Goal: Task Accomplishment & Management: Use online tool/utility

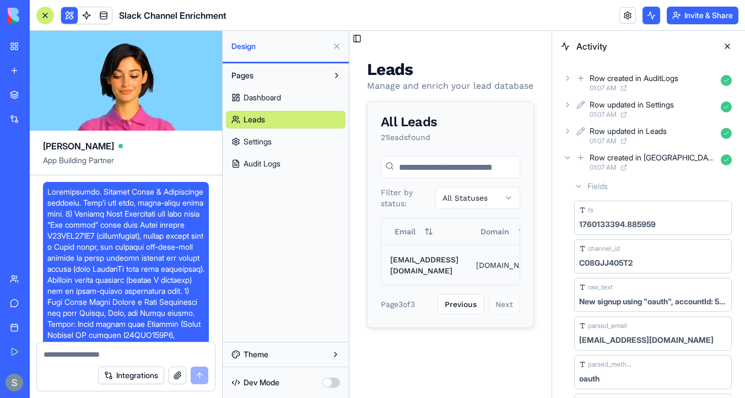
scroll to position [11807, 0]
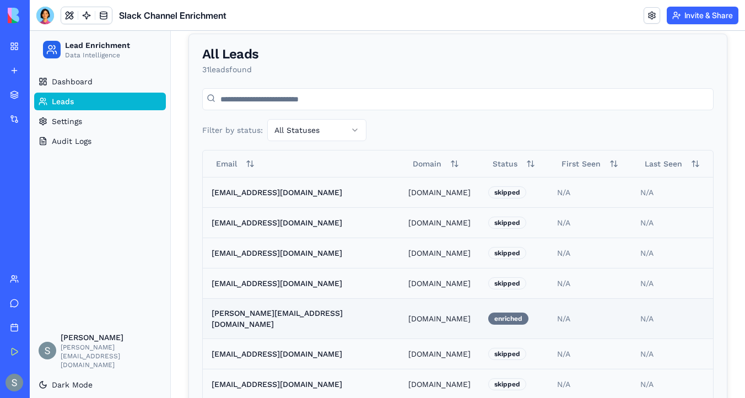
scroll to position [210, 0]
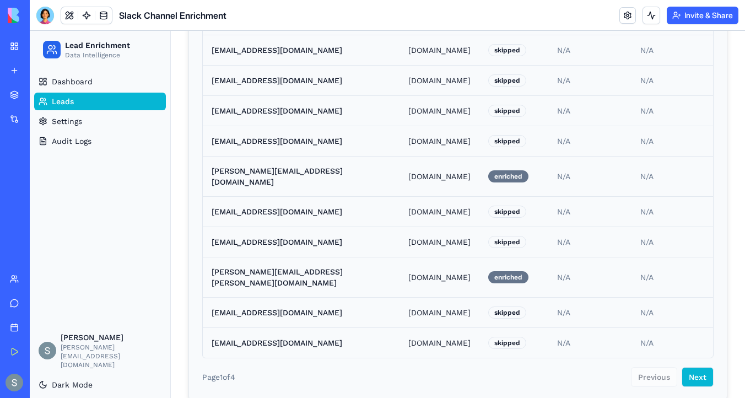
click at [688, 367] on button "Next" at bounding box center [698, 377] width 32 height 20
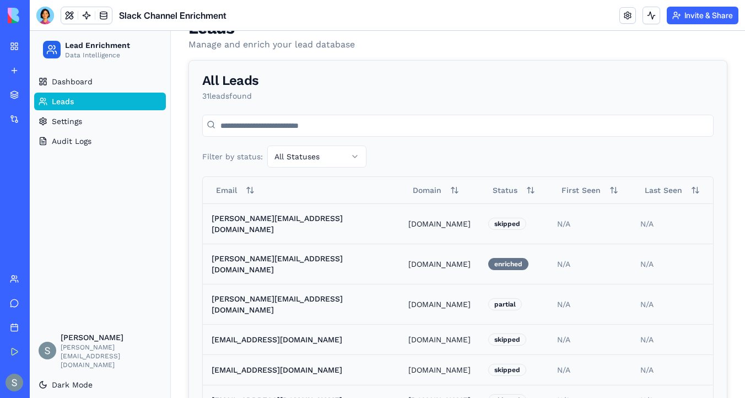
scroll to position [62, 0]
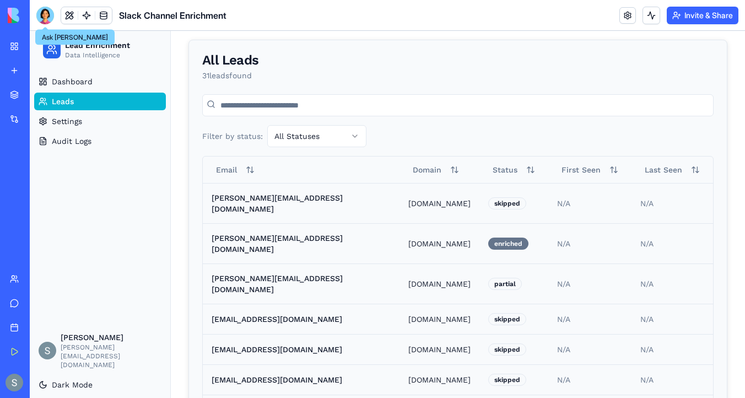
click at [50, 19] on div at bounding box center [45, 16] width 18 height 18
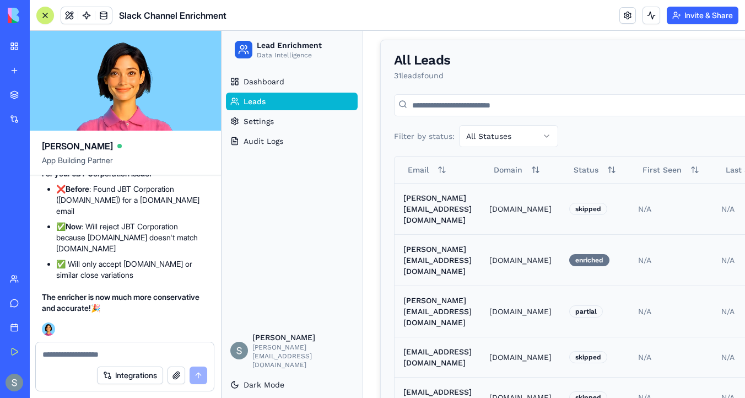
scroll to position [0, 0]
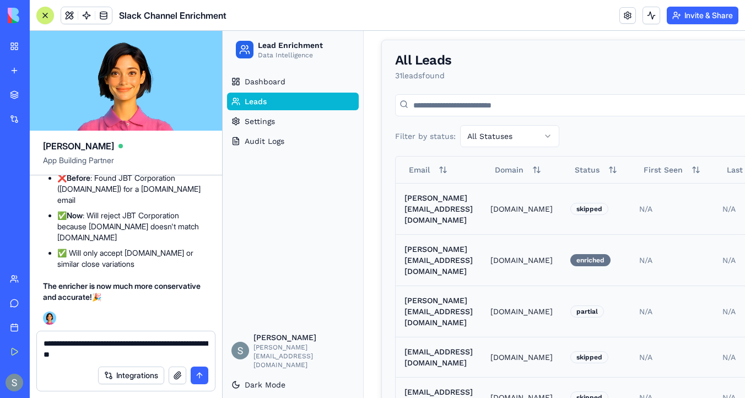
type textarea "**********"
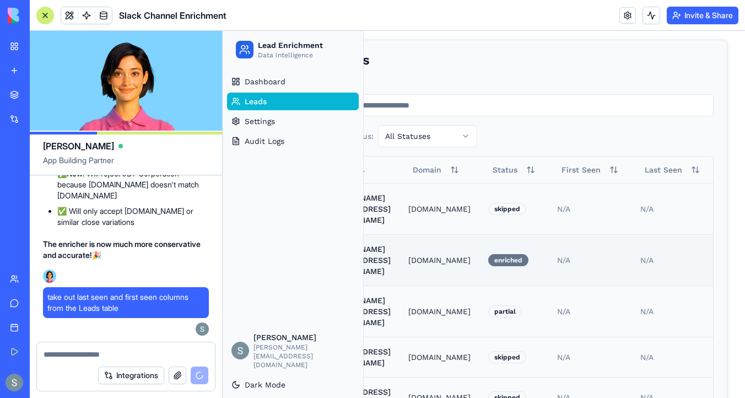
scroll to position [62, 141]
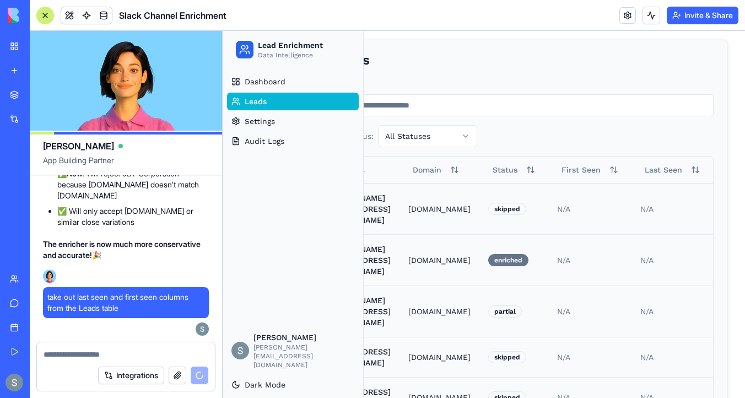
click at [423, 112] on input at bounding box center [513, 105] width 401 height 22
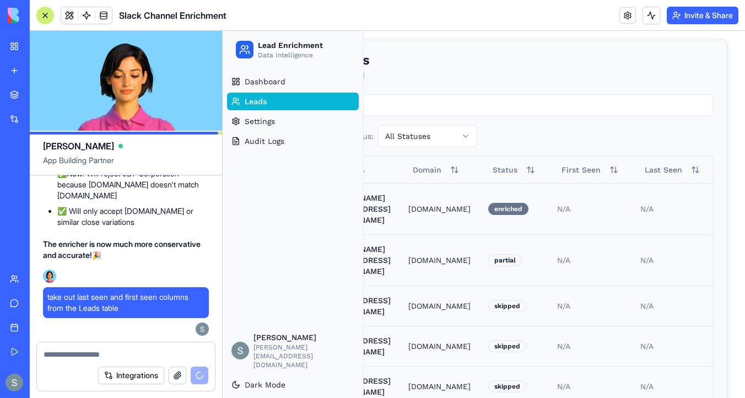
scroll to position [0, 53]
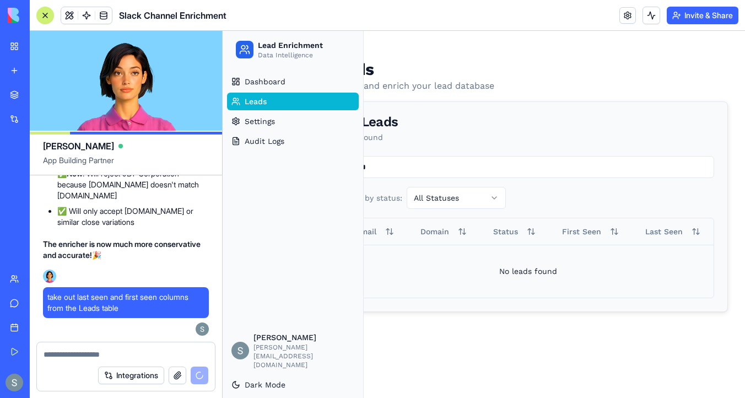
type input "*"
type input "****"
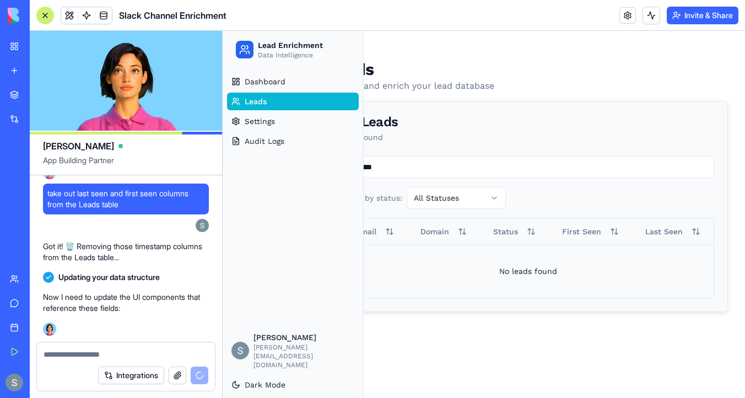
scroll to position [11886, 0]
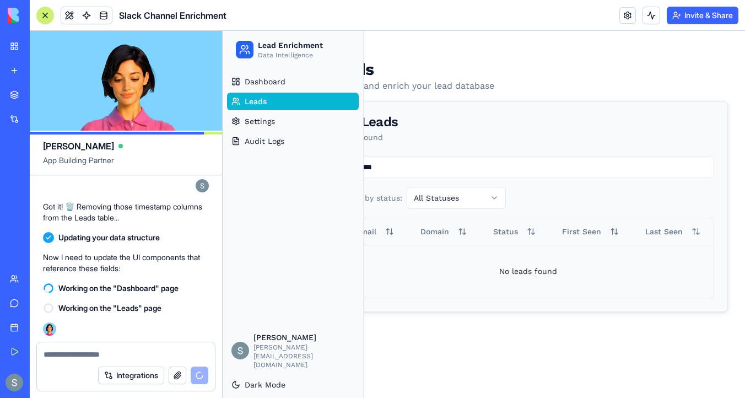
click at [520, 134] on div "1 lead found" at bounding box center [528, 137] width 373 height 11
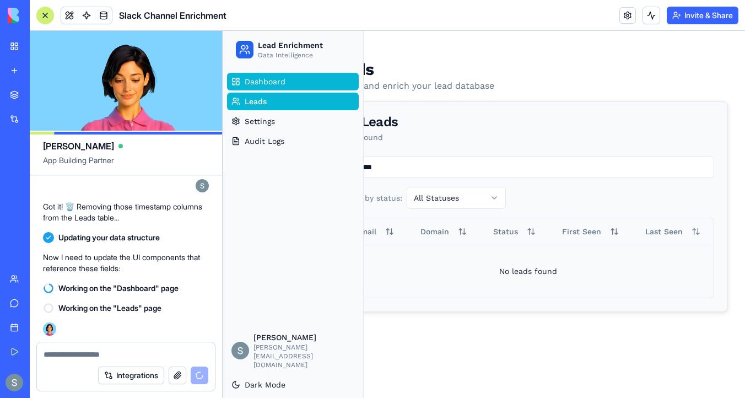
click at [322, 85] on link "Dashboard" at bounding box center [293, 82] width 132 height 18
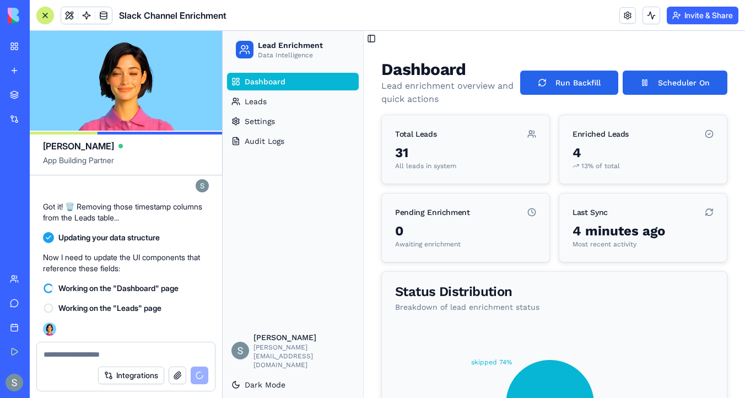
scroll to position [11906, 0]
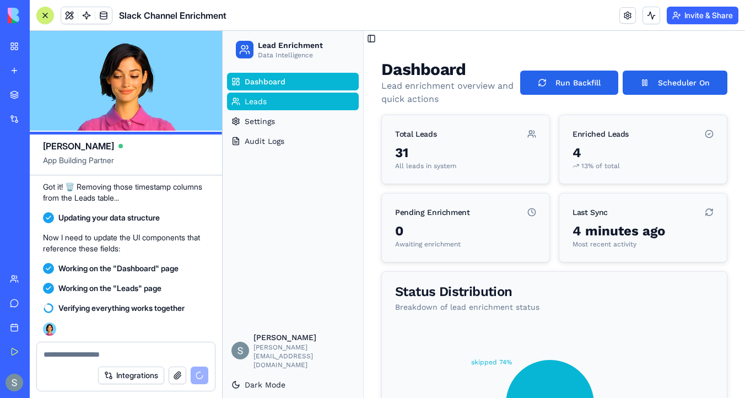
click at [311, 102] on link "Leads" at bounding box center [293, 102] width 132 height 18
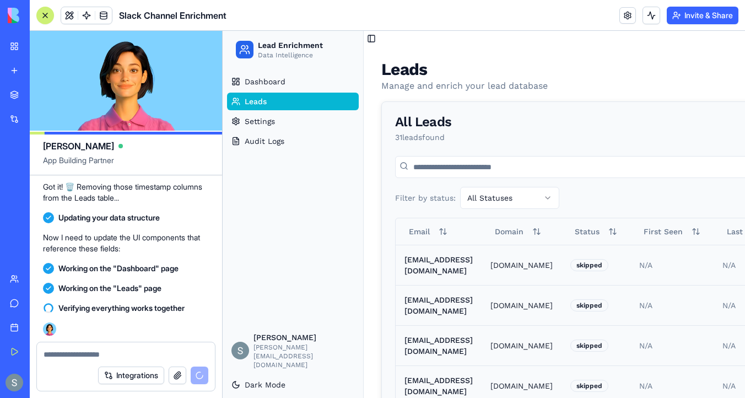
click at [507, 168] on input at bounding box center [595, 167] width 401 height 22
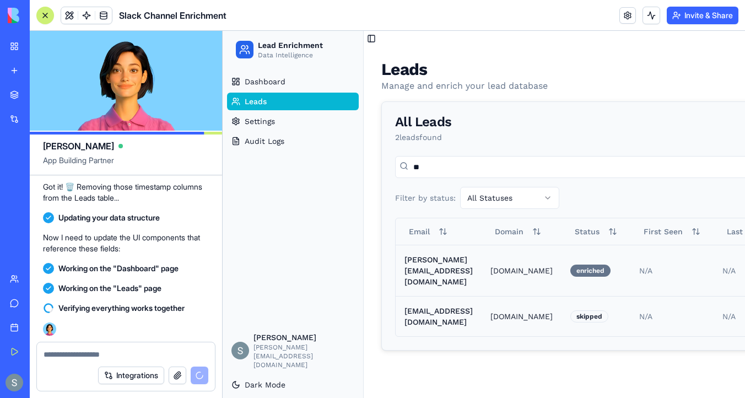
type input "*"
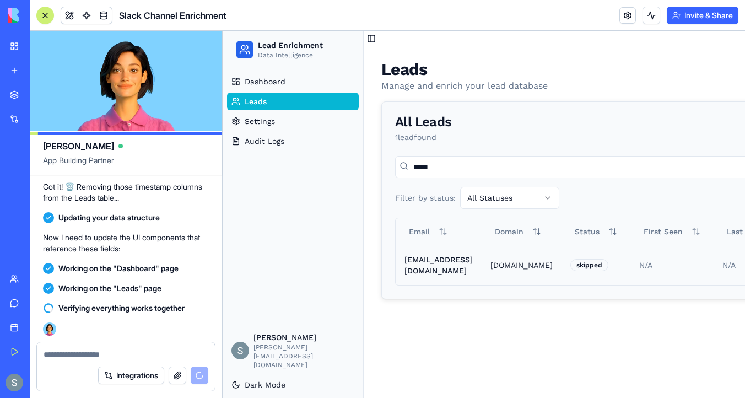
type input "******"
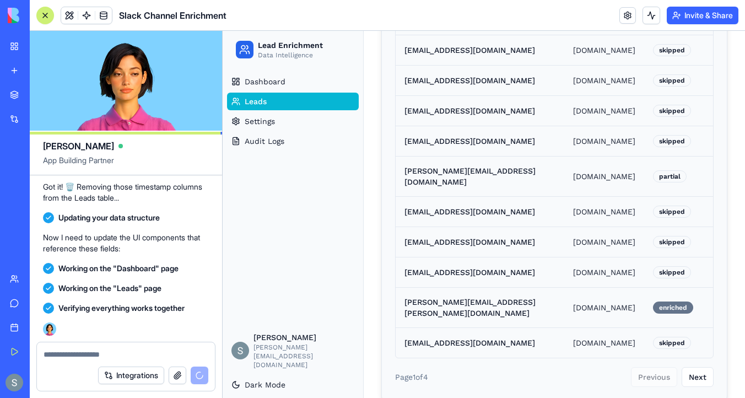
scroll to position [12243, 0]
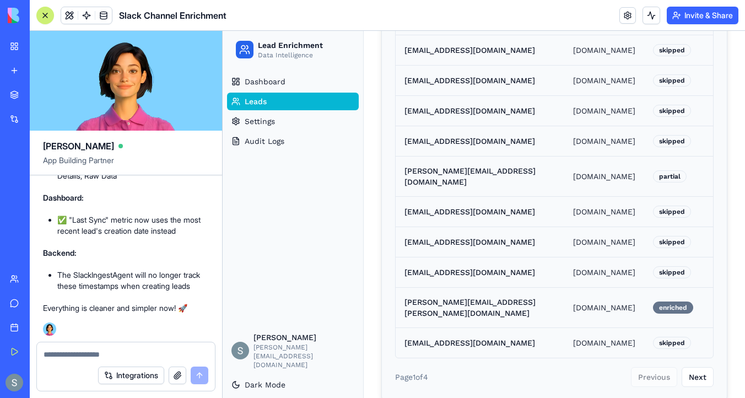
click at [137, 351] on textarea at bounding box center [126, 354] width 165 height 11
type textarea "*"
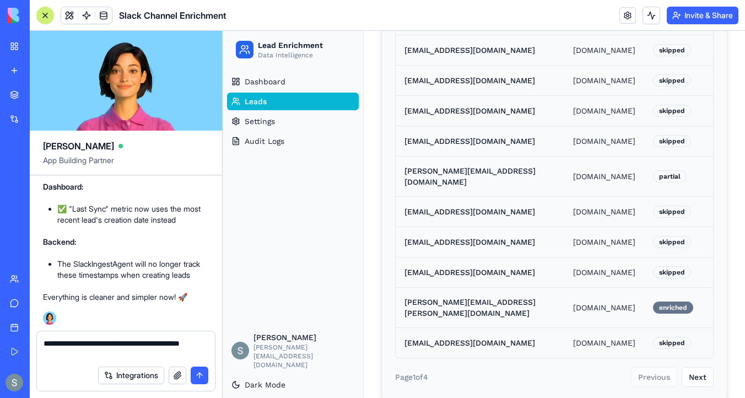
click at [105, 345] on textarea "**********" at bounding box center [126, 349] width 165 height 22
type textarea "**********"
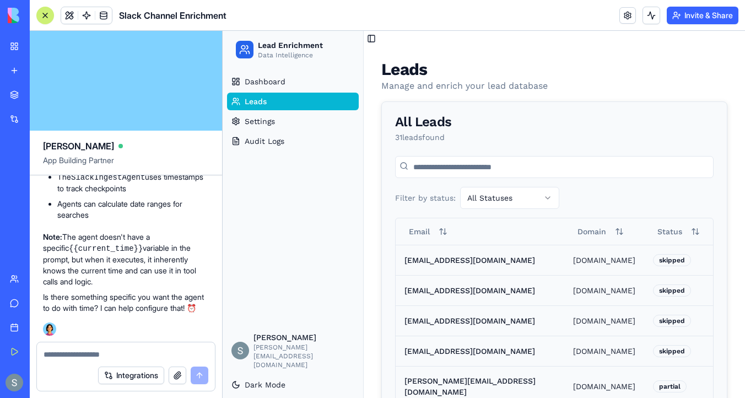
scroll to position [12801, 0]
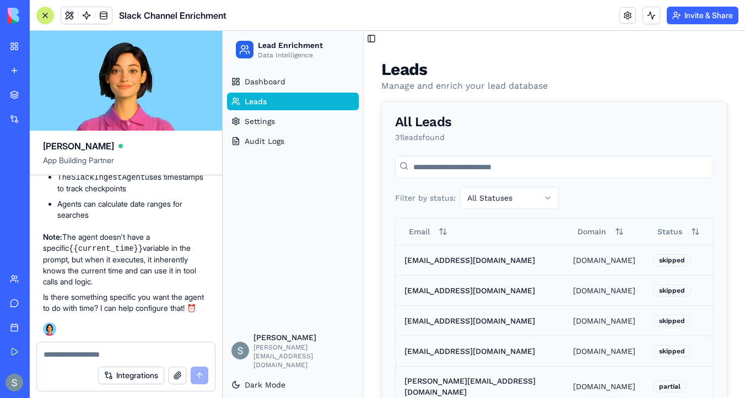
click at [101, 349] on textarea at bounding box center [126, 354] width 165 height 11
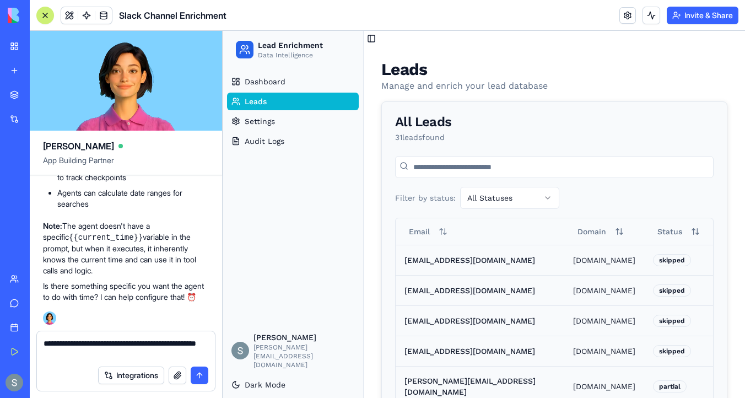
click at [111, 343] on textarea "**********" at bounding box center [126, 349] width 165 height 22
paste textarea "*******"
paste textarea "**********"
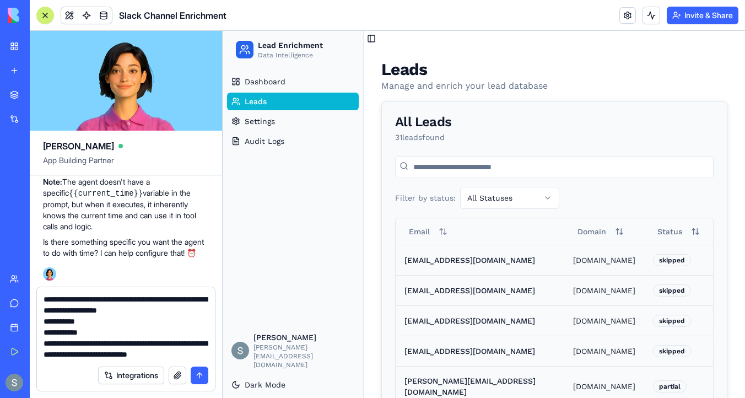
scroll to position [10, 0]
click at [42, 310] on div "**********" at bounding box center [126, 323] width 178 height 73
click at [46, 310] on textarea "**********" at bounding box center [126, 327] width 165 height 66
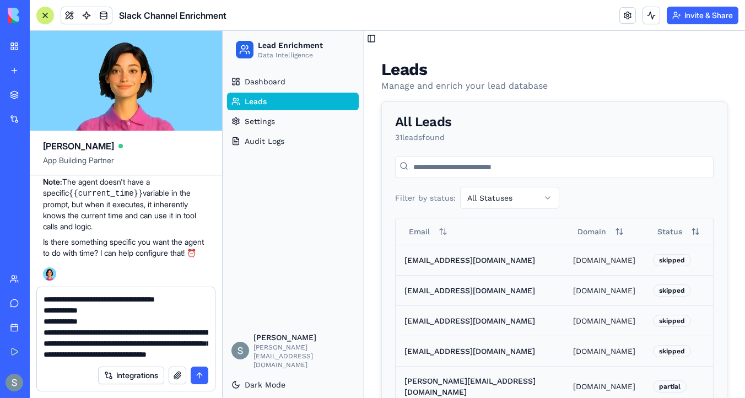
scroll to position [43, 0]
type textarea "**********"
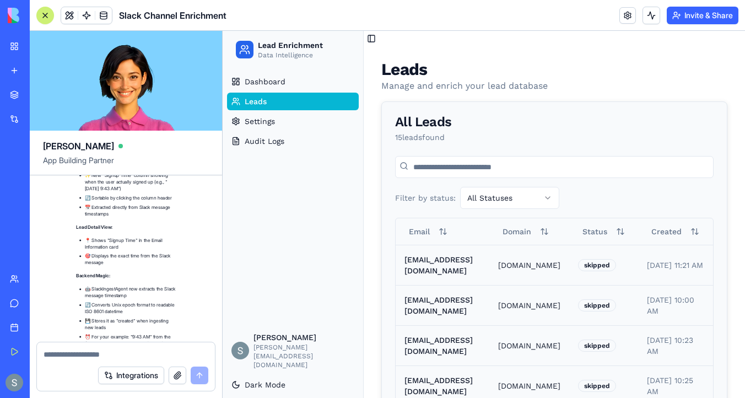
scroll to position [14541, 0]
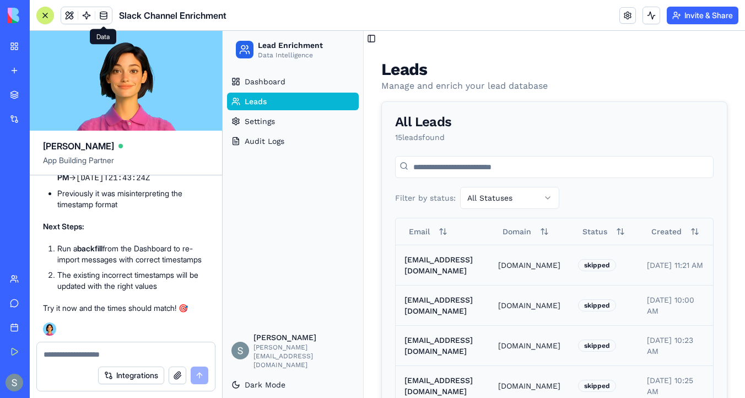
click at [109, 12] on span at bounding box center [103, 15] width 31 height 31
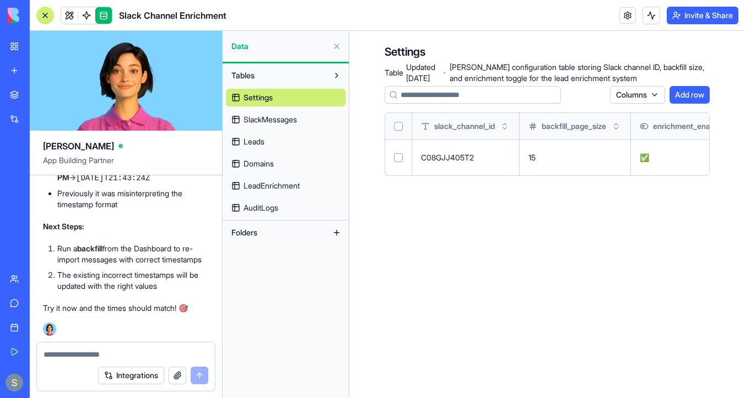
scroll to position [0, 69]
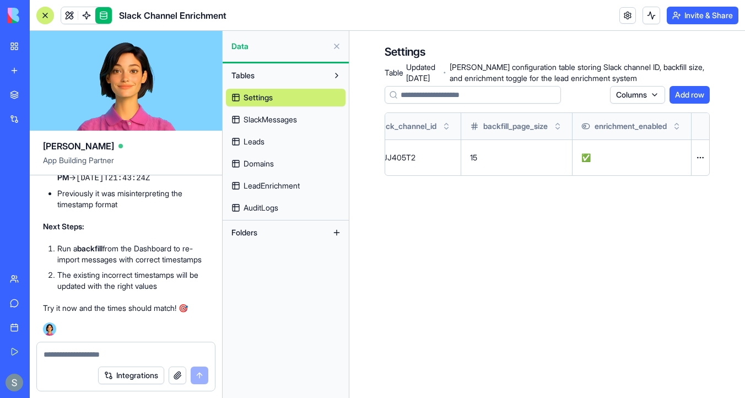
click at [293, 127] on link "SlackMessages" at bounding box center [286, 120] width 120 height 18
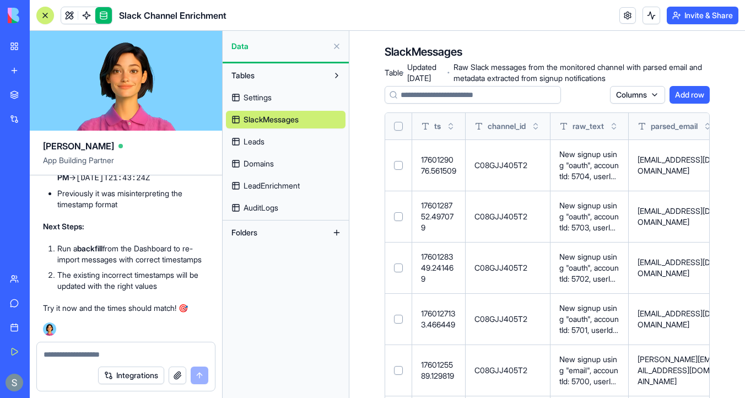
click at [399, 127] on button "Select all" at bounding box center [398, 126] width 9 height 9
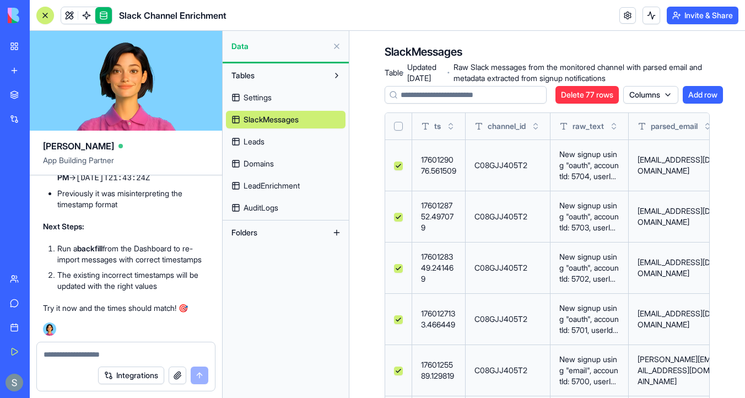
click at [600, 94] on button "Delete 77 rows" at bounding box center [587, 95] width 63 height 18
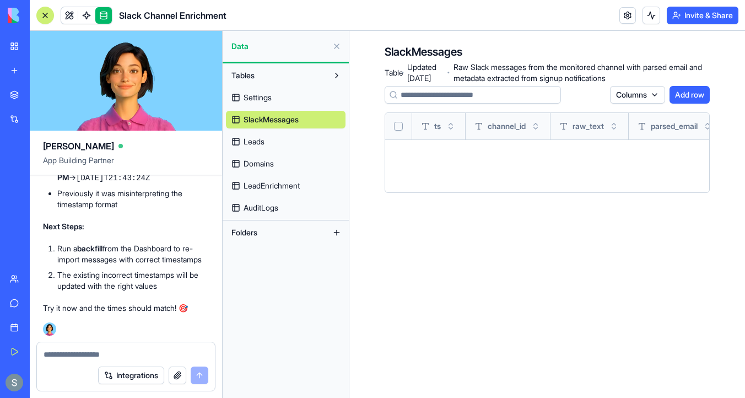
click at [254, 139] on span "Leads" at bounding box center [254, 141] width 21 height 11
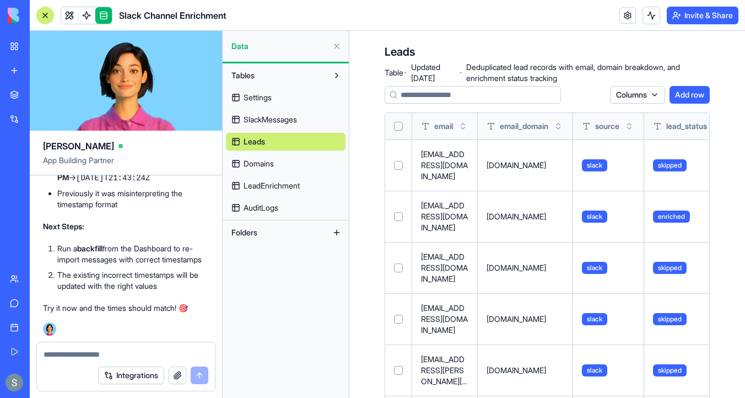
click at [401, 127] on button "Select all" at bounding box center [398, 126] width 9 height 9
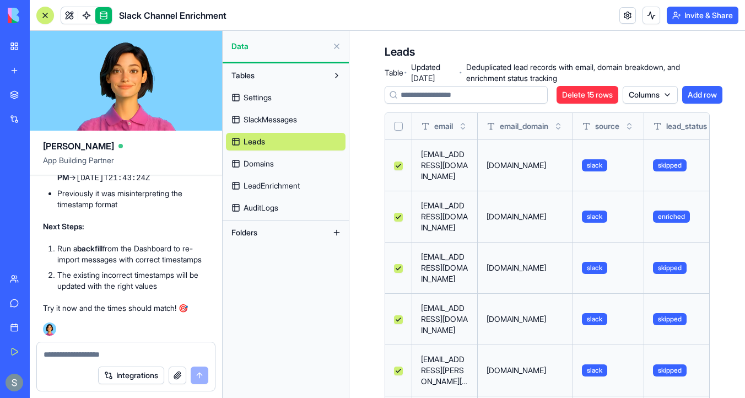
click at [585, 96] on button "Delete 15 rows" at bounding box center [588, 95] width 62 height 18
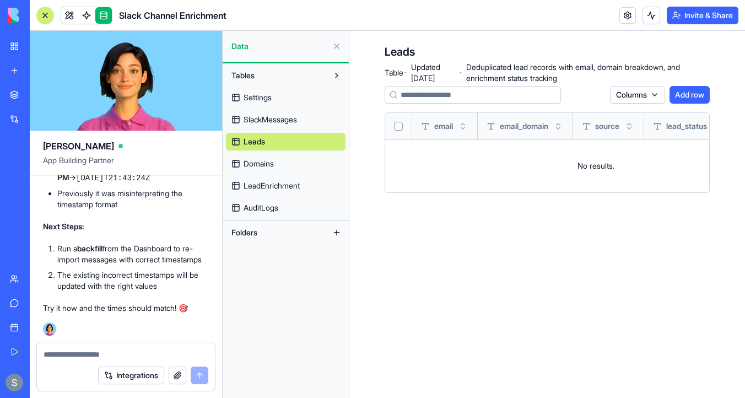
click at [277, 164] on link "Domains" at bounding box center [286, 164] width 120 height 18
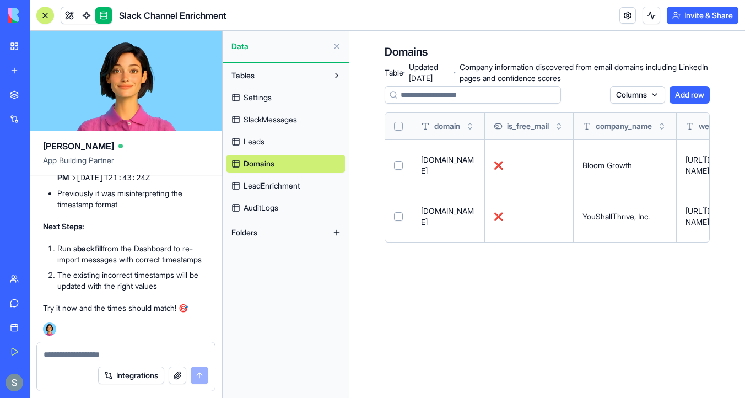
click at [395, 127] on button "Select all" at bounding box center [398, 126] width 9 height 9
click at [583, 92] on button "Delete 2 rows" at bounding box center [587, 95] width 59 height 18
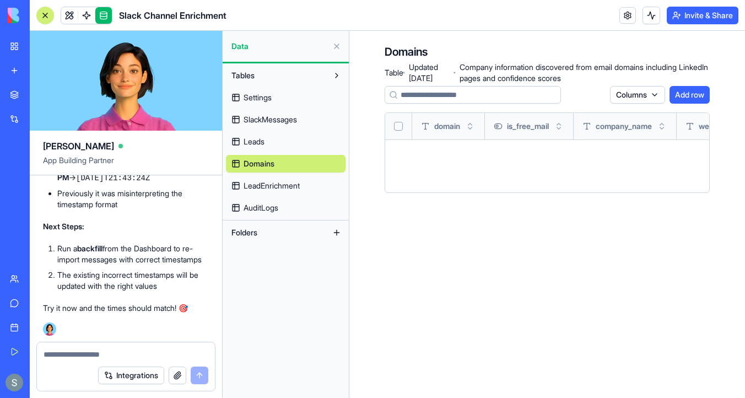
click at [255, 196] on div "Settings SlackMessages Leads Domains LeadEnrichment AuditLogs" at bounding box center [286, 150] width 120 height 132
click at [276, 185] on span "LeadEnrichment" at bounding box center [272, 185] width 56 height 11
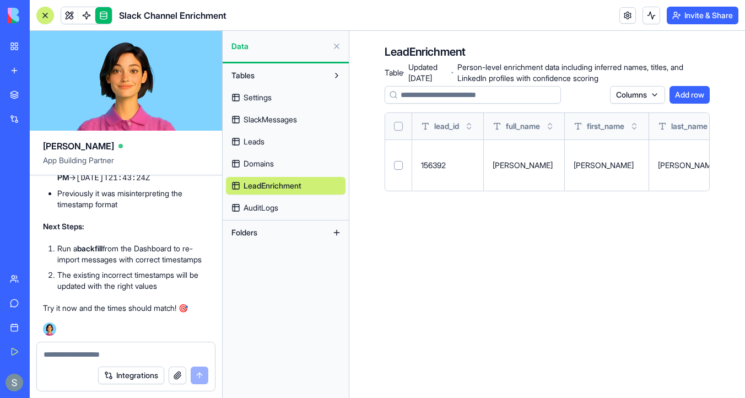
click at [401, 127] on button "Select all" at bounding box center [398, 126] width 9 height 9
click at [596, 90] on button "Delete 1 rows" at bounding box center [587, 95] width 57 height 18
click at [261, 207] on span "AuditLogs" at bounding box center [261, 207] width 35 height 11
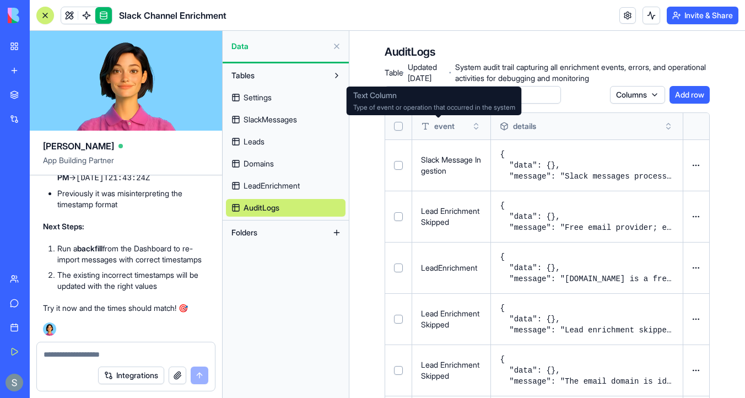
click at [398, 126] on button "Select all" at bounding box center [398, 126] width 9 height 9
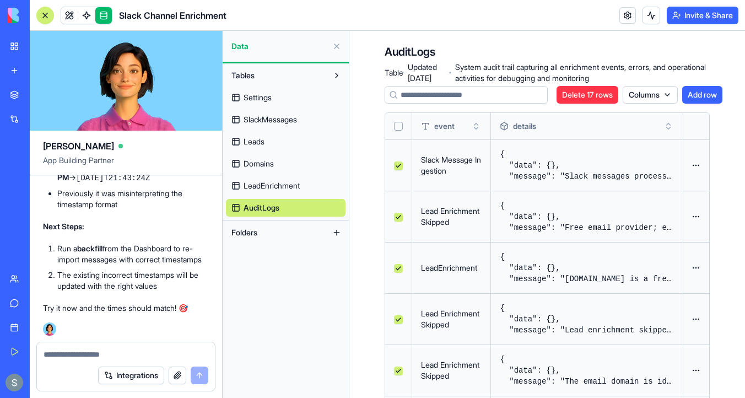
click at [601, 99] on button "Delete 17 rows" at bounding box center [588, 95] width 62 height 18
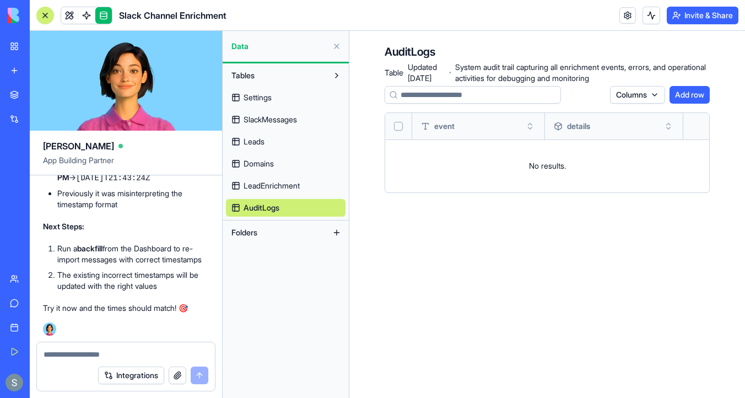
click at [318, 102] on link "Settings" at bounding box center [286, 98] width 120 height 18
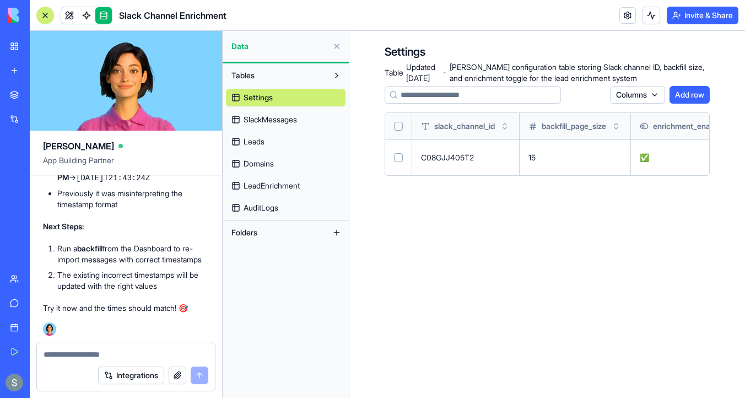
click at [118, 348] on div at bounding box center [126, 351] width 178 height 18
click at [118, 347] on div at bounding box center [126, 351] width 178 height 18
click at [106, 353] on textarea at bounding box center [126, 354] width 165 height 11
click at [69, 15] on link at bounding box center [69, 15] width 17 height 17
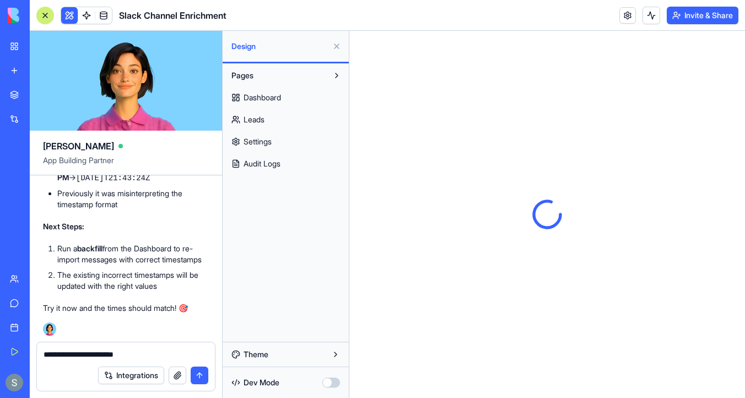
click at [267, 143] on span "Settings" at bounding box center [258, 141] width 28 height 11
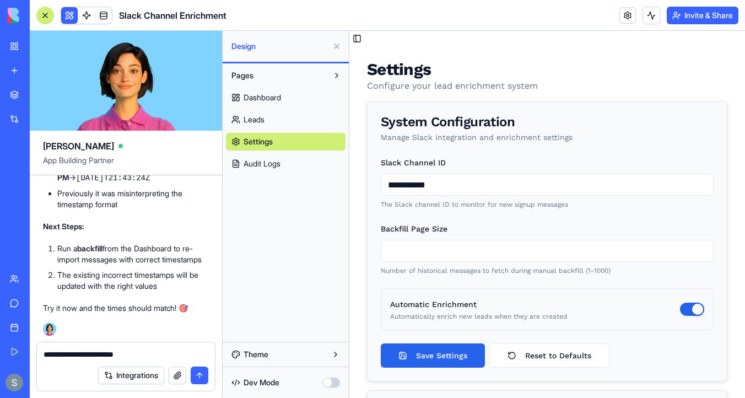
click at [141, 355] on textarea "**********" at bounding box center [126, 354] width 165 height 11
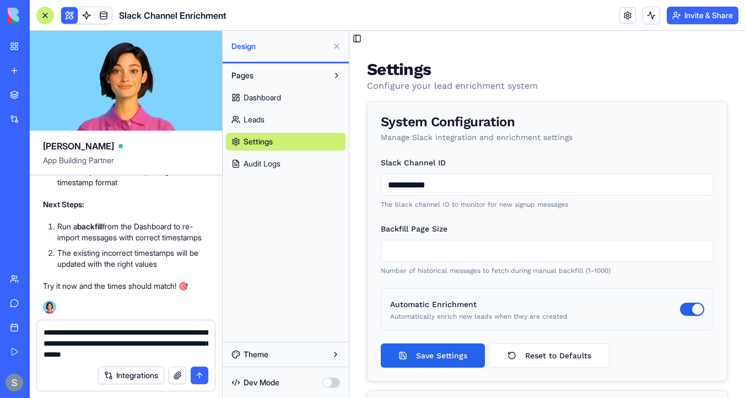
click at [107, 17] on link at bounding box center [103, 15] width 17 height 17
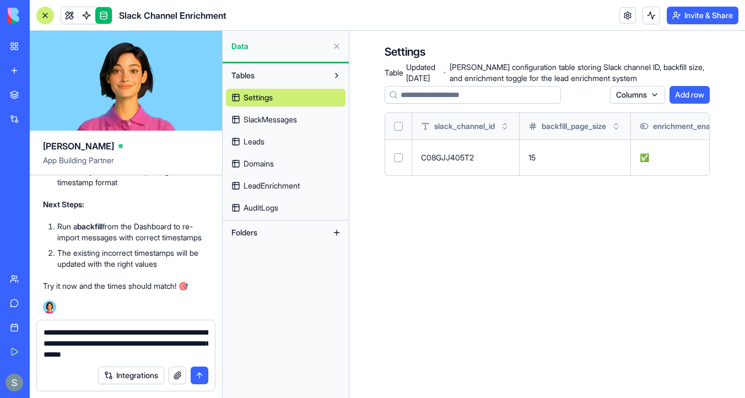
click at [148, 354] on textarea "**********" at bounding box center [126, 343] width 165 height 33
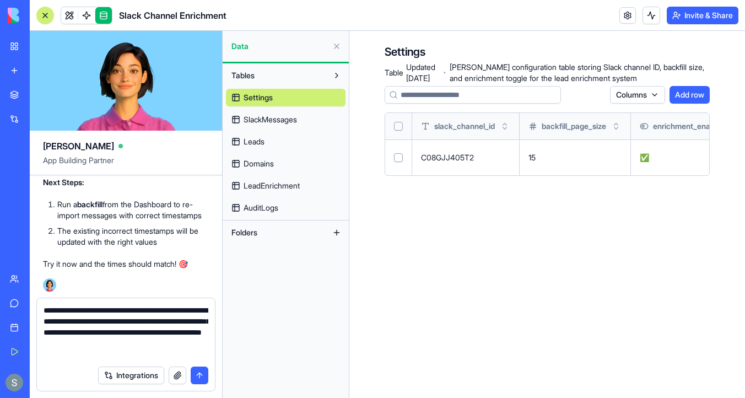
type textarea "**********"
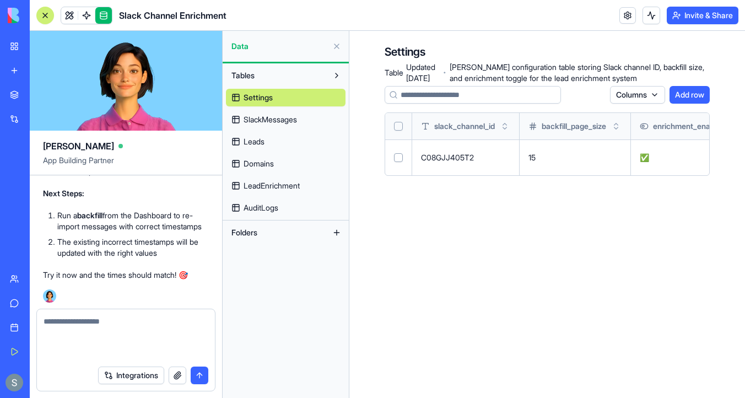
scroll to position [14616, 0]
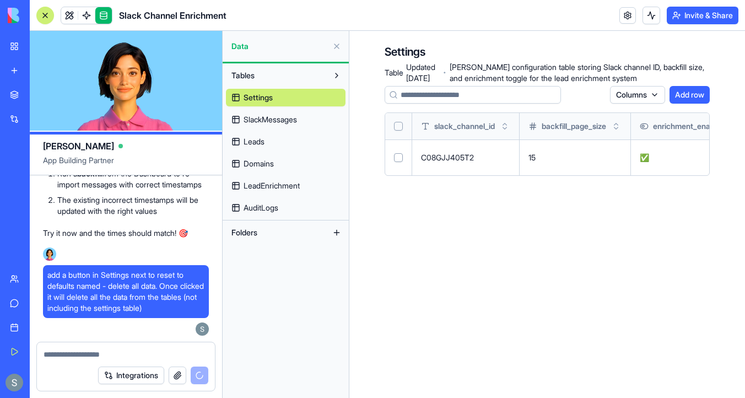
click at [283, 138] on link "Leads" at bounding box center [286, 142] width 120 height 18
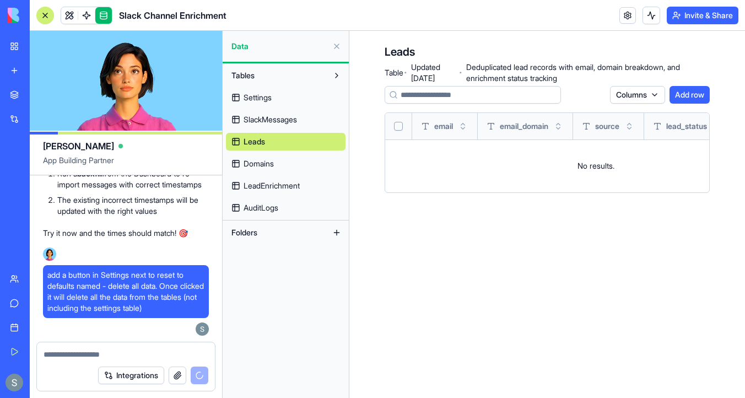
click at [296, 160] on link "Domains" at bounding box center [286, 164] width 120 height 18
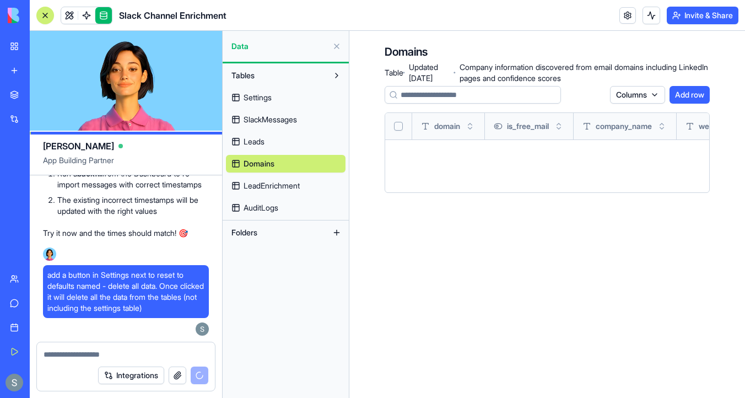
click at [302, 177] on link "LeadEnrichment" at bounding box center [286, 186] width 120 height 18
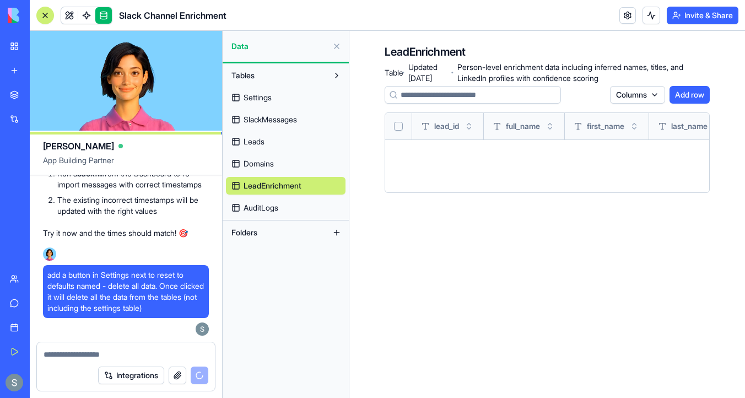
click at [301, 203] on link "AuditLogs" at bounding box center [286, 208] width 120 height 18
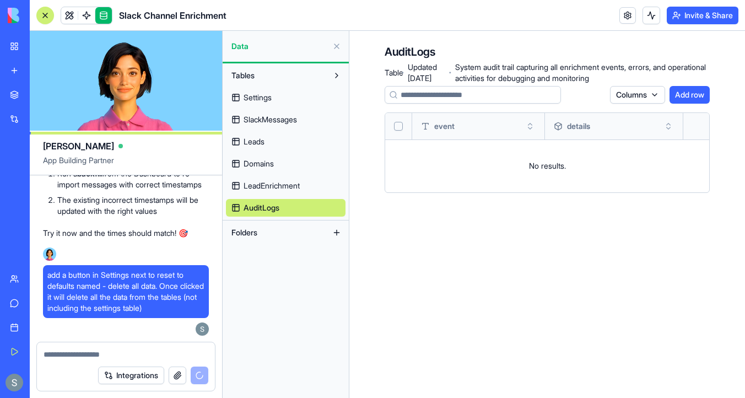
scroll to position [14657, 0]
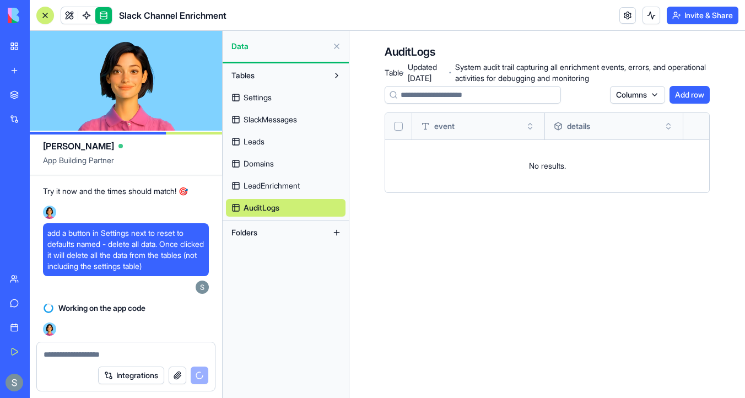
click at [83, 353] on textarea at bounding box center [126, 354] width 165 height 11
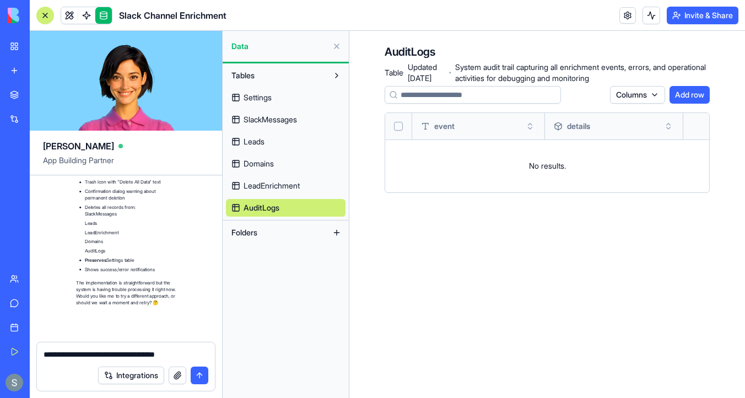
scroll to position [15202, 0]
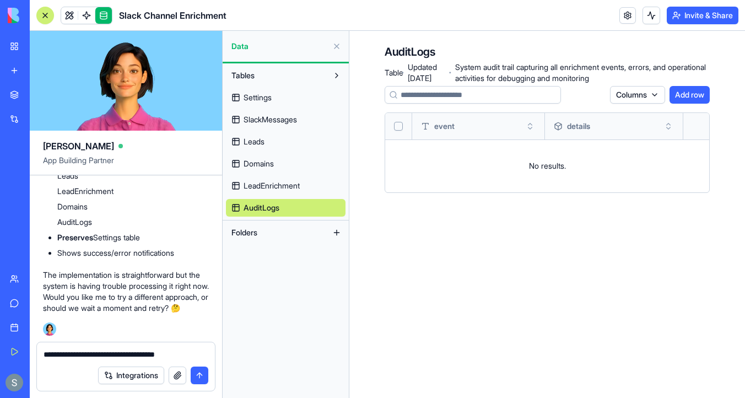
click at [100, 354] on textarea "**********" at bounding box center [126, 354] width 165 height 11
click at [200, 353] on textarea "**********" at bounding box center [126, 354] width 165 height 11
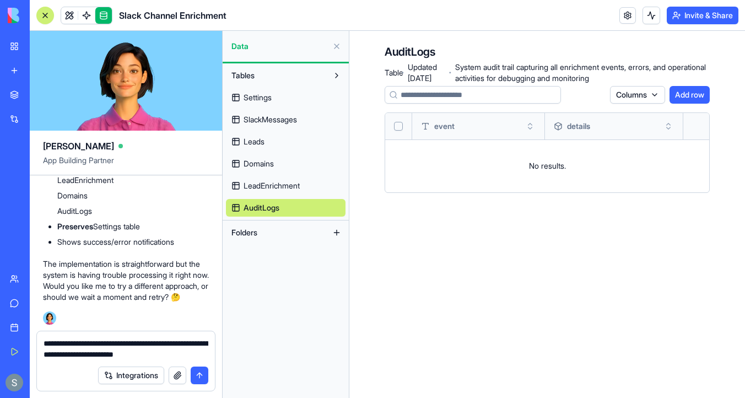
type textarea "**********"
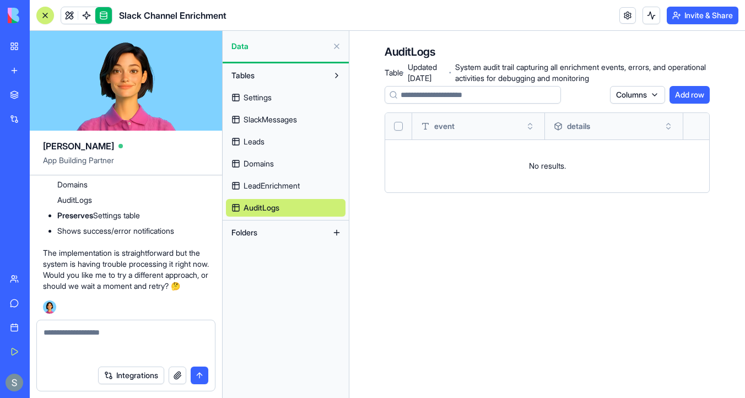
scroll to position [15266, 0]
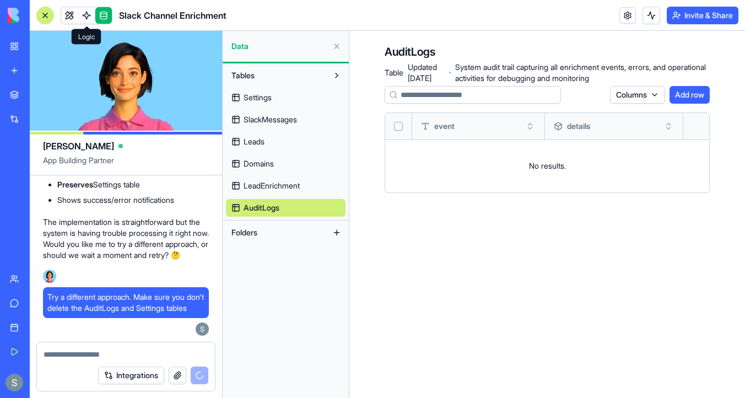
click at [93, 17] on span at bounding box center [86, 15] width 31 height 31
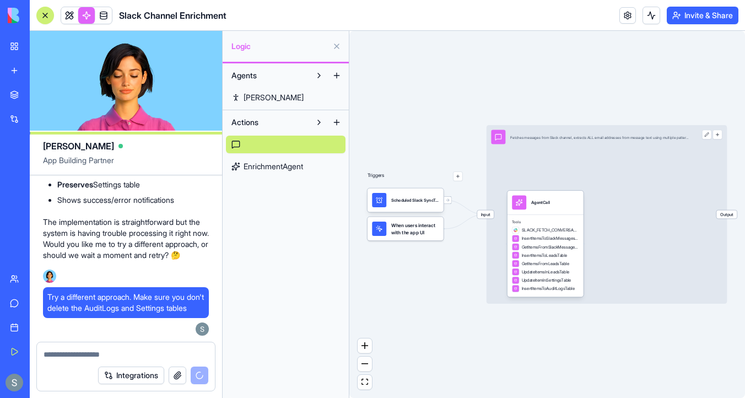
click at [296, 163] on span "EnrichmentAgent" at bounding box center [274, 166] width 60 height 11
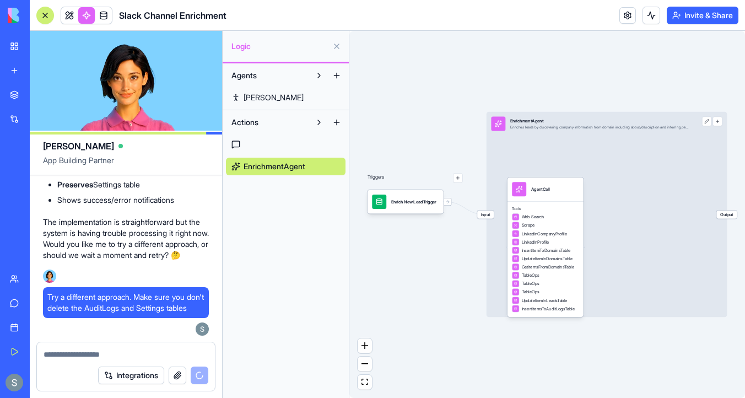
click at [296, 136] on link at bounding box center [286, 145] width 120 height 18
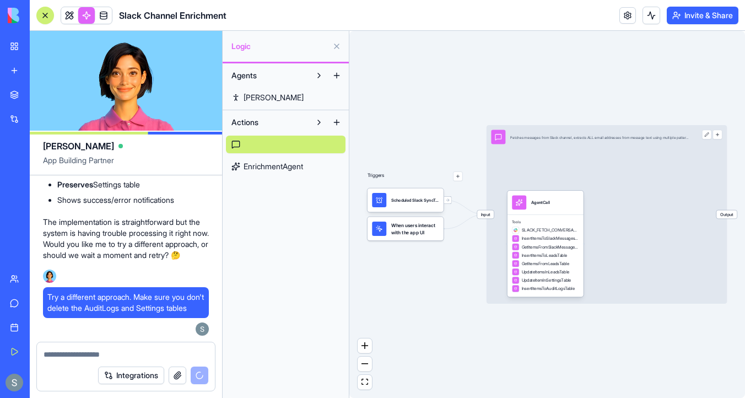
click at [302, 168] on span "EnrichmentAgent" at bounding box center [274, 166] width 60 height 11
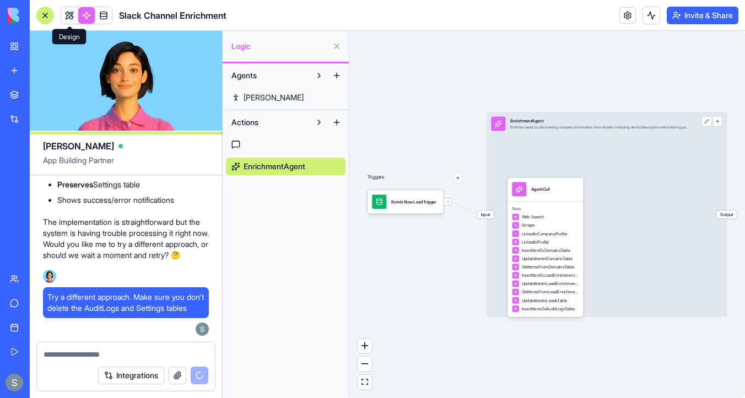
click at [69, 17] on link at bounding box center [69, 15] width 17 height 17
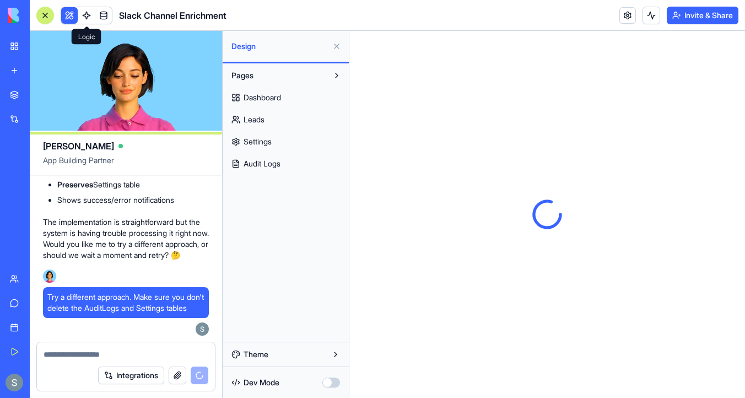
click at [88, 17] on link at bounding box center [86, 15] width 17 height 17
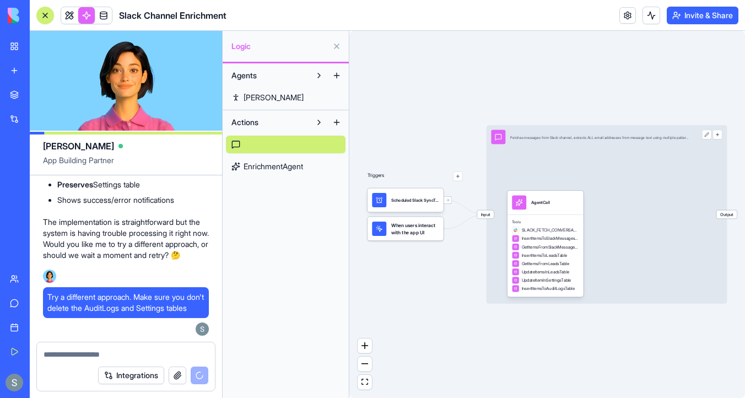
click at [295, 169] on span "EnrichmentAgent" at bounding box center [274, 166] width 60 height 11
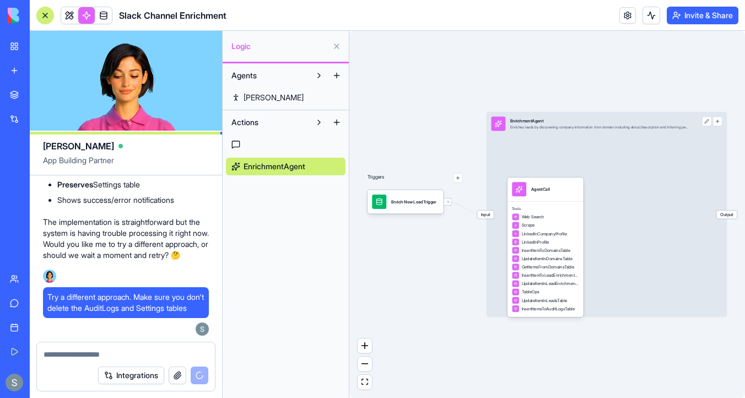
click at [299, 144] on link at bounding box center [286, 145] width 120 height 18
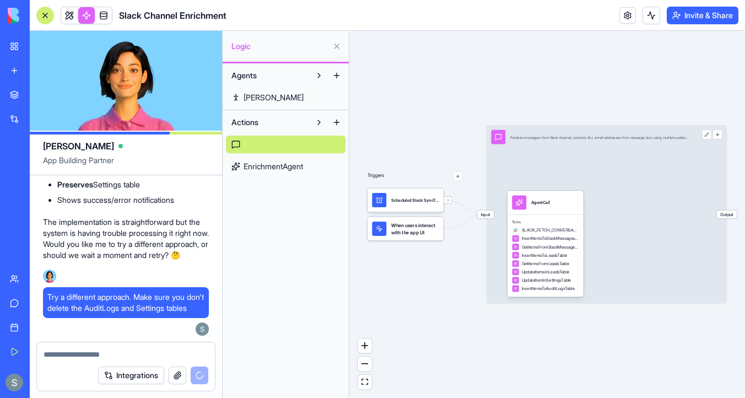
click at [523, 171] on div "Input Fetches messages from Slack channel, extracts ALL email addresses from me…" at bounding box center [607, 214] width 241 height 179
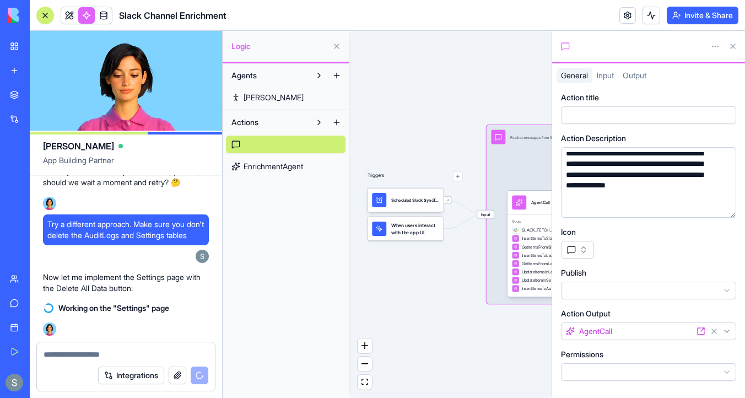
scroll to position [15359, 0]
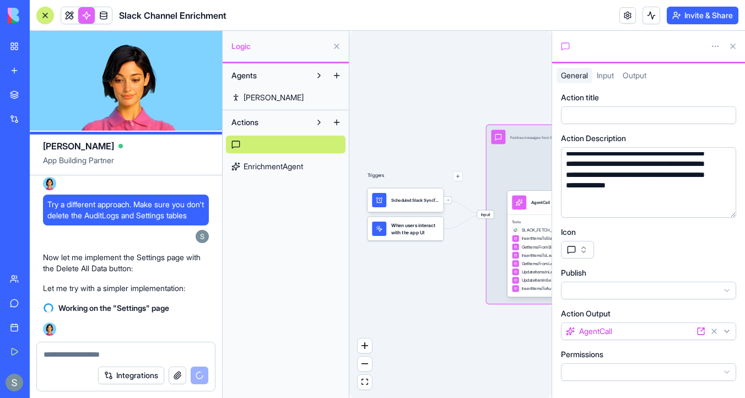
click at [279, 168] on span "EnrichmentAgent" at bounding box center [274, 166] width 60 height 11
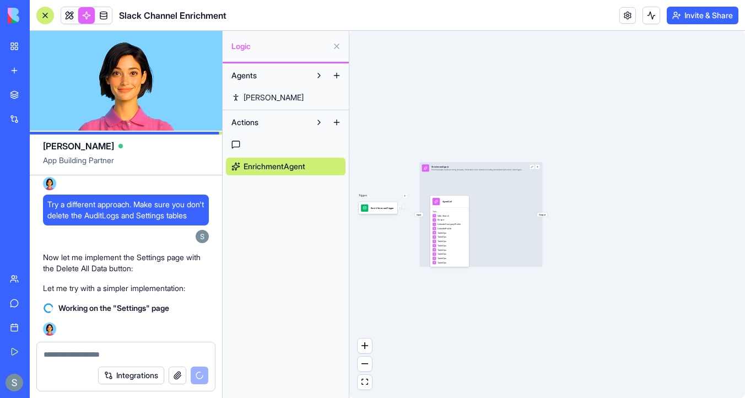
click at [286, 142] on link at bounding box center [286, 145] width 120 height 18
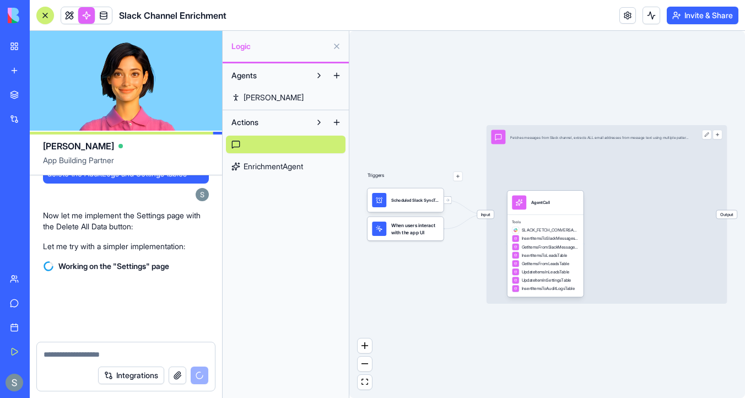
scroll to position [15420, 0]
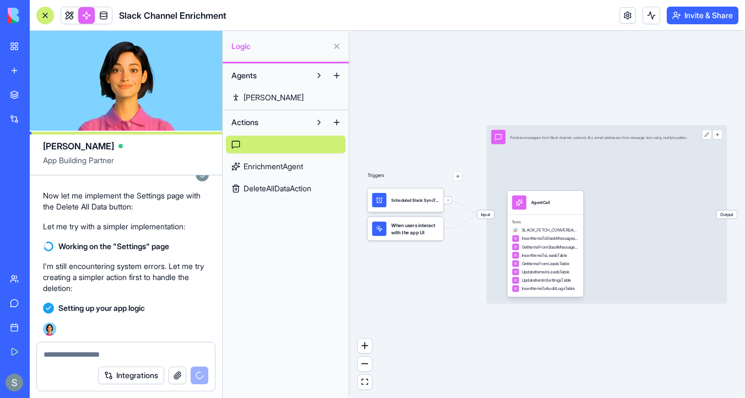
click at [317, 123] on button at bounding box center [319, 123] width 18 height 18
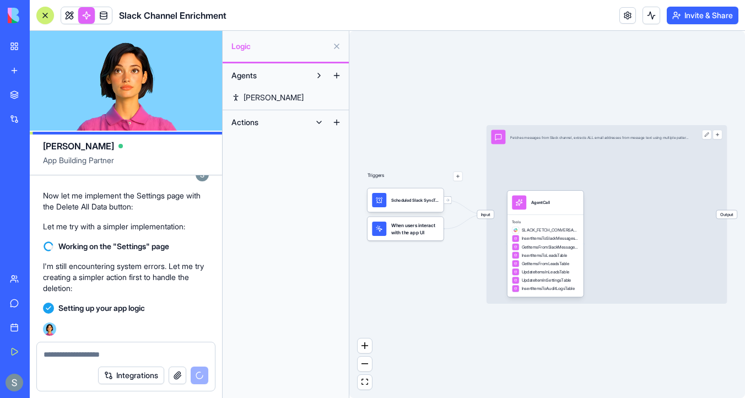
click at [317, 123] on button at bounding box center [319, 123] width 18 height 18
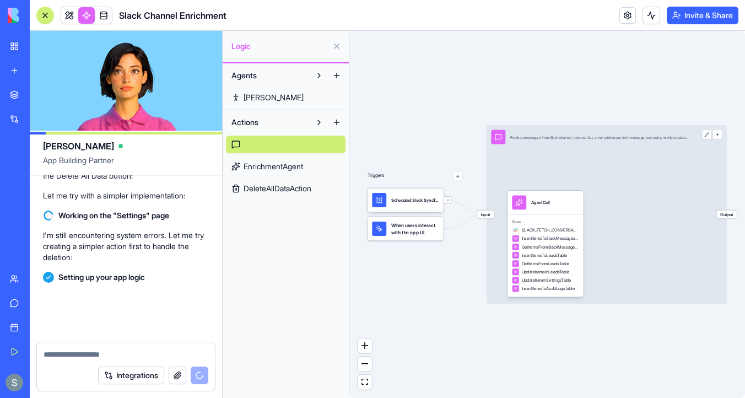
scroll to position [15451, 0]
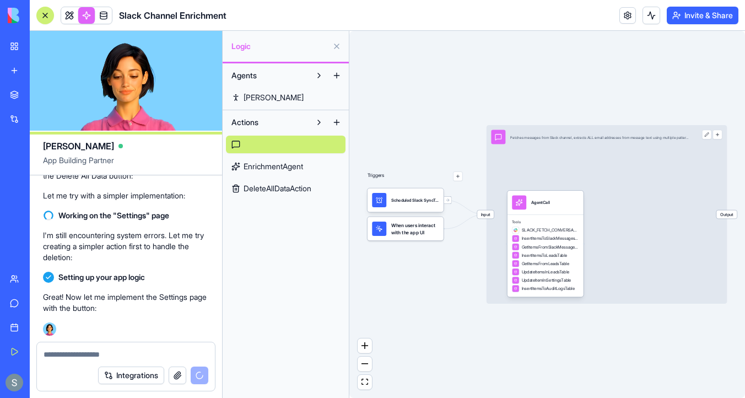
click at [303, 185] on span "DeleteAllDataAction" at bounding box center [278, 188] width 68 height 11
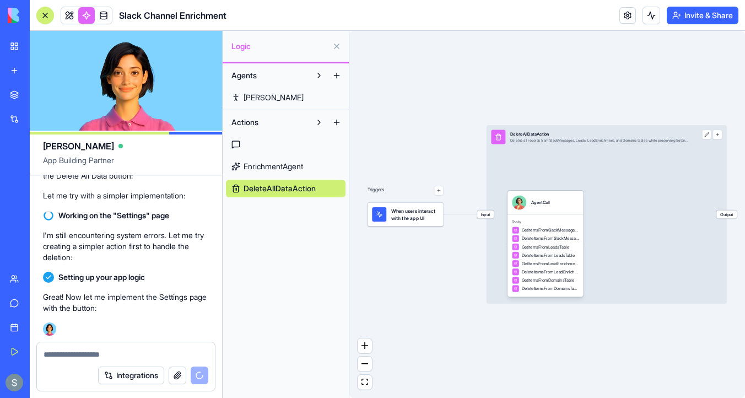
click at [308, 165] on link "EnrichmentAgent" at bounding box center [286, 167] width 120 height 18
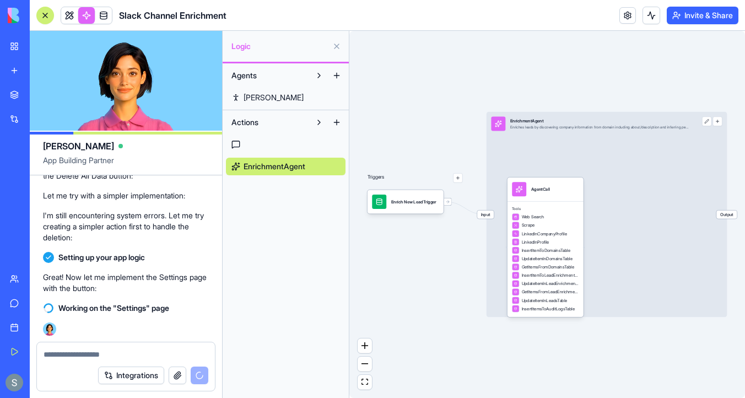
scroll to position [15493, 0]
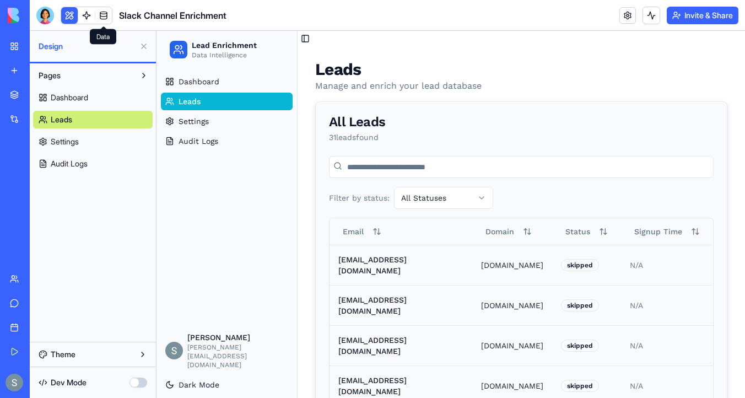
click at [110, 18] on span at bounding box center [103, 15] width 31 height 31
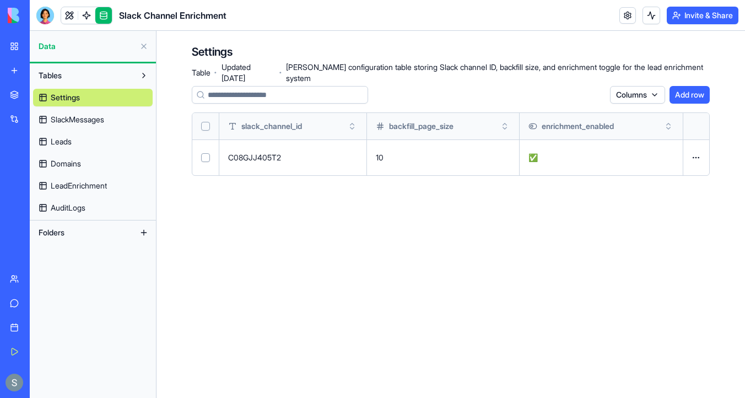
click at [113, 137] on link "Leads" at bounding box center [93, 142] width 120 height 18
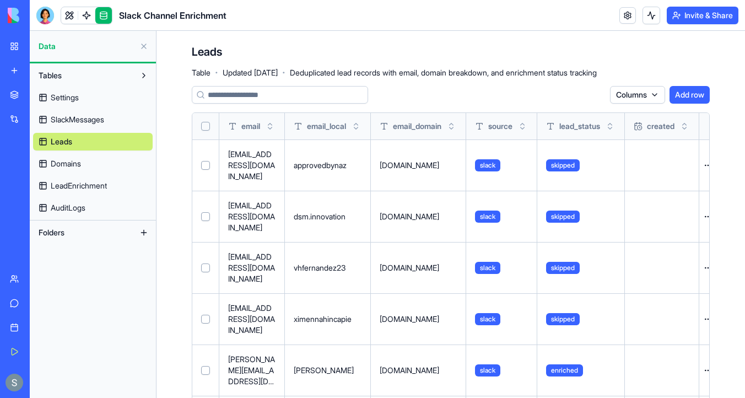
click at [209, 128] on button "Select all" at bounding box center [205, 126] width 9 height 9
click at [588, 97] on button "Delete 31 rows" at bounding box center [574, 95] width 62 height 18
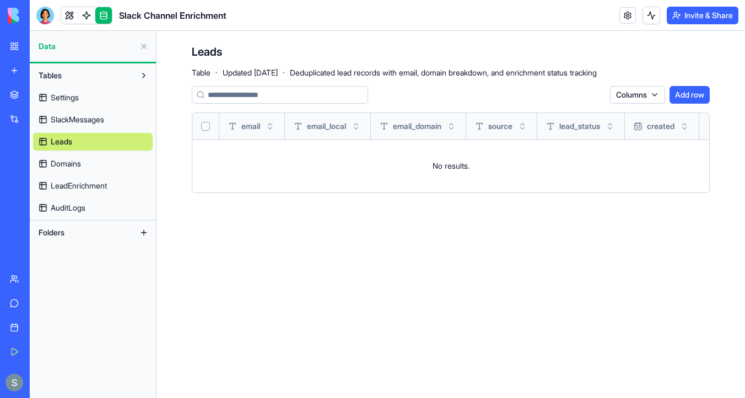
click at [110, 163] on link "Domains" at bounding box center [93, 164] width 120 height 18
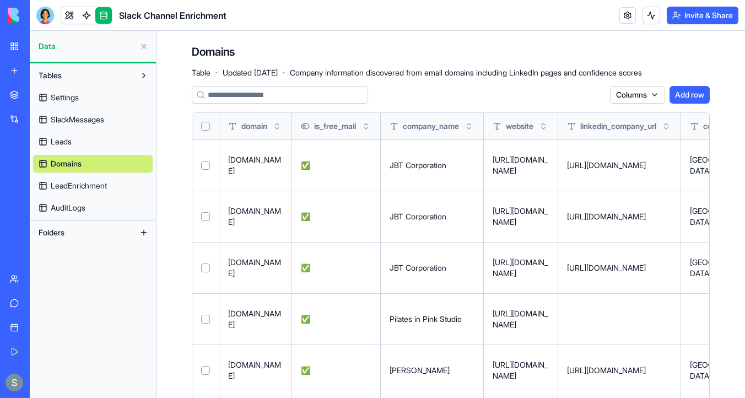
click at [206, 125] on button "Select all" at bounding box center [205, 126] width 9 height 9
click at [578, 94] on button "Delete 9 rows" at bounding box center [576, 95] width 59 height 18
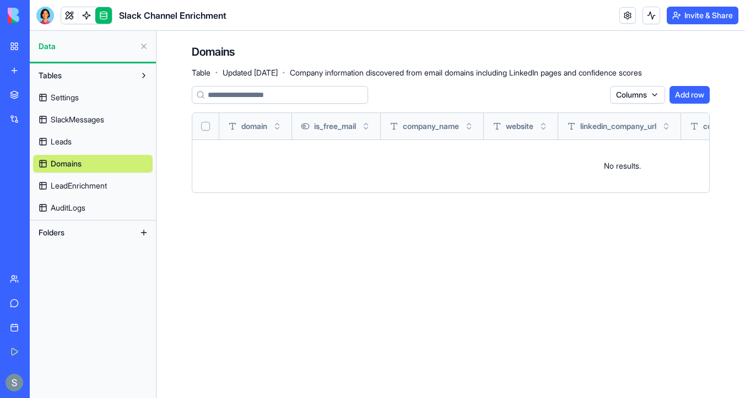
click at [124, 176] on div "Settings SlackMessages Leads Domains LeadEnrichment AuditLogs" at bounding box center [93, 150] width 120 height 132
click at [108, 194] on link "LeadEnrichment" at bounding box center [93, 186] width 120 height 18
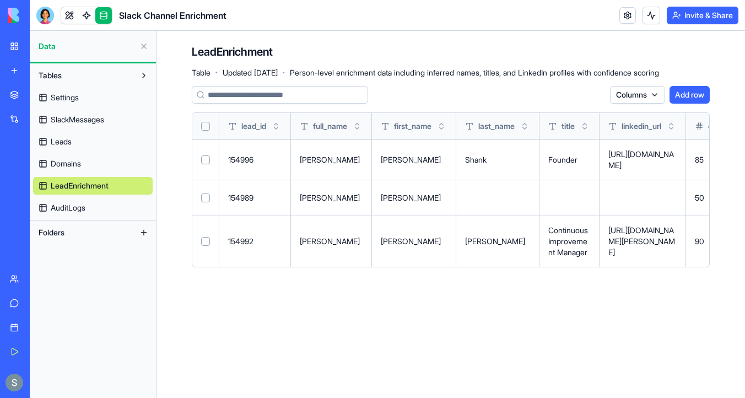
click at [204, 130] on button "Select all" at bounding box center [205, 126] width 9 height 9
click at [575, 100] on button "Delete 3 rows" at bounding box center [576, 95] width 60 height 18
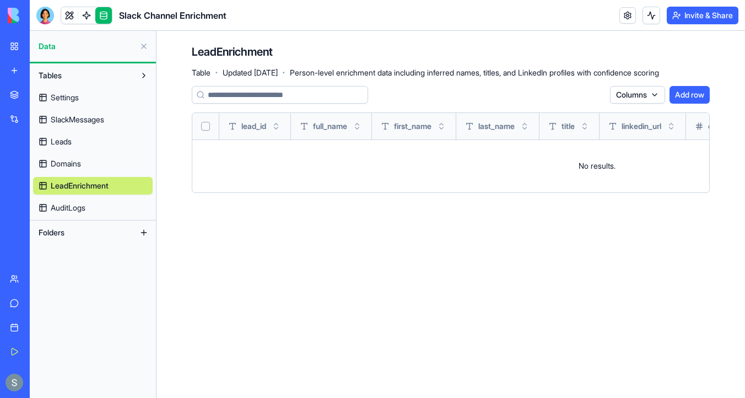
click at [116, 203] on link "AuditLogs" at bounding box center [93, 208] width 120 height 18
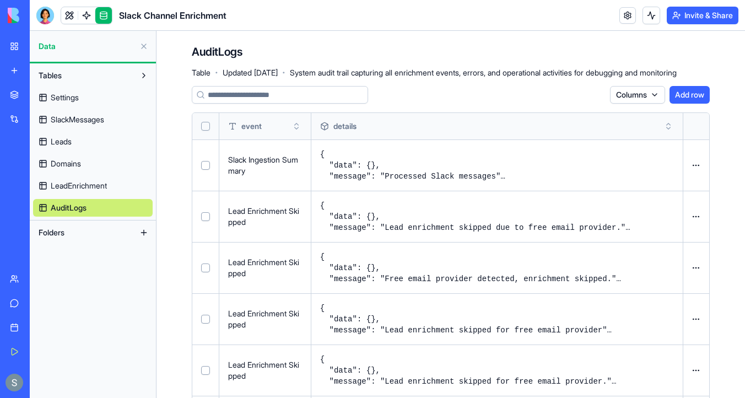
click at [203, 125] on button "Select all" at bounding box center [205, 126] width 9 height 9
click at [563, 92] on button "Delete 40 rows" at bounding box center [573, 95] width 64 height 18
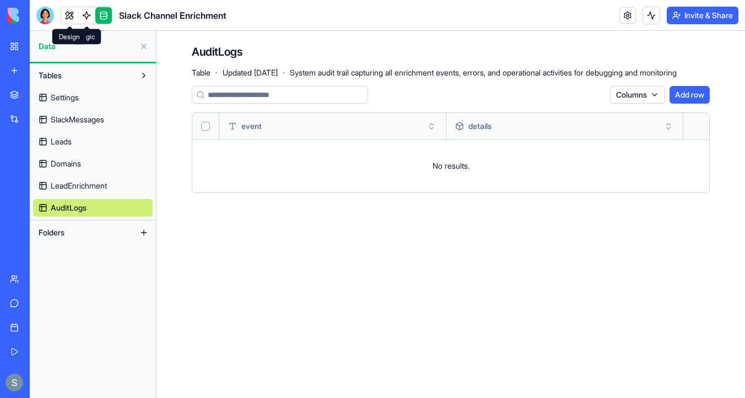
click at [71, 17] on link at bounding box center [69, 15] width 17 height 17
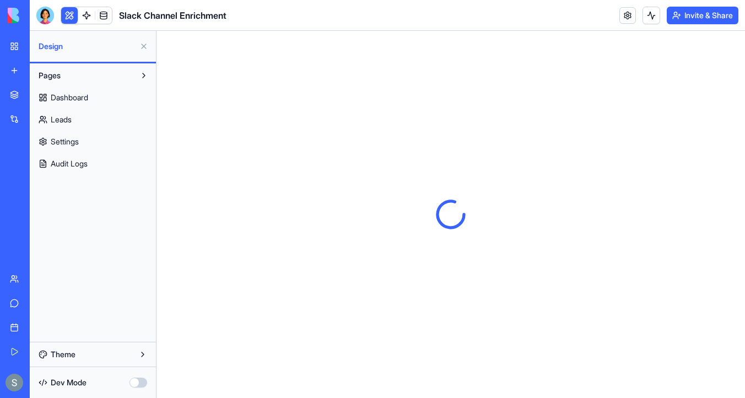
click at [99, 93] on link "Dashboard" at bounding box center [93, 98] width 120 height 18
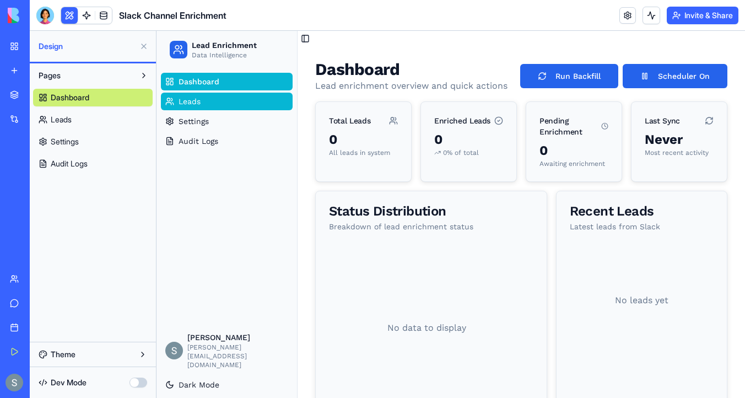
click at [174, 104] on link "Leads" at bounding box center [227, 102] width 132 height 18
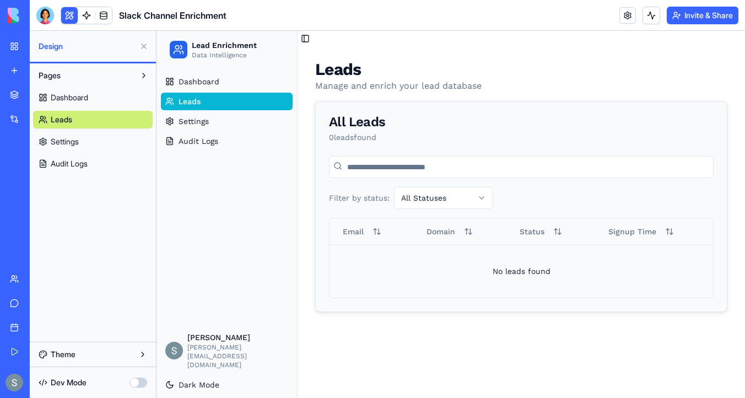
click at [43, 21] on body "My Workspace New app Marketplace Integrations Recent Business CRM Pro HubSpot C…" at bounding box center [372, 199] width 745 height 398
click at [46, 13] on div at bounding box center [45, 16] width 18 height 18
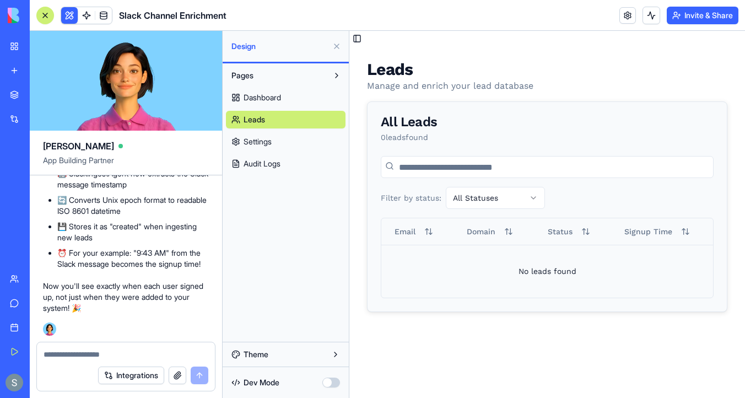
click at [83, 354] on textarea at bounding box center [126, 354] width 165 height 11
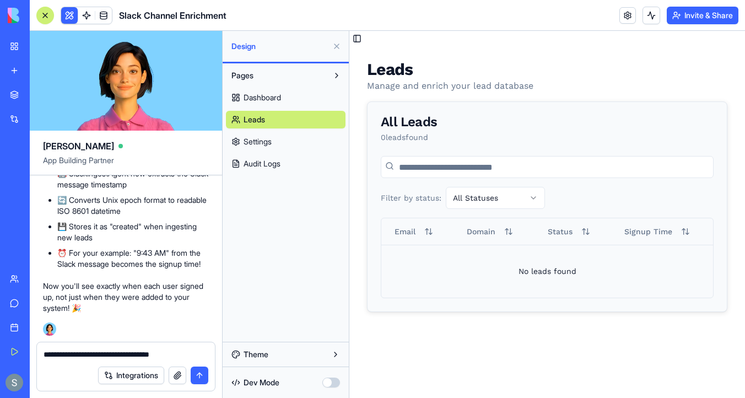
type textarea "**********"
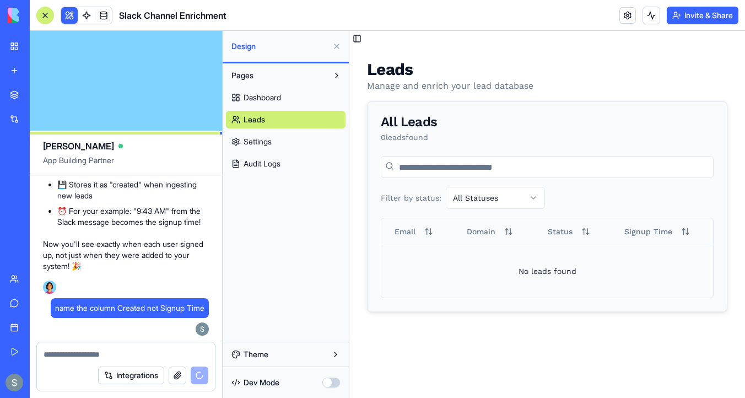
scroll to position [13583, 0]
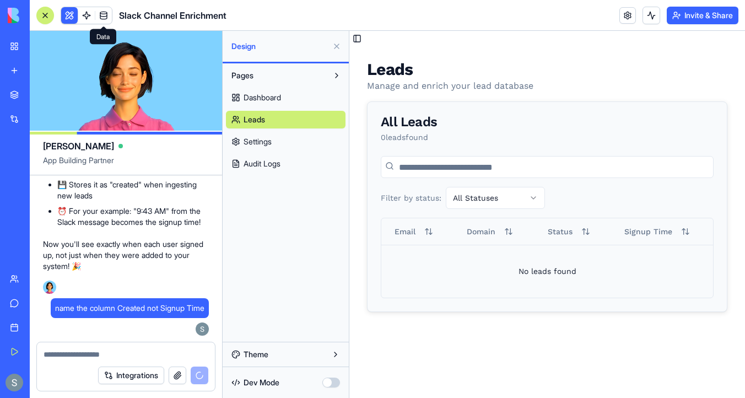
click at [106, 15] on link at bounding box center [103, 15] width 17 height 17
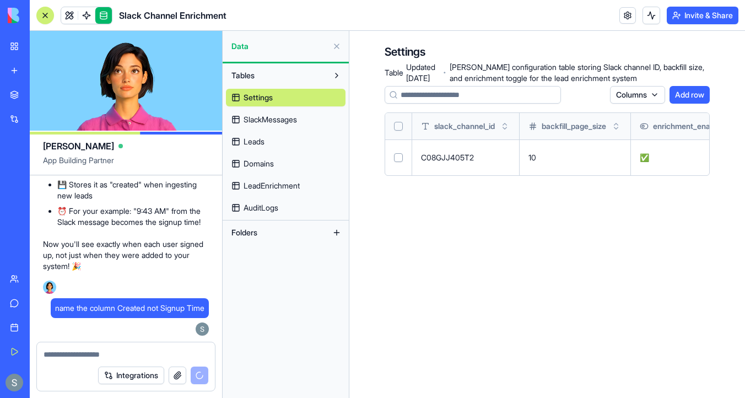
click at [306, 146] on link "Leads" at bounding box center [286, 142] width 120 height 18
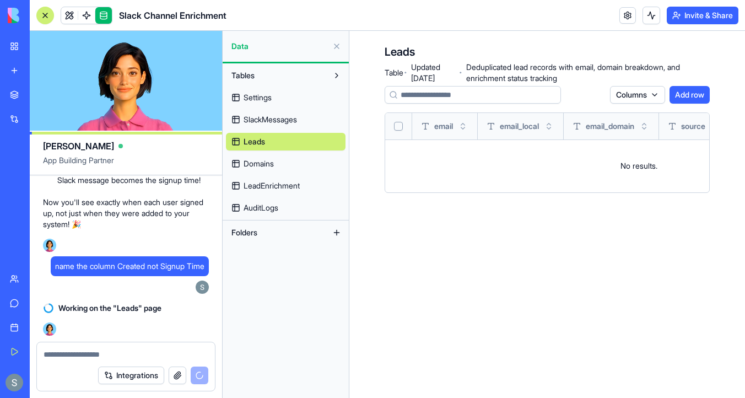
click at [100, 354] on textarea at bounding box center [126, 354] width 165 height 11
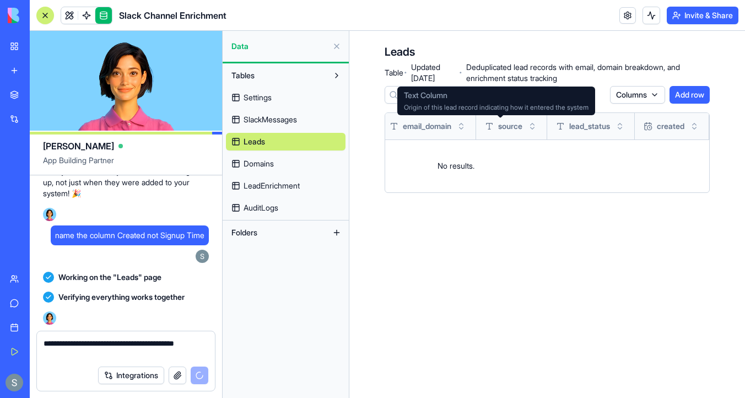
scroll to position [13805, 0]
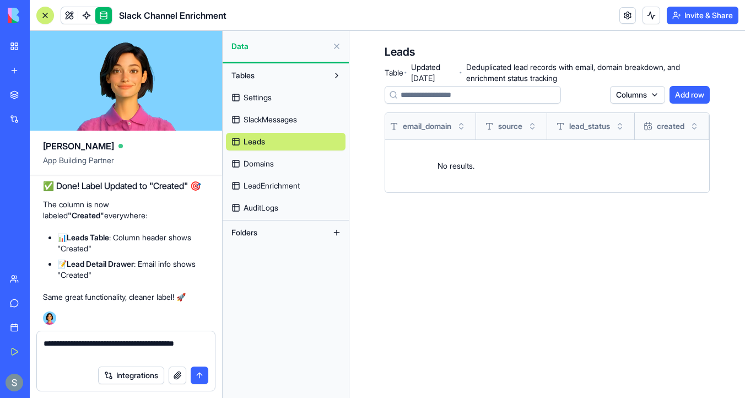
type textarea "**********"
click at [197, 370] on button "submit" at bounding box center [200, 376] width 18 height 18
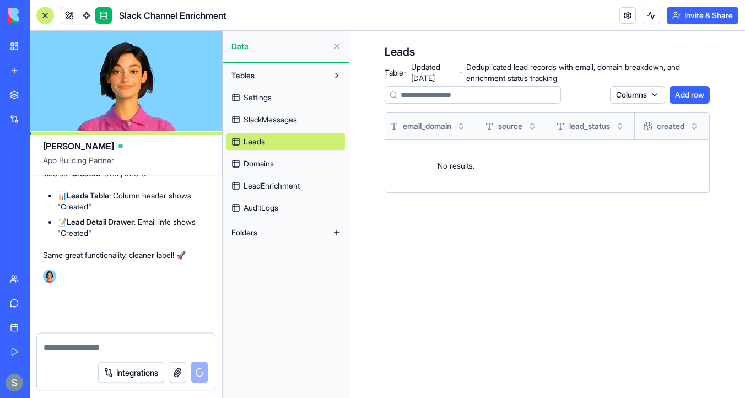
scroll to position [13847, 0]
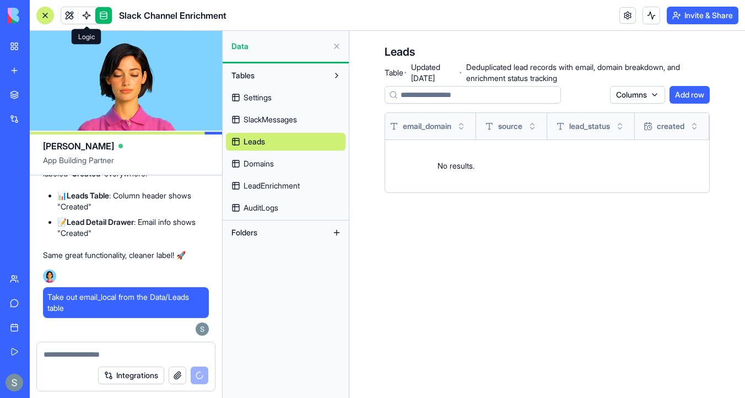
click at [72, 18] on span at bounding box center [86, 15] width 31 height 31
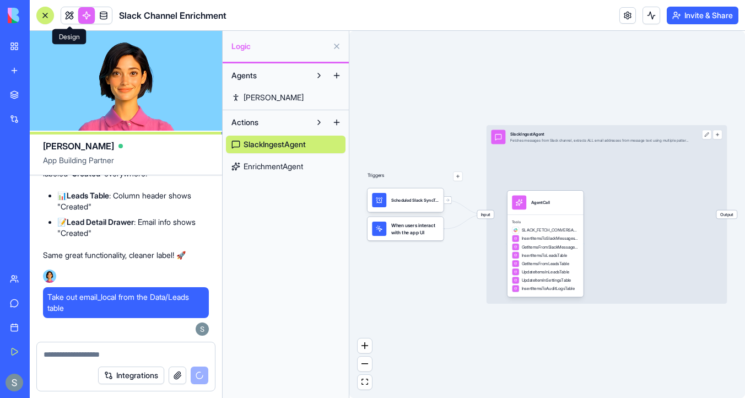
click at [67, 18] on span at bounding box center [69, 15] width 31 height 31
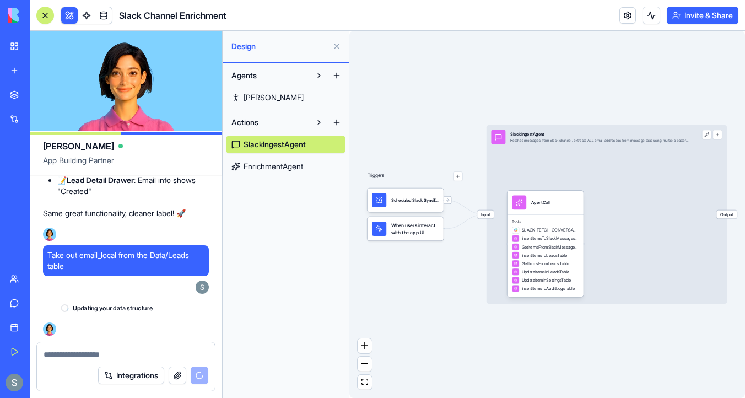
scroll to position [13889, 0]
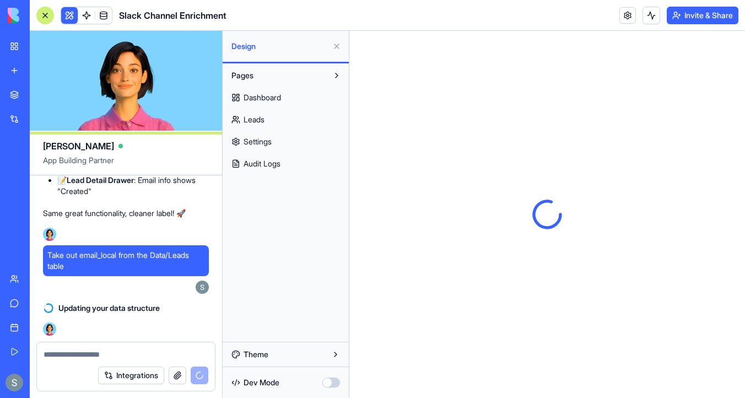
click at [277, 118] on link "Leads" at bounding box center [286, 120] width 120 height 18
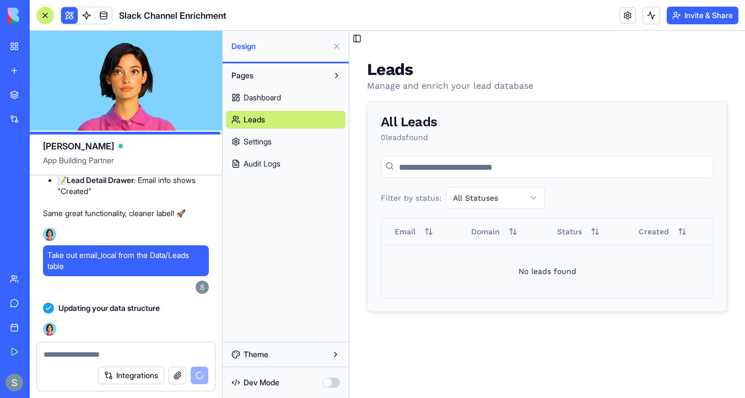
scroll to position [13988, 0]
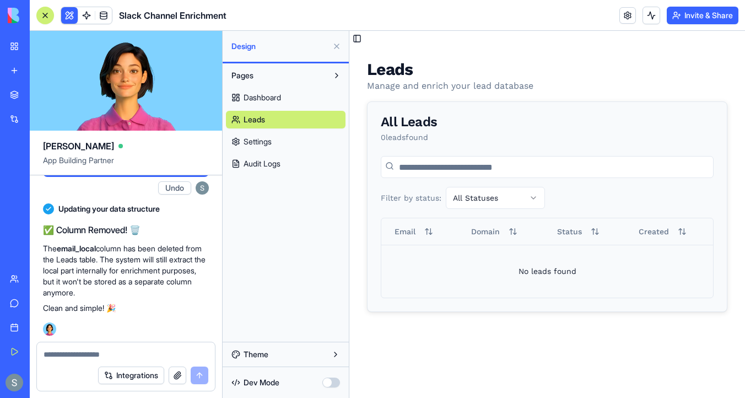
click at [281, 96] on span "Dashboard" at bounding box center [262, 97] width 37 height 11
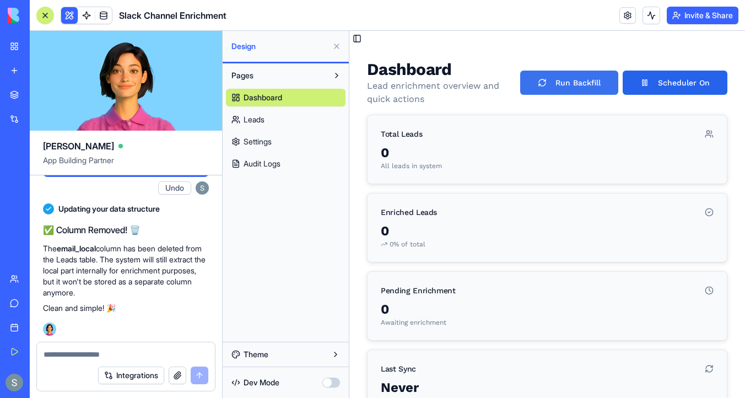
click at [599, 78] on button "Run Backfill" at bounding box center [569, 83] width 98 height 24
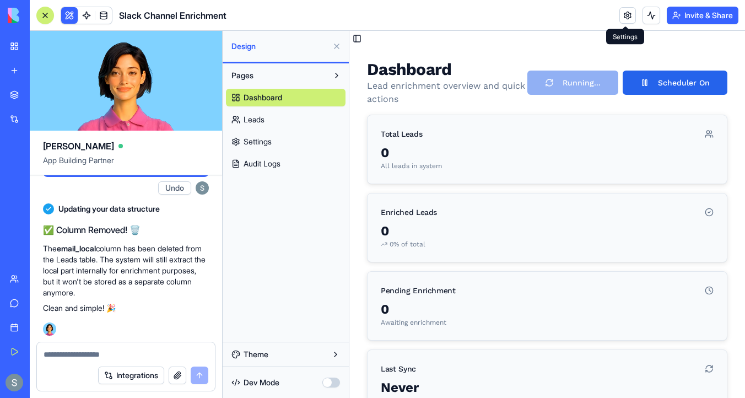
click at [631, 21] on link at bounding box center [628, 15] width 17 height 17
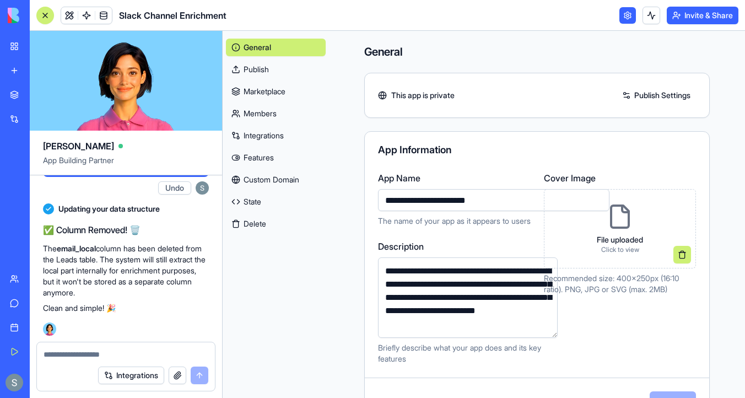
click at [629, 19] on link at bounding box center [628, 15] width 17 height 17
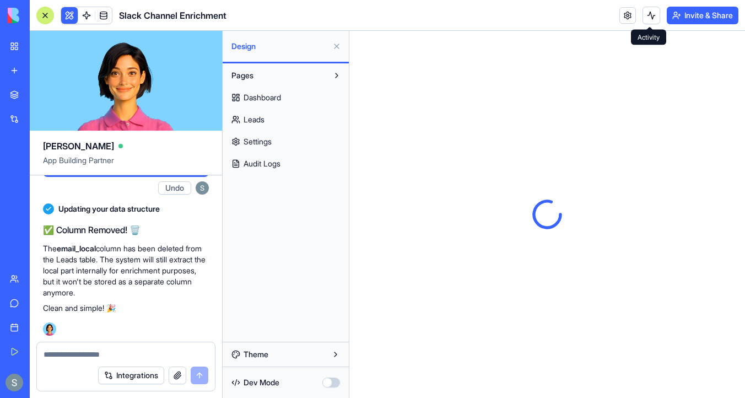
click at [645, 19] on button at bounding box center [652, 16] width 18 height 18
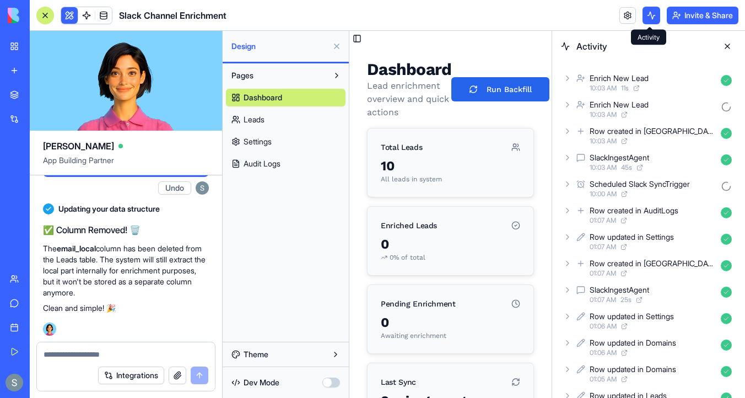
click at [569, 108] on icon at bounding box center [567, 104] width 9 height 9
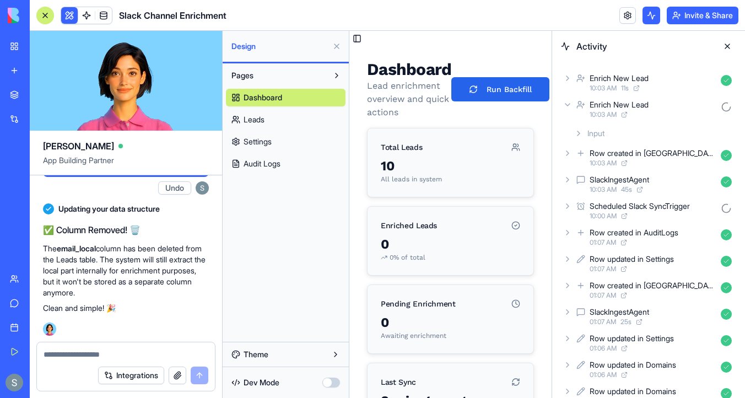
click at [583, 134] on div "Input" at bounding box center [653, 133] width 166 height 20
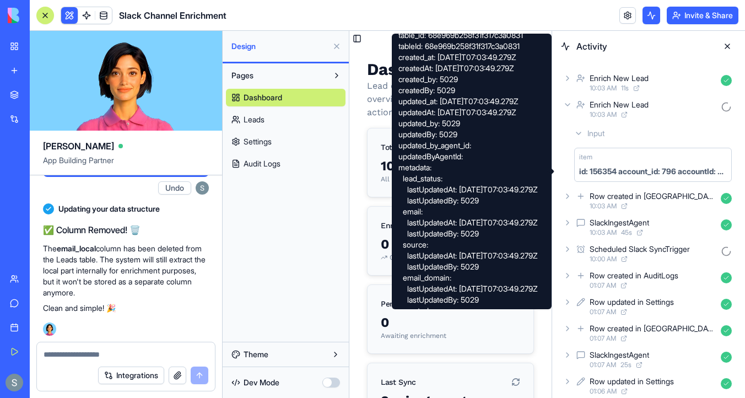
scroll to position [150, 0]
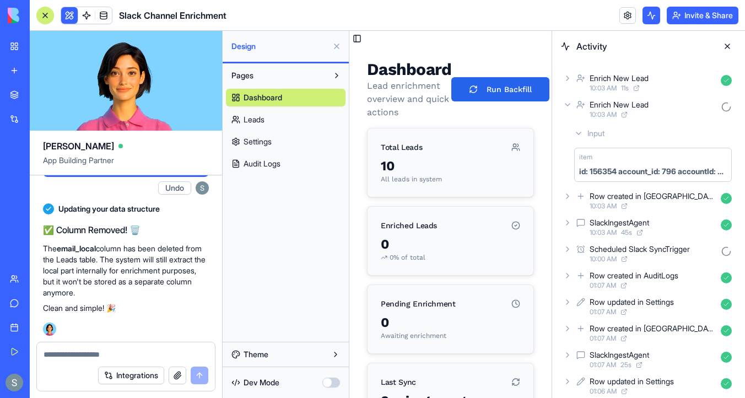
click at [567, 249] on icon at bounding box center [567, 249] width 9 height 9
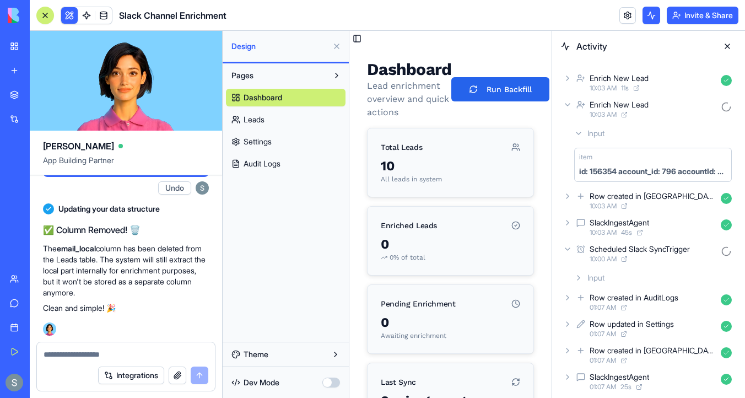
click at [579, 278] on icon at bounding box center [579, 278] width 2 height 4
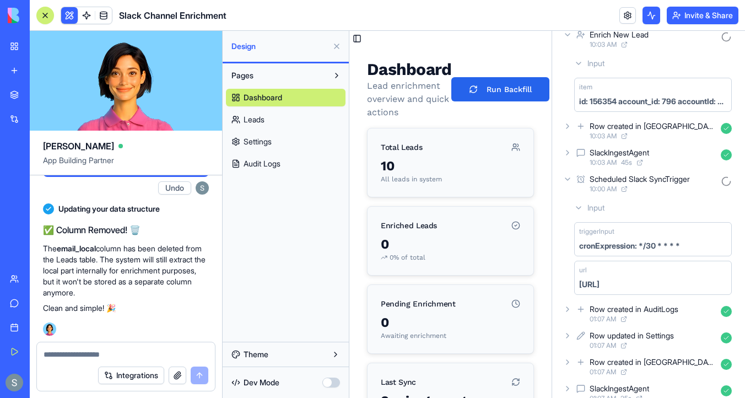
scroll to position [84, 0]
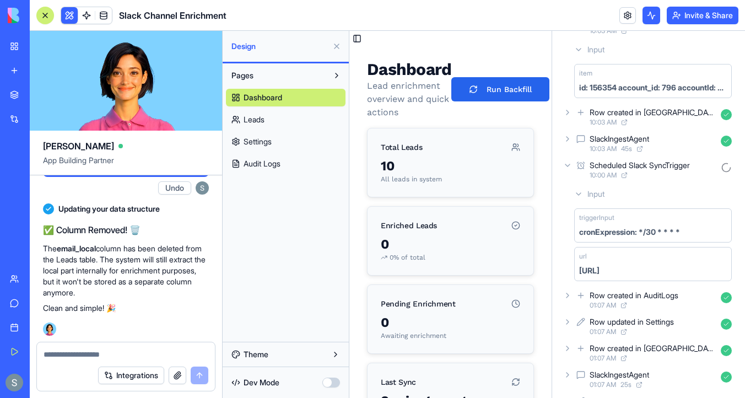
click at [281, 113] on link "Leads" at bounding box center [286, 120] width 120 height 18
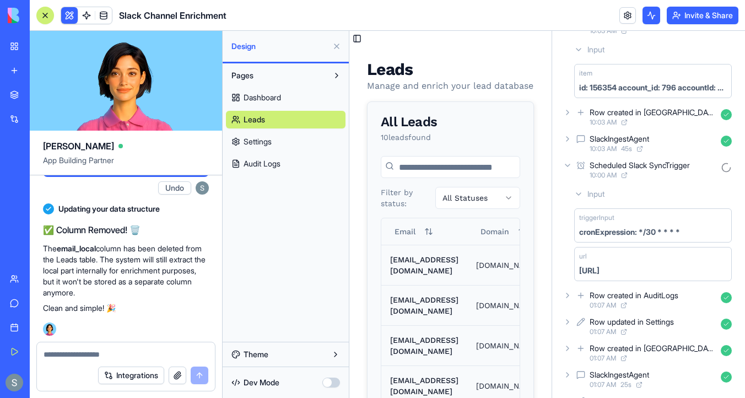
click at [45, 16] on div at bounding box center [45, 15] width 9 height 9
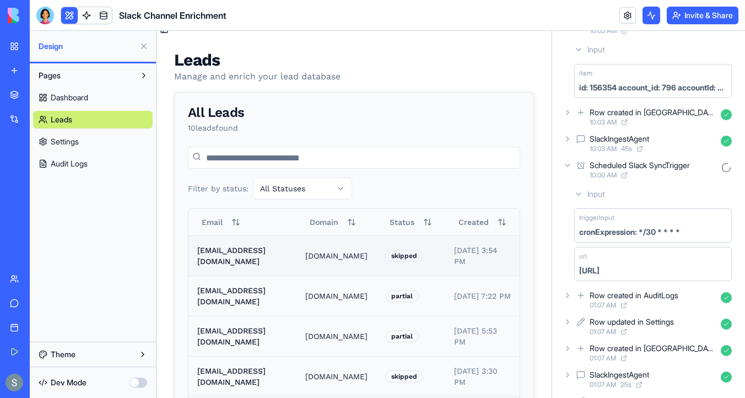
scroll to position [0, 32]
click at [478, 220] on button "Created" at bounding box center [482, 222] width 57 height 18
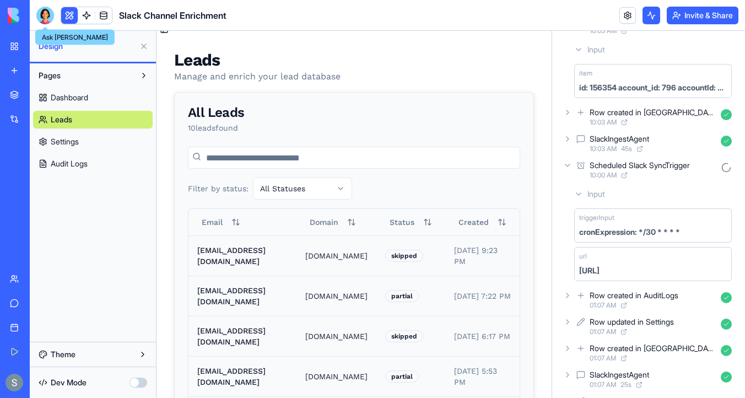
click at [47, 19] on div at bounding box center [45, 16] width 18 height 18
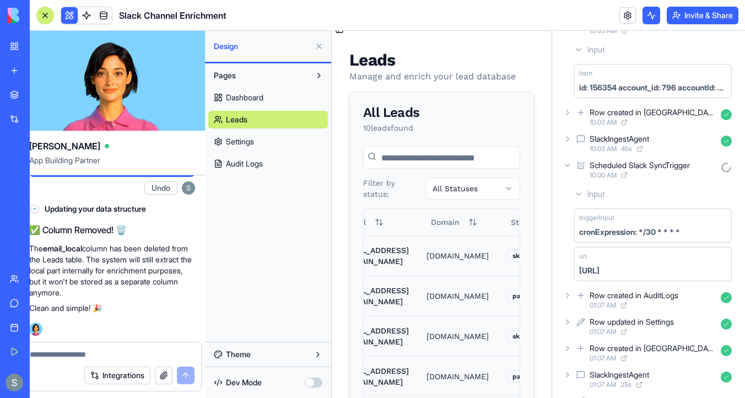
scroll to position [0, 0]
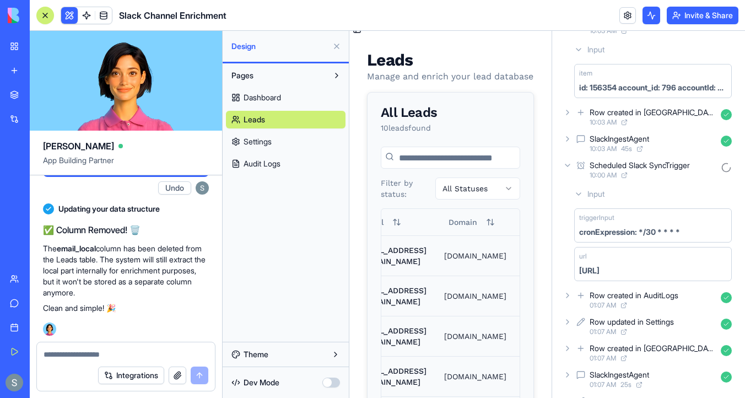
click at [91, 354] on textarea at bounding box center [126, 354] width 165 height 11
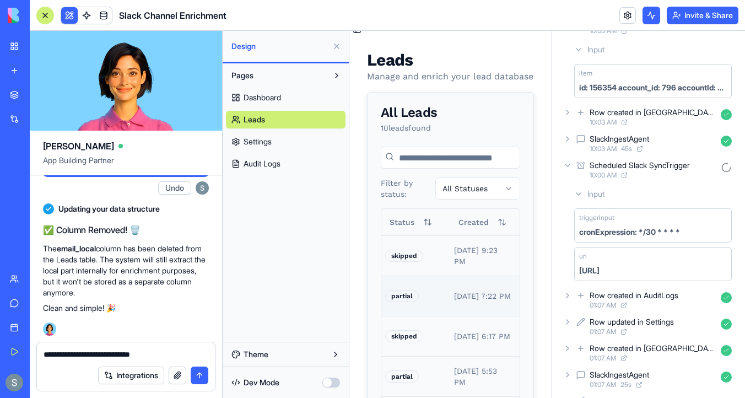
scroll to position [0, 225]
type textarea "**********"
click at [103, 16] on span at bounding box center [103, 15] width 31 height 31
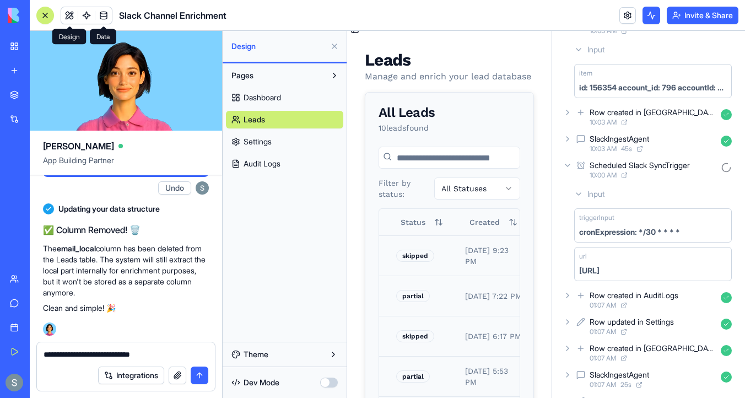
scroll to position [0, 98]
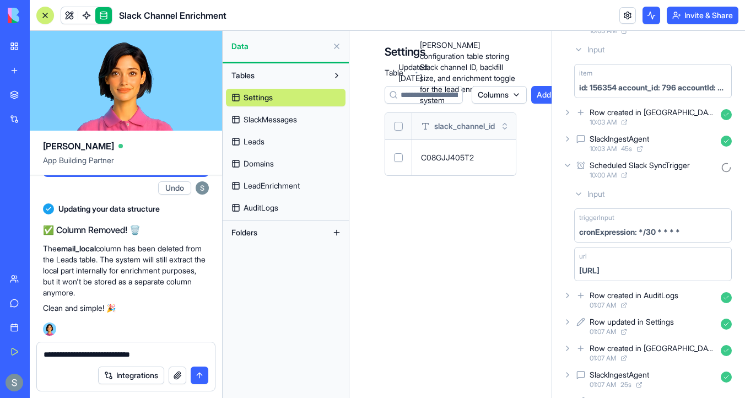
click at [300, 141] on link "Leads" at bounding box center [286, 142] width 120 height 18
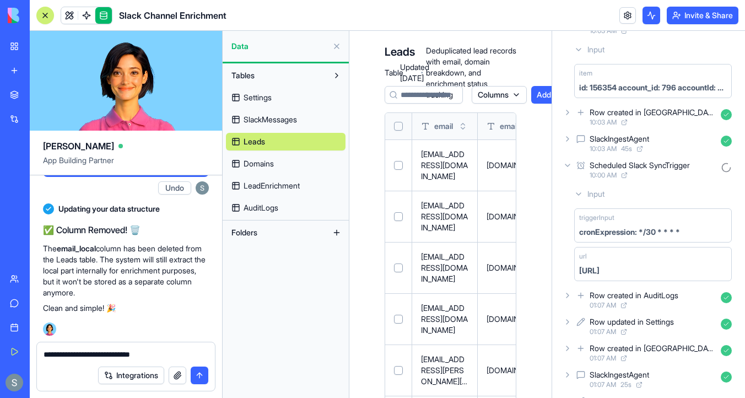
click at [424, 99] on input at bounding box center [424, 95] width 78 height 18
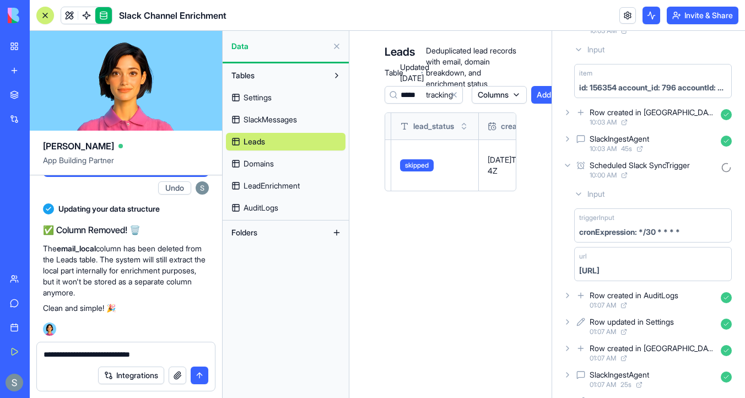
scroll to position [0, 316]
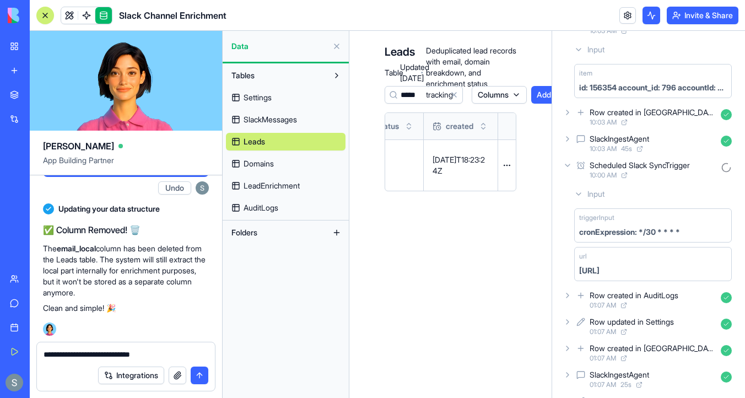
type input "*****"
drag, startPoint x: 464, startPoint y: 166, endPoint x: 423, endPoint y: 151, distance: 43.1
click at [424, 151] on td "2025-10-10T18:23:24Z" at bounding box center [461, 164] width 74 height 51
copy p "2025-10-10T18:23:24Z"
click at [170, 360] on div "Integrations" at bounding box center [126, 375] width 178 height 31
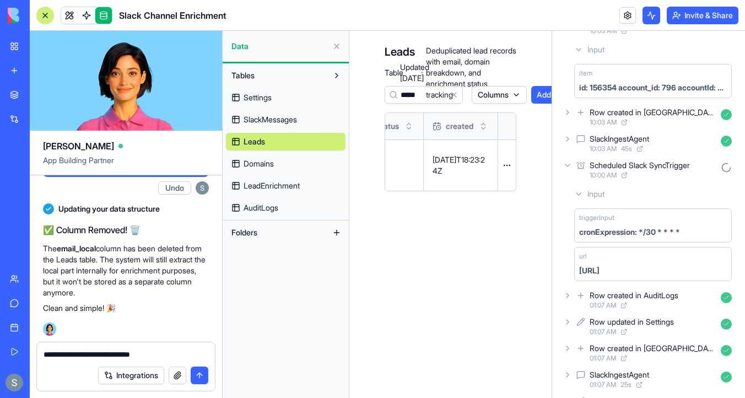
click at [154, 357] on textarea "**********" at bounding box center [126, 354] width 165 height 11
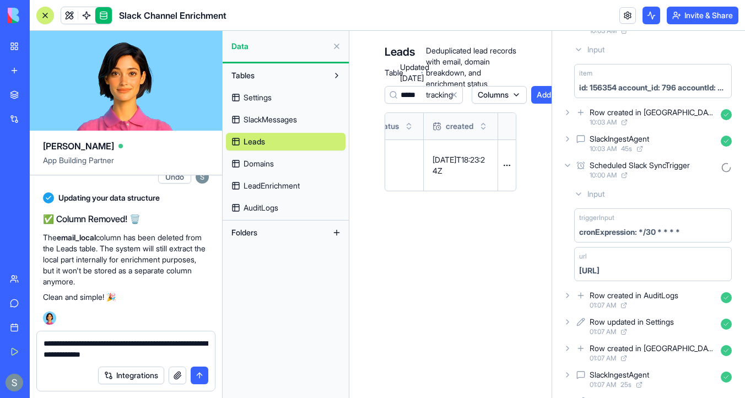
scroll to position [13999, 0]
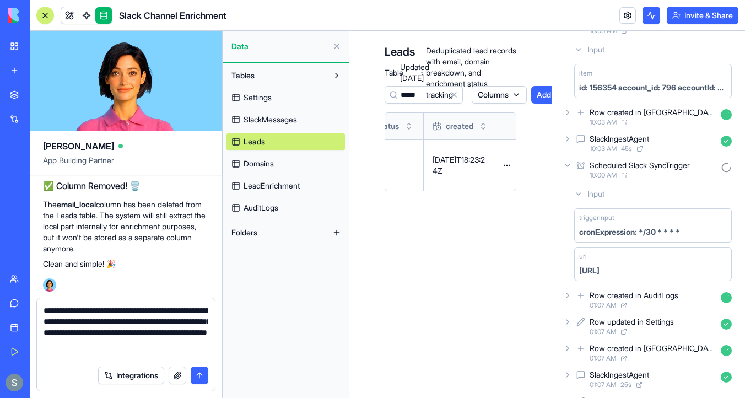
click at [141, 352] on textarea "**********" at bounding box center [126, 332] width 165 height 55
paste textarea "**********"
click at [71, 14] on link at bounding box center [69, 15] width 17 height 17
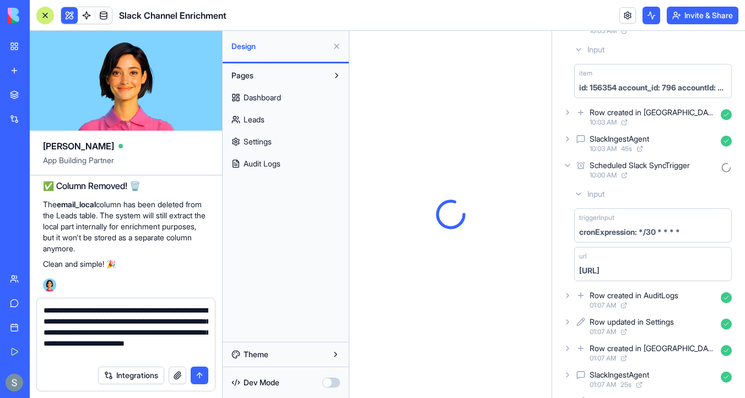
click at [274, 114] on link "Leads" at bounding box center [286, 120] width 120 height 18
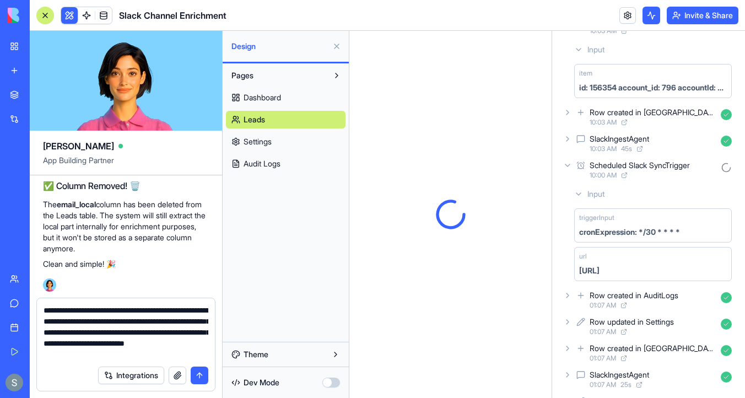
click at [176, 354] on textarea "**********" at bounding box center [126, 332] width 165 height 55
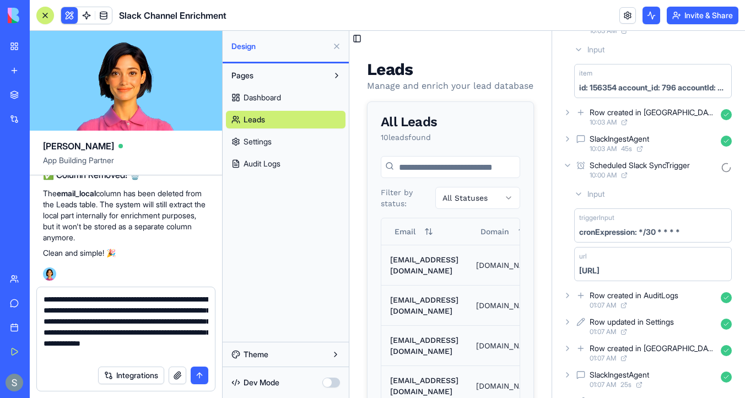
type textarea "**********"
click at [448, 168] on input at bounding box center [450, 167] width 139 height 22
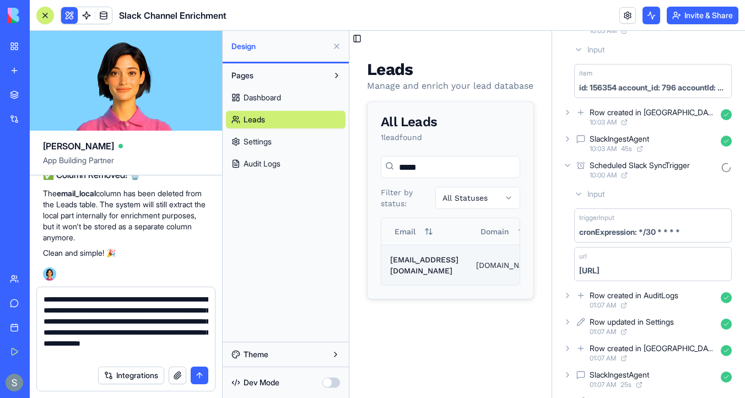
scroll to position [0, 188]
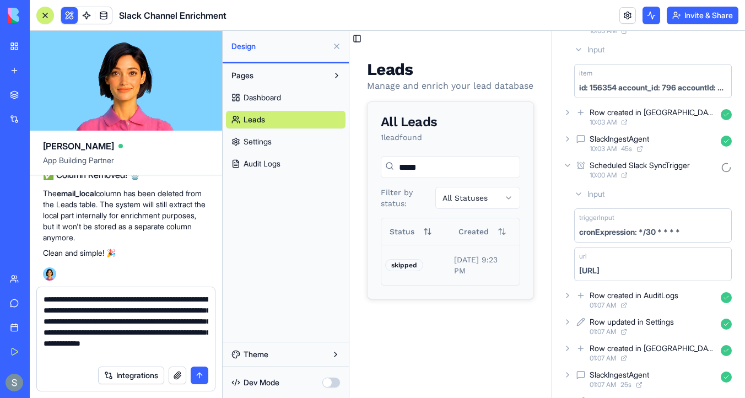
type input "*****"
click at [196, 356] on textarea "**********" at bounding box center [126, 327] width 165 height 66
type textarea "**********"
click at [204, 370] on button "submit" at bounding box center [200, 376] width 18 height 18
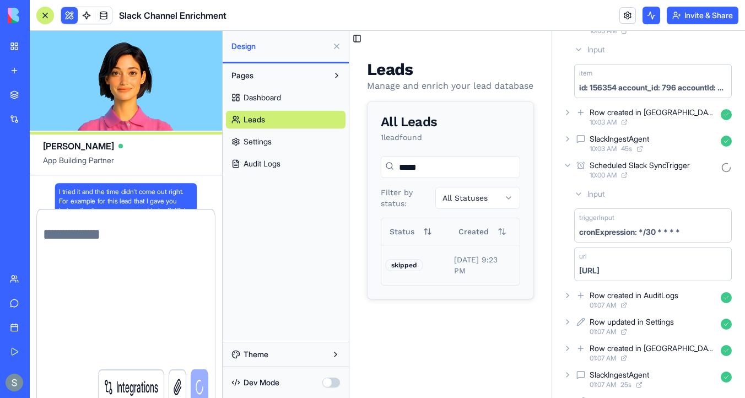
scroll to position [0, 0]
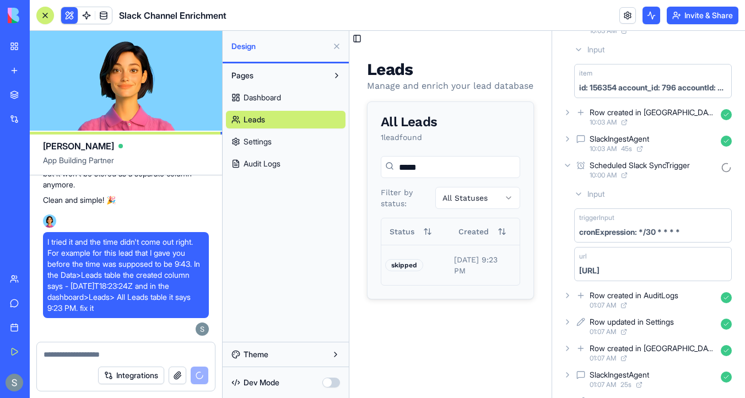
click at [431, 162] on input "*****" at bounding box center [450, 167] width 139 height 22
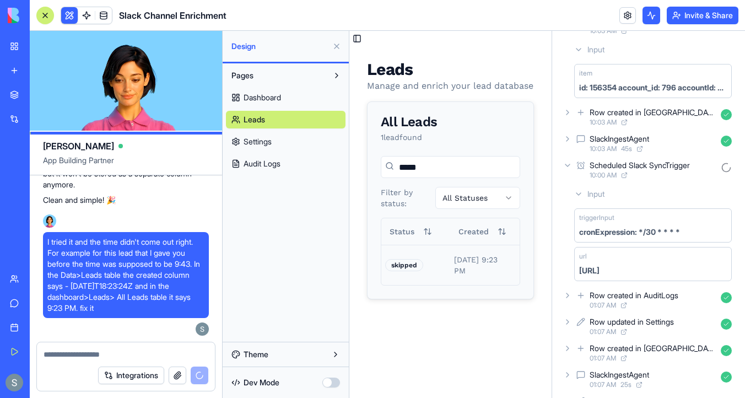
click at [431, 162] on input "*****" at bounding box center [450, 167] width 139 height 22
paste input "**********"
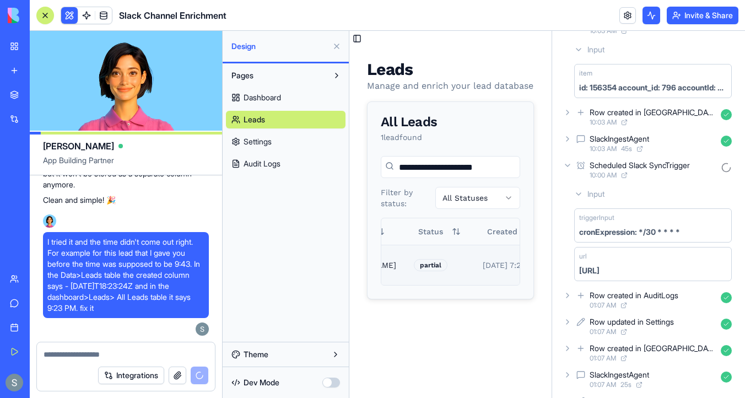
scroll to position [0, 205]
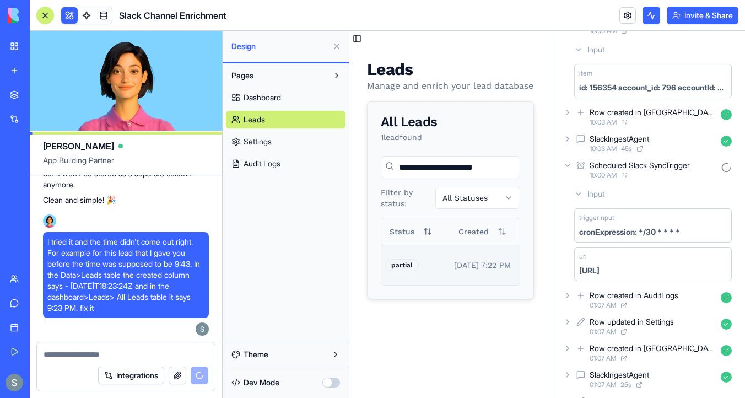
type input "**********"
click at [107, 20] on link at bounding box center [103, 15] width 17 height 17
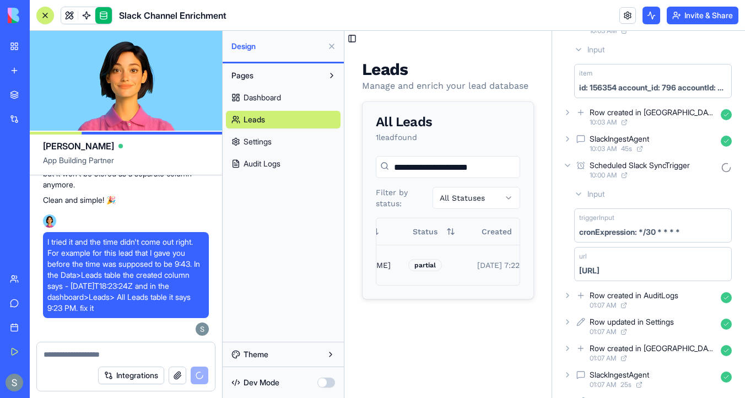
scroll to position [0, 78]
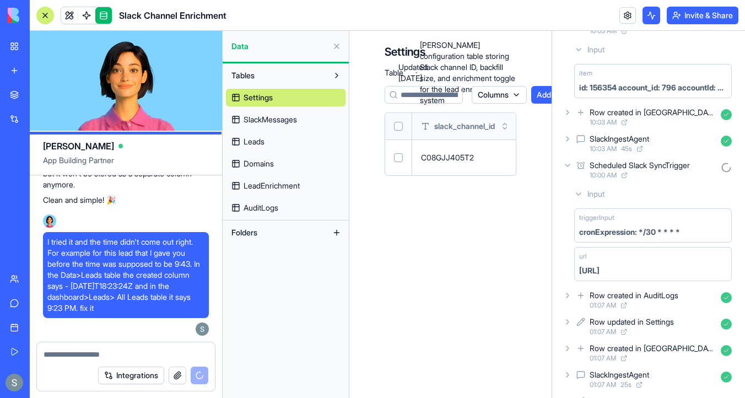
click at [406, 98] on input at bounding box center [424, 95] width 78 height 18
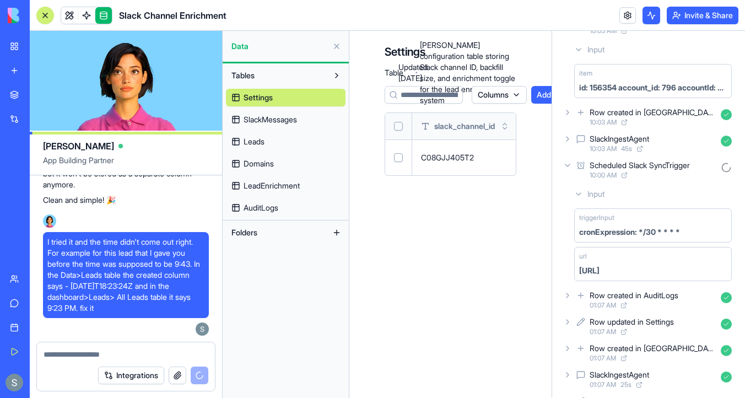
paste input "**********"
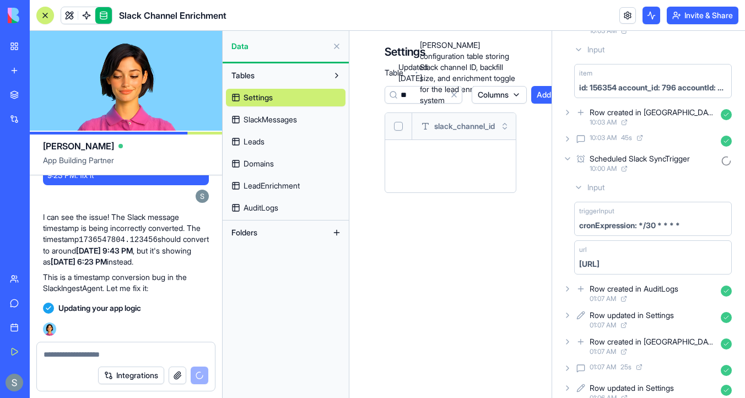
type input "*"
click at [283, 141] on link "Leads" at bounding box center [286, 142] width 120 height 18
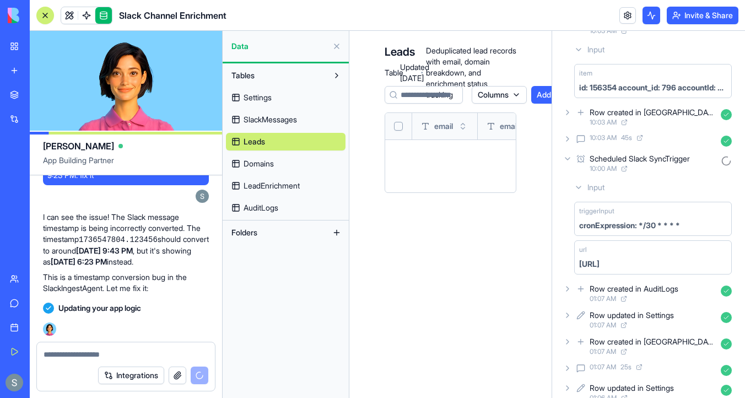
scroll to position [14541, 0]
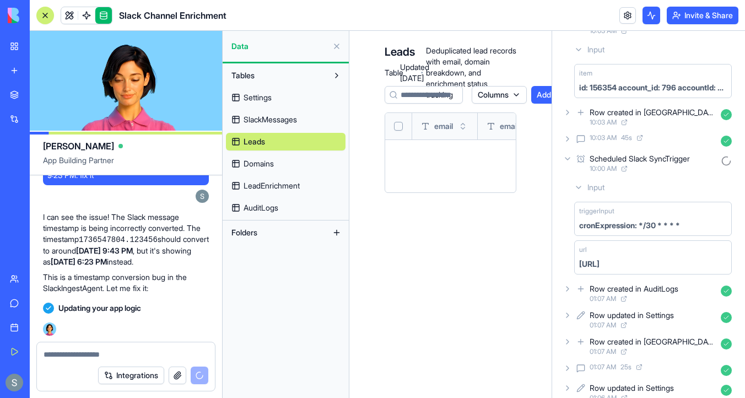
click at [410, 88] on input at bounding box center [424, 95] width 78 height 18
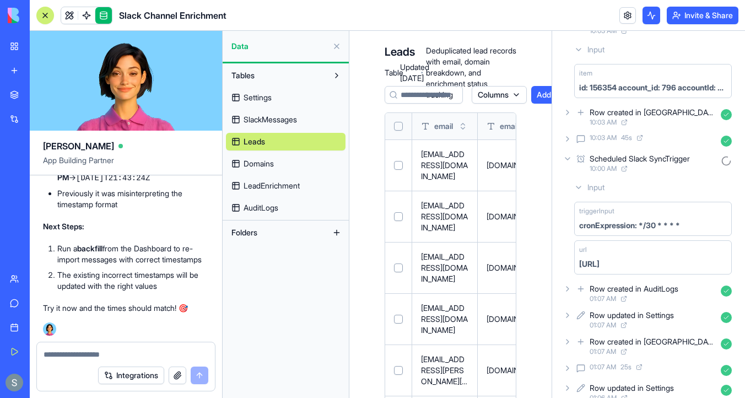
paste input "**********"
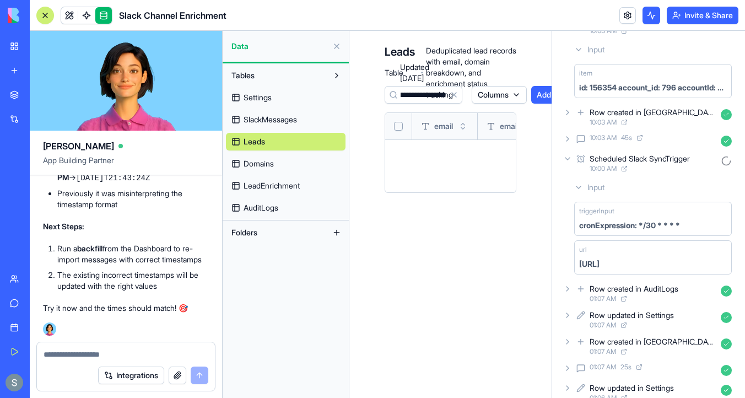
scroll to position [0, 0]
type input "**********"
click at [433, 99] on input "**********" at bounding box center [424, 95] width 78 height 18
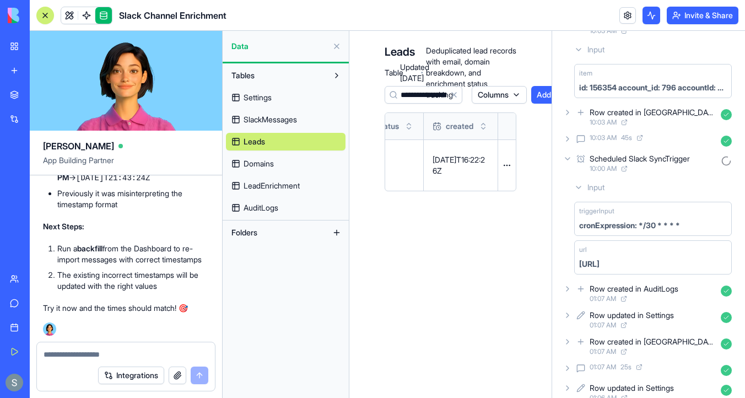
click at [433, 99] on input "**********" at bounding box center [424, 95] width 78 height 18
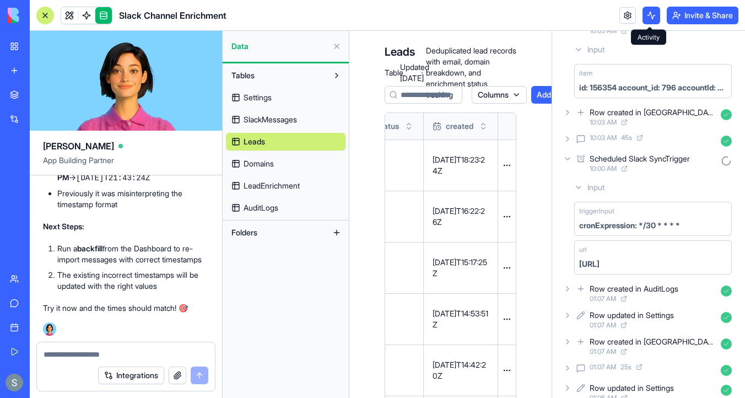
click at [651, 19] on button at bounding box center [652, 16] width 18 height 18
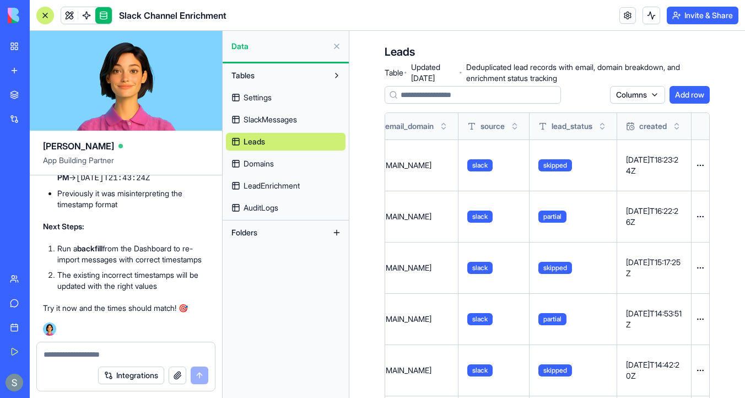
scroll to position [0, 0]
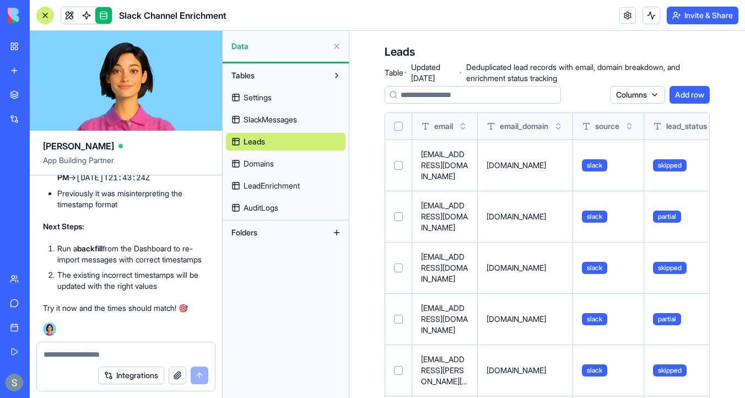
click at [399, 124] on button "Select all" at bounding box center [398, 126] width 9 height 9
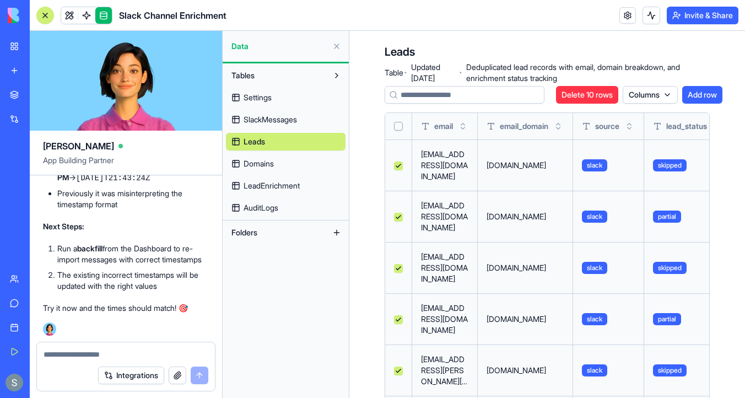
click at [574, 101] on button "Delete 10 rows" at bounding box center [587, 95] width 62 height 18
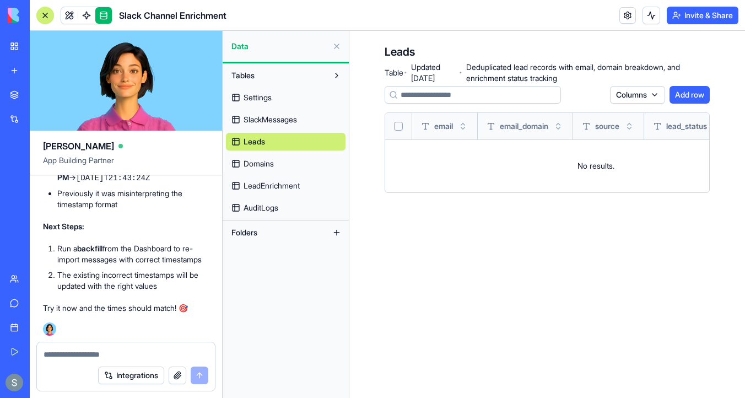
click at [303, 173] on div "Settings SlackMessages Leads Domains LeadEnrichment AuditLogs" at bounding box center [286, 150] width 120 height 132
click at [314, 164] on link "Domains" at bounding box center [286, 164] width 120 height 18
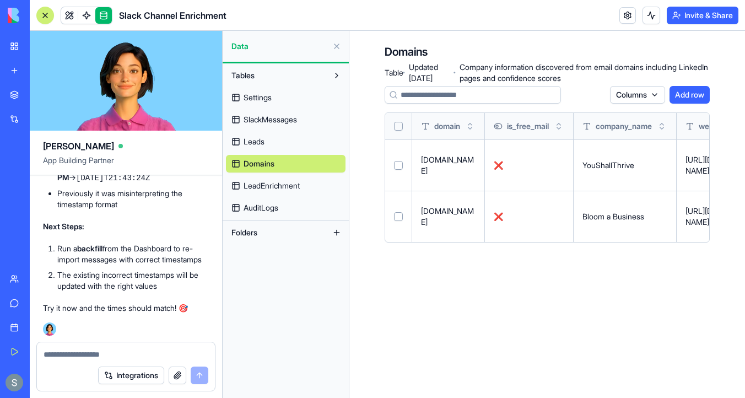
click at [394, 134] on div at bounding box center [398, 126] width 9 height 26
click at [403, 127] on th at bounding box center [398, 126] width 27 height 26
click at [401, 126] on button "Select all" at bounding box center [398, 126] width 9 height 9
click at [596, 98] on button "Delete 2 rows" at bounding box center [587, 95] width 59 height 18
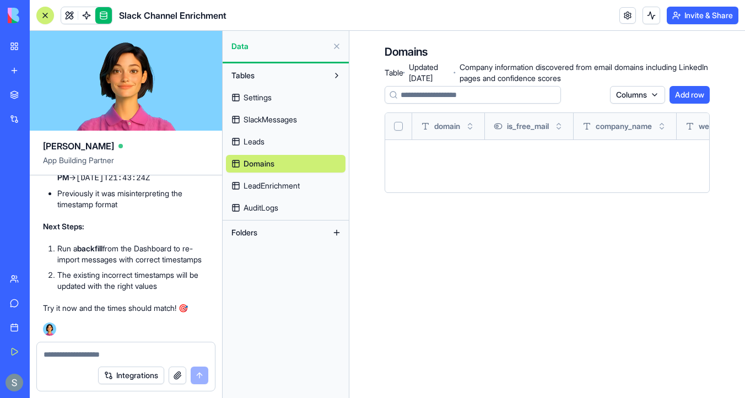
click at [300, 184] on span "LeadEnrichment" at bounding box center [272, 185] width 56 height 11
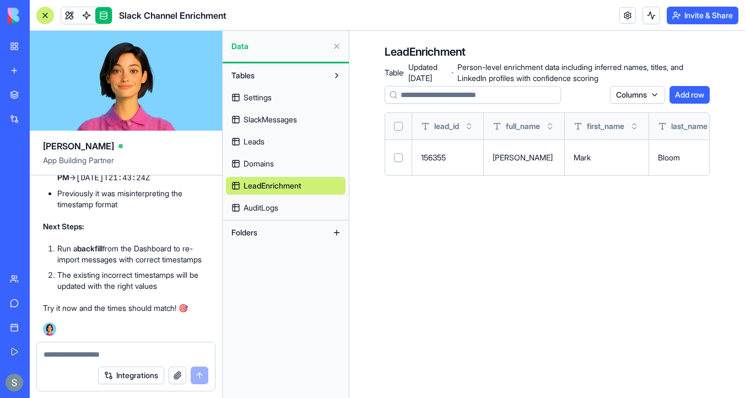
click at [399, 131] on div at bounding box center [398, 126] width 9 height 26
click at [401, 129] on button "Select all" at bounding box center [398, 126] width 9 height 9
click at [594, 97] on button "Delete 1 rows" at bounding box center [587, 95] width 57 height 18
click at [281, 202] on link "AuditLogs" at bounding box center [286, 208] width 120 height 18
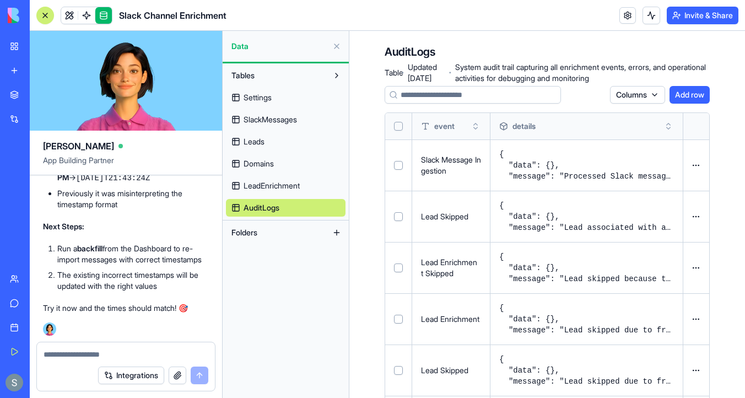
click at [396, 130] on button "Select all" at bounding box center [398, 126] width 9 height 9
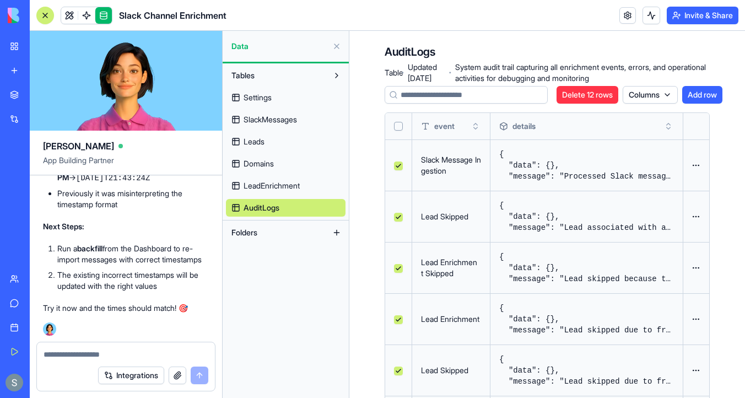
click at [589, 97] on button "Delete 12 rows" at bounding box center [588, 95] width 62 height 18
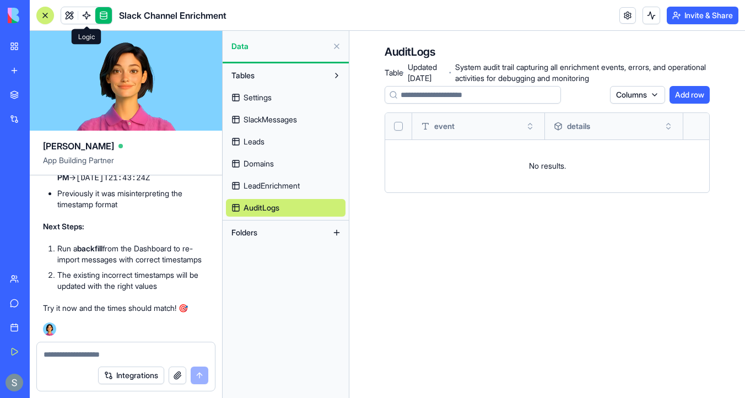
click at [72, 10] on span at bounding box center [86, 15] width 31 height 31
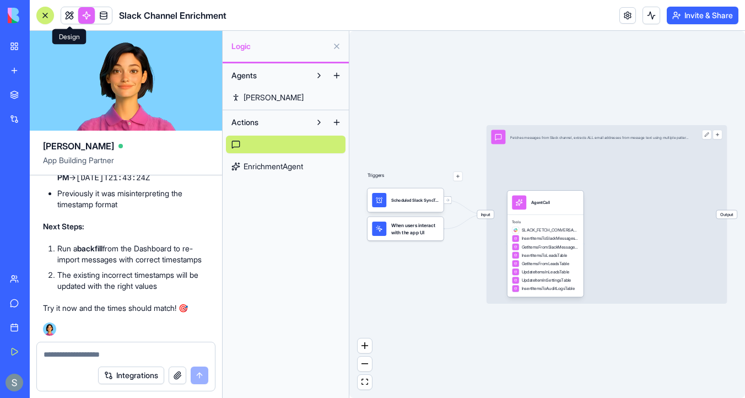
click at [71, 8] on link at bounding box center [69, 15] width 17 height 17
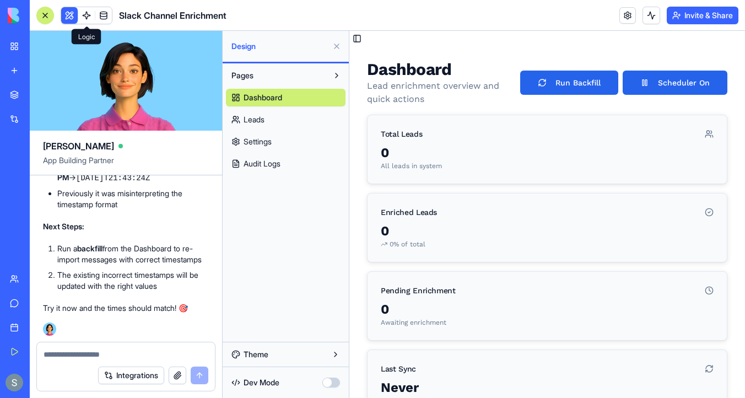
click at [295, 140] on link "Settings" at bounding box center [286, 142] width 120 height 18
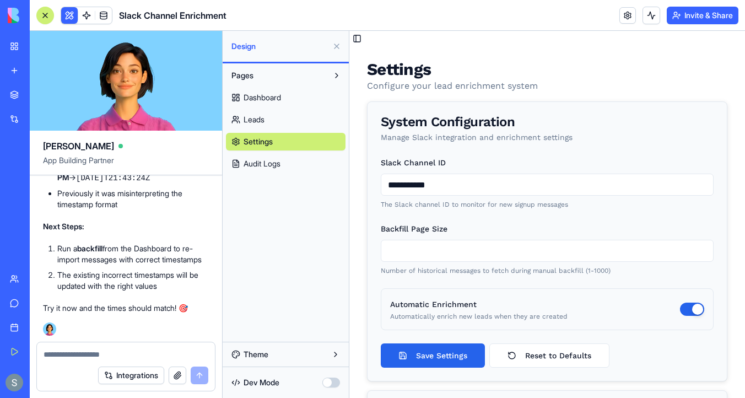
click at [441, 250] on input "**" at bounding box center [547, 251] width 333 height 22
type input "**"
click at [443, 353] on button "Save Settings" at bounding box center [433, 355] width 104 height 24
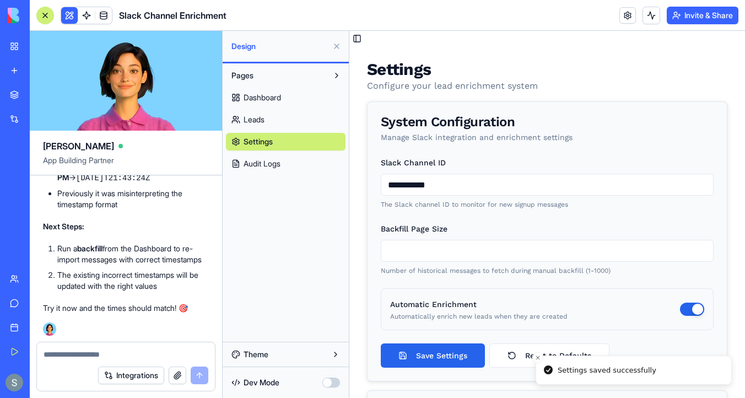
click at [288, 93] on link "Dashboard" at bounding box center [286, 98] width 120 height 18
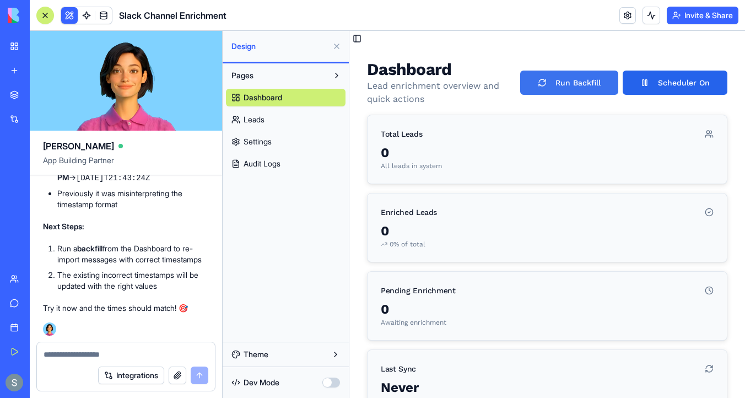
click at [564, 79] on button "Run Backfill" at bounding box center [569, 83] width 98 height 24
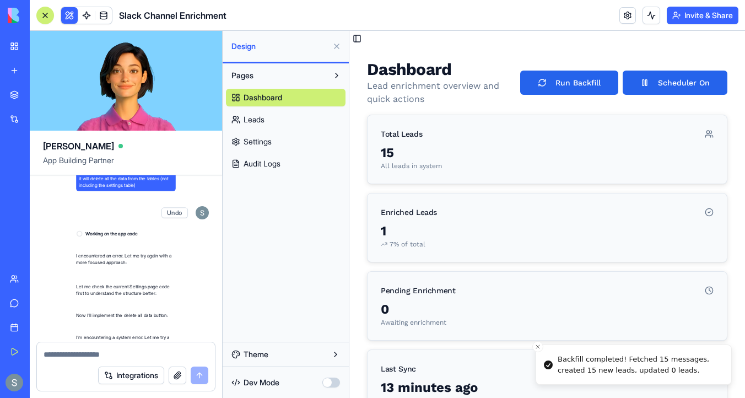
scroll to position [15996, 0]
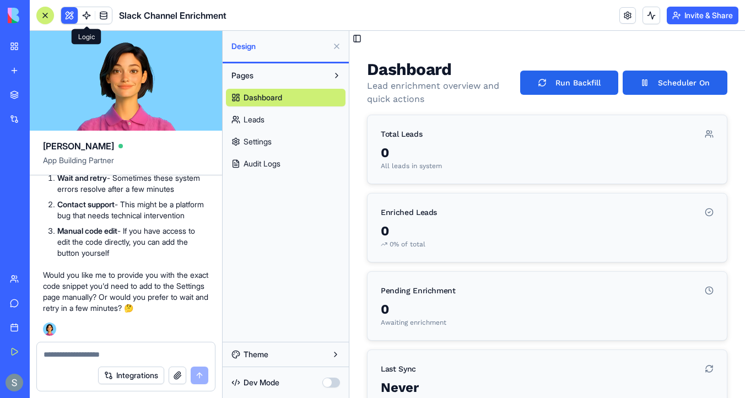
click at [83, 15] on span at bounding box center [86, 15] width 31 height 31
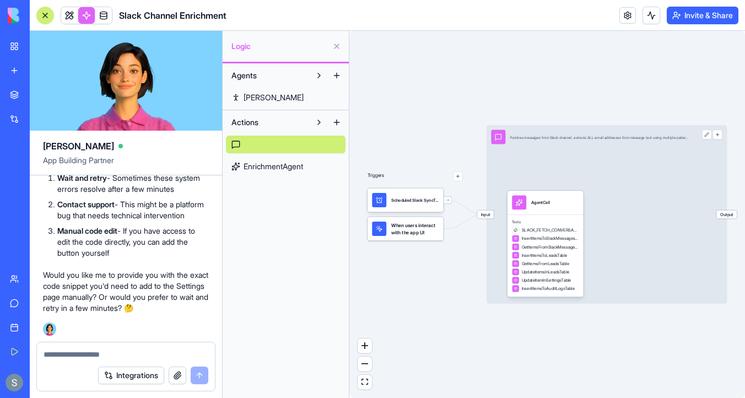
click at [269, 159] on link "EnrichmentAgent" at bounding box center [286, 167] width 120 height 18
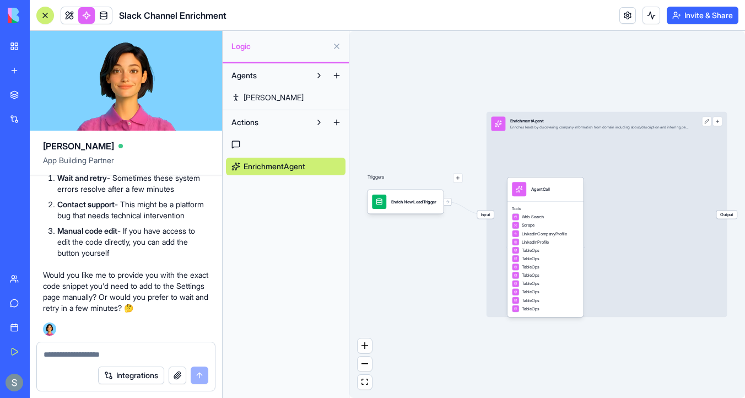
click at [279, 139] on link at bounding box center [286, 145] width 120 height 18
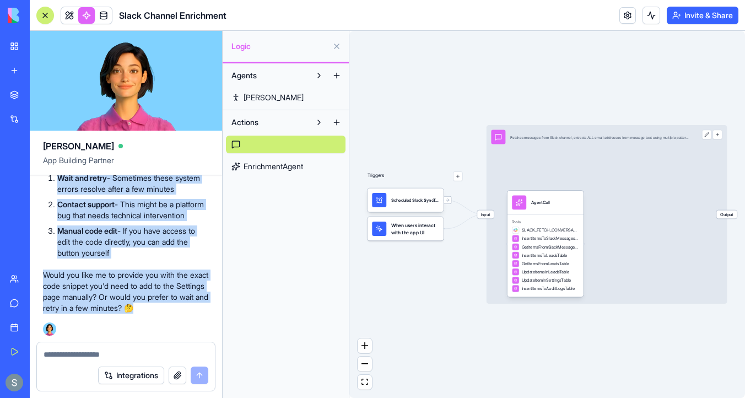
scroll to position [15996, 0]
drag, startPoint x: 44, startPoint y: 186, endPoint x: 178, endPoint y: 305, distance: 180.0
click at [178, 305] on div "I apologize for the continued issues! 😓 The system is experiencing persistent e…" at bounding box center [126, 78] width 166 height 472
copy div "❌ What's Failing: The system won't let me update the Settings page UI to add th…"
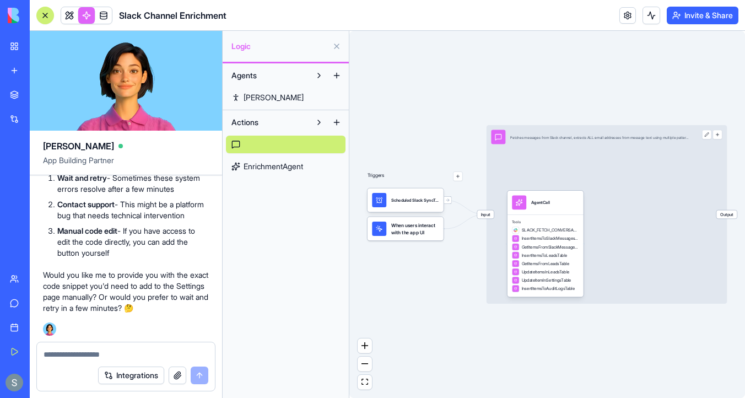
click at [280, 200] on div "Agents Nina Actions EnrichmentAgent" at bounding box center [286, 230] width 126 height 335
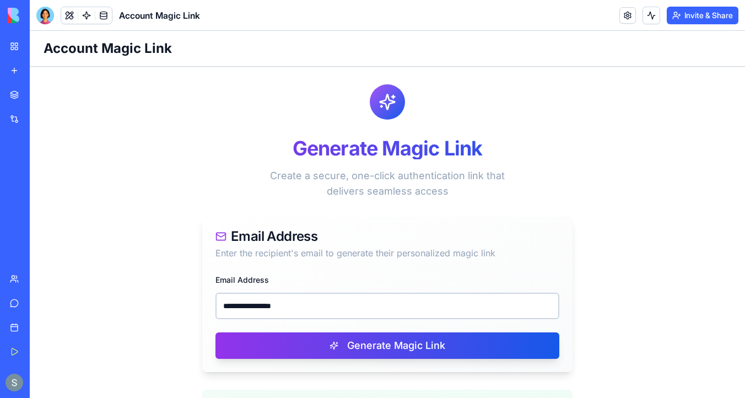
scroll to position [206, 0]
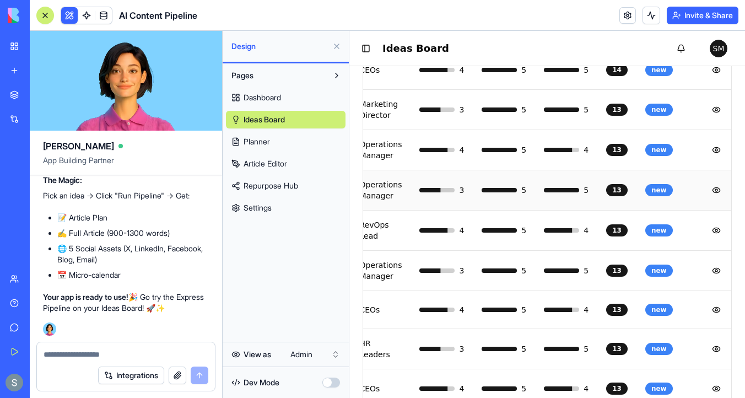
scroll to position [0, 333]
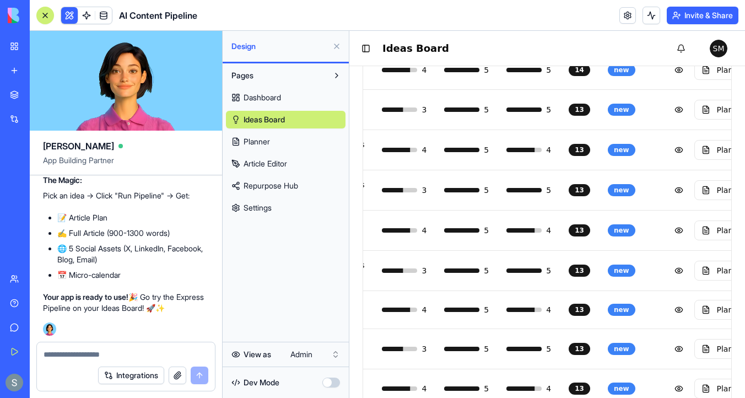
click at [300, 141] on link "Planner" at bounding box center [286, 142] width 120 height 18
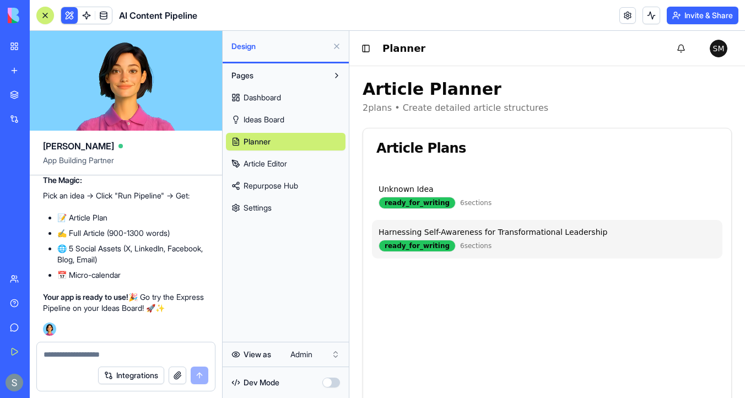
click at [402, 236] on div "Harnessing Self-Awareness for Transformational Leadership" at bounding box center [547, 232] width 337 height 11
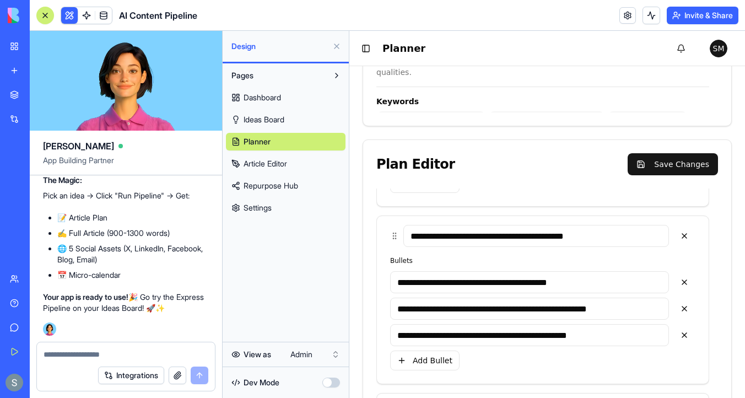
scroll to position [273, 0]
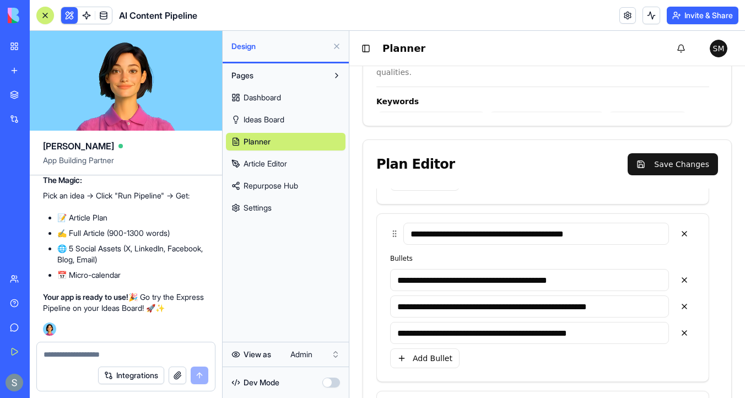
click at [60, 353] on textarea at bounding box center [126, 354] width 165 height 11
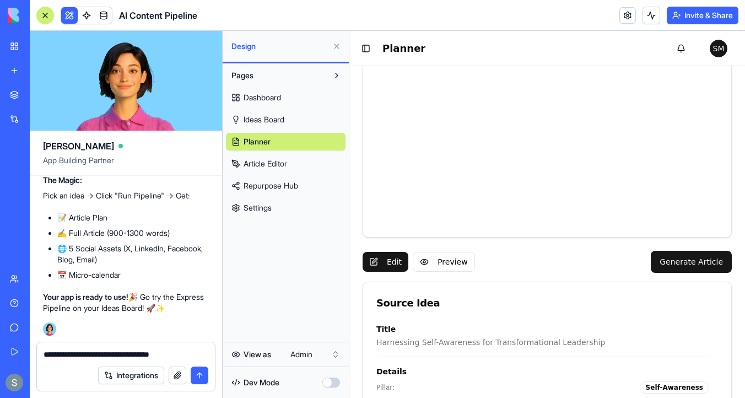
scroll to position [261, 0]
click at [298, 112] on link "Ideas Board" at bounding box center [286, 120] width 120 height 18
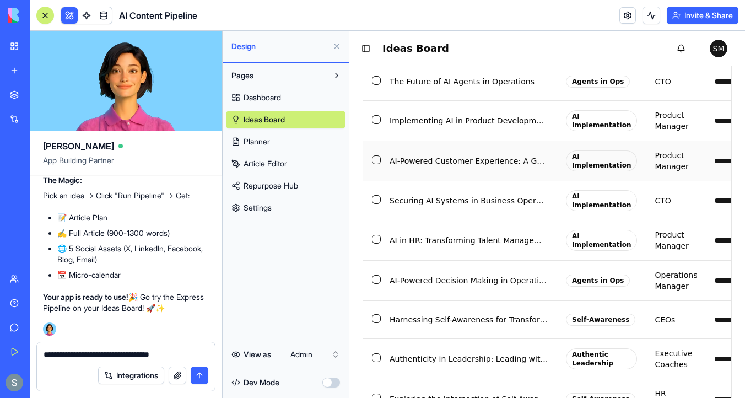
click at [510, 155] on td "AI-Powered Customer Experience: A Game Changer" at bounding box center [469, 161] width 176 height 40
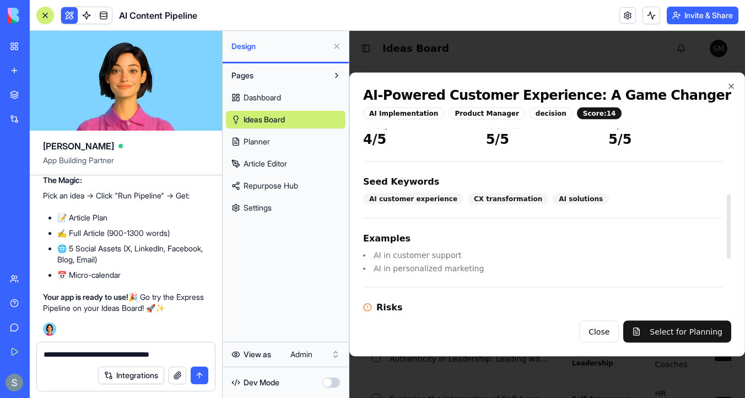
scroll to position [297, 0]
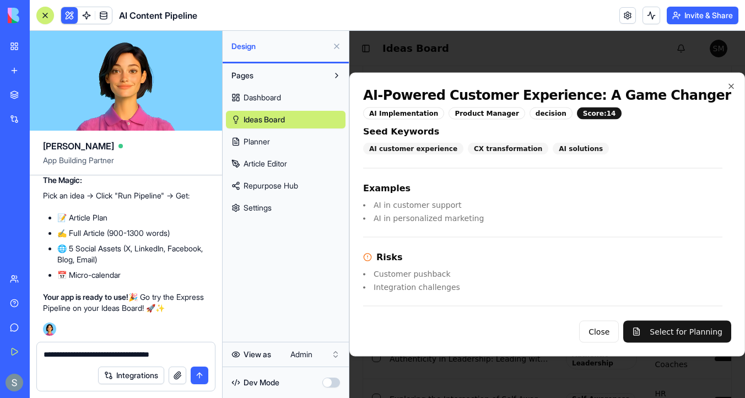
click at [145, 352] on textarea "**********" at bounding box center [126, 354] width 165 height 11
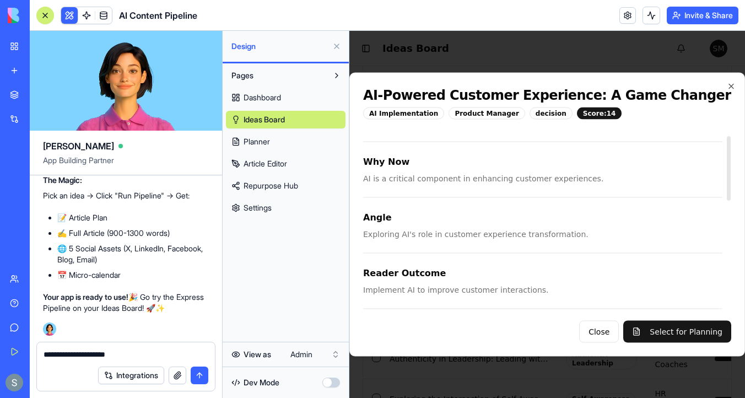
scroll to position [0, 0]
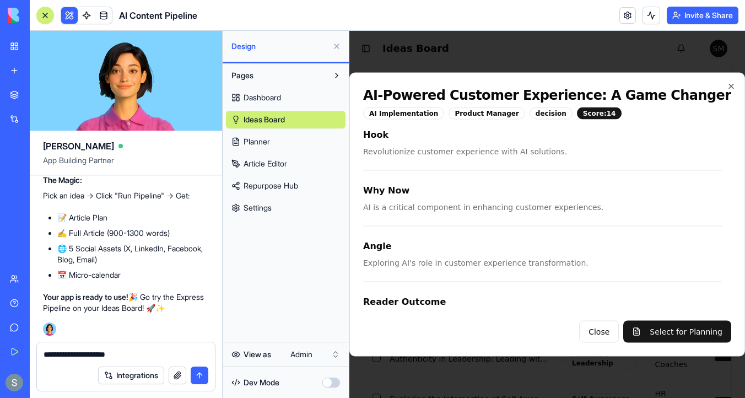
click at [307, 146] on link "Planner" at bounding box center [286, 142] width 120 height 18
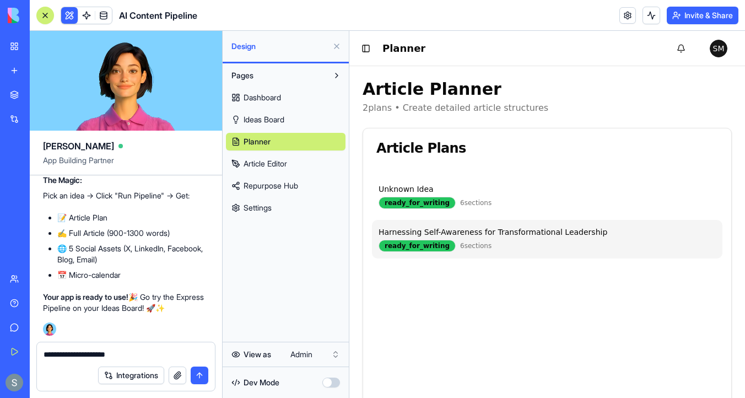
click at [460, 241] on span "6 sections" at bounding box center [475, 245] width 31 height 9
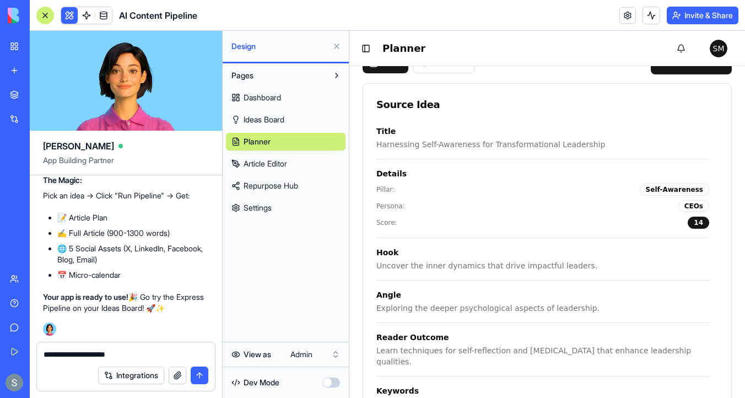
scroll to position [469, 0]
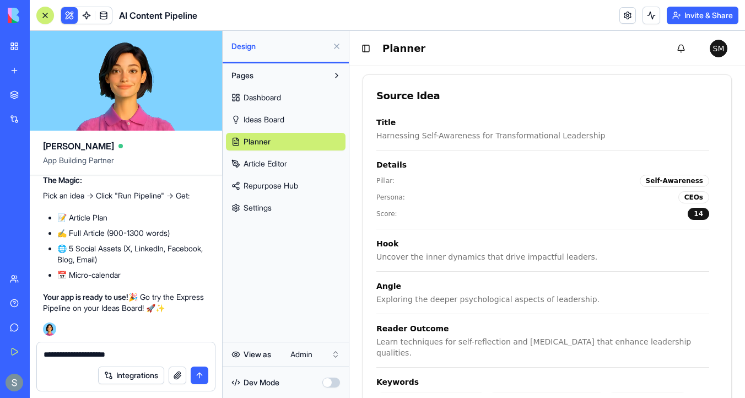
click at [91, 351] on textarea "**********" at bounding box center [126, 354] width 165 height 11
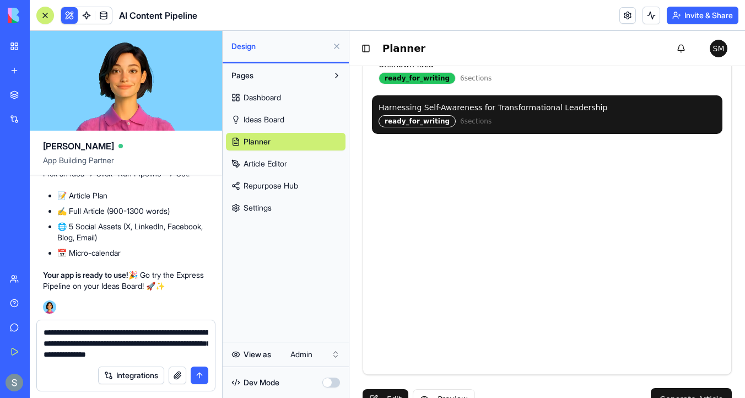
scroll to position [148, 0]
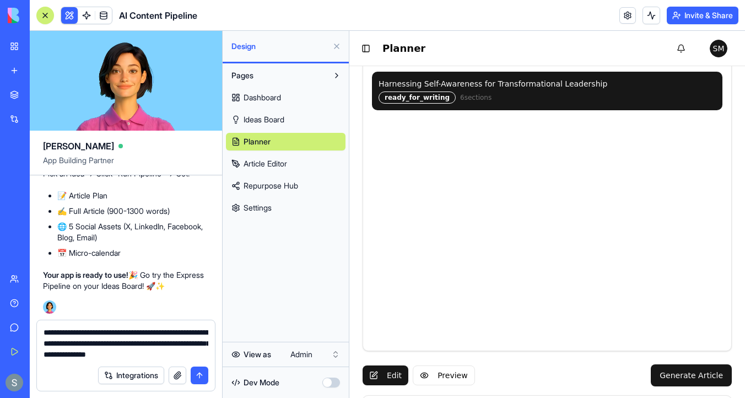
click at [62, 343] on textarea "**********" at bounding box center [126, 343] width 165 height 33
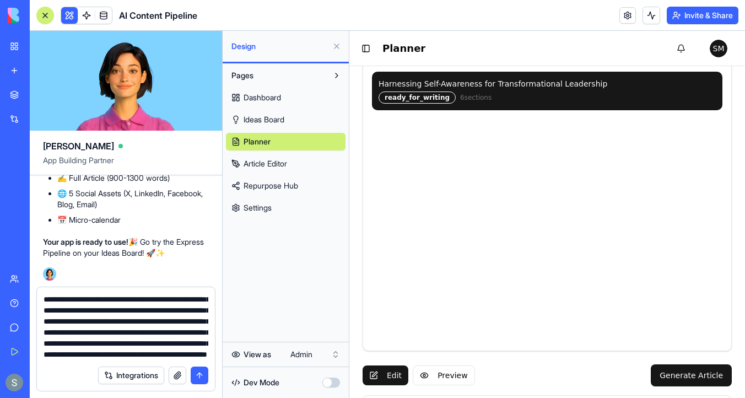
scroll to position [55, 0]
type textarea "**********"
click at [199, 374] on button "submit" at bounding box center [200, 376] width 18 height 18
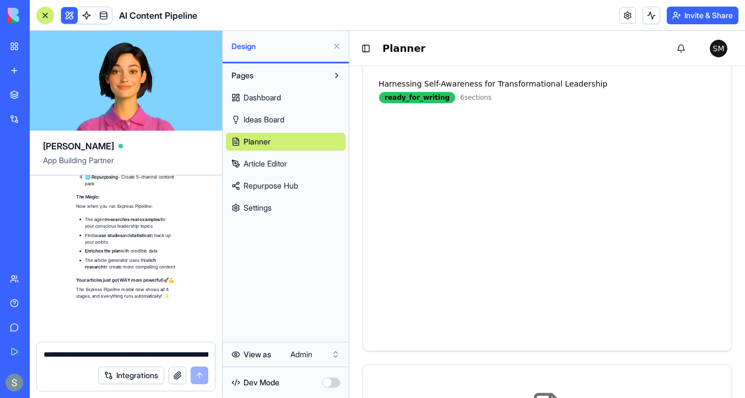
scroll to position [16294, 0]
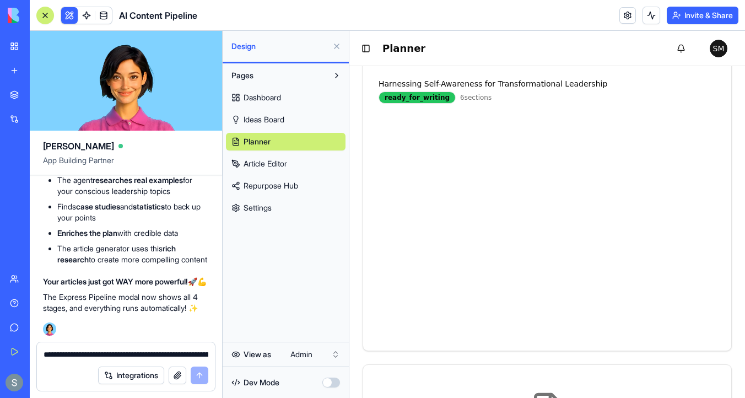
click at [284, 119] on span "Ideas Board" at bounding box center [264, 119] width 41 height 11
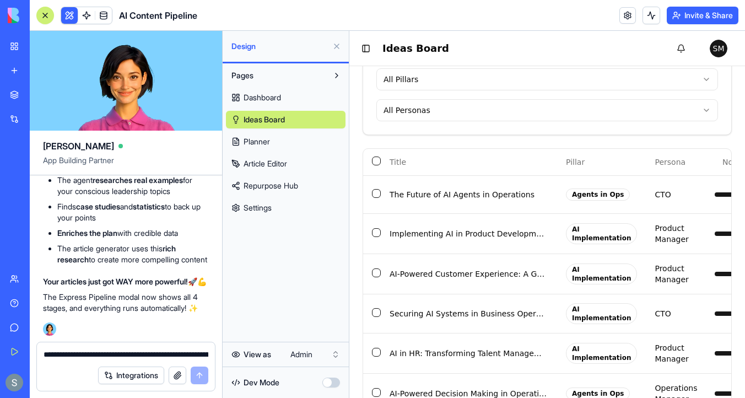
click at [286, 142] on link "Planner" at bounding box center [286, 142] width 120 height 18
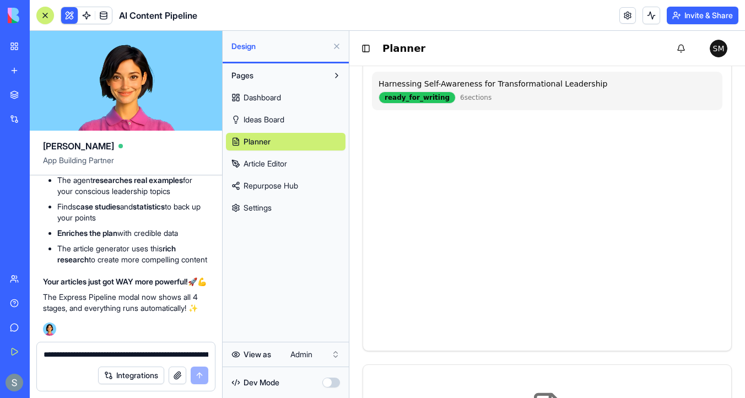
click at [398, 89] on div "Harnessing Self-Awareness for Transformational Leadership" at bounding box center [547, 83] width 337 height 11
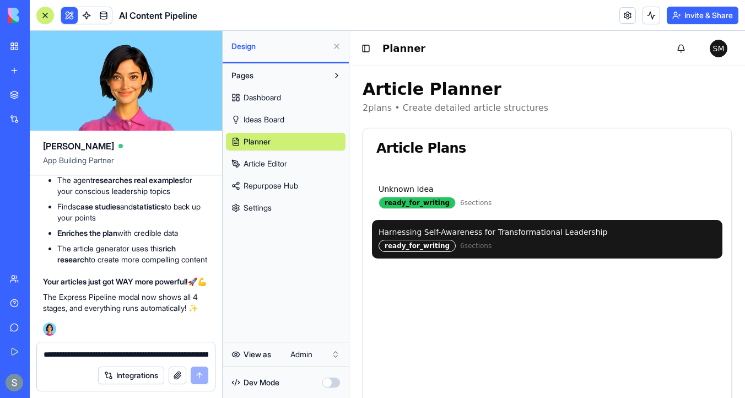
scroll to position [16063, 0]
click at [86, 17] on span at bounding box center [86, 15] width 31 height 31
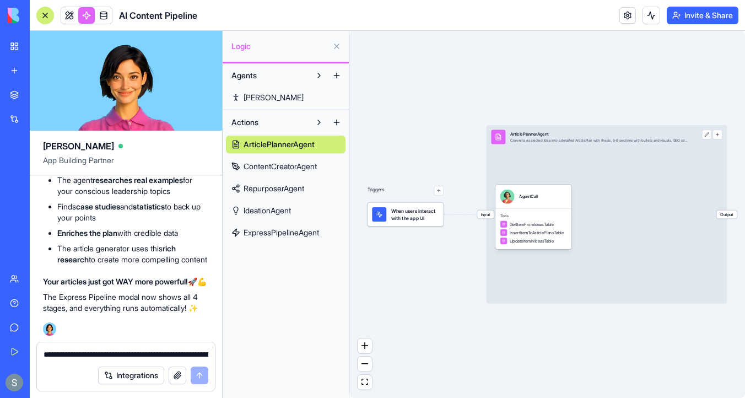
click at [295, 163] on span "ContentCreatorAgent" at bounding box center [280, 166] width 73 height 11
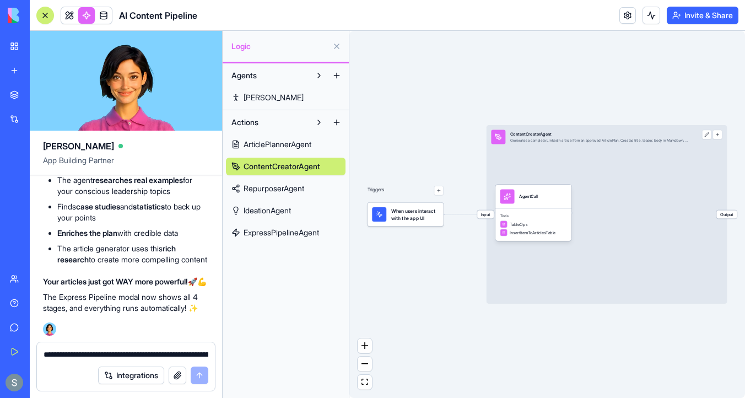
click at [304, 186] on span "RepurposerAgent" at bounding box center [274, 188] width 61 height 11
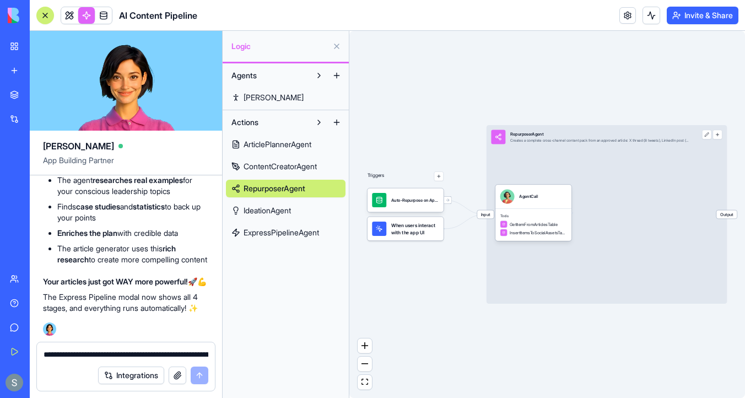
click at [302, 206] on link "IdeationAgent" at bounding box center [286, 211] width 120 height 18
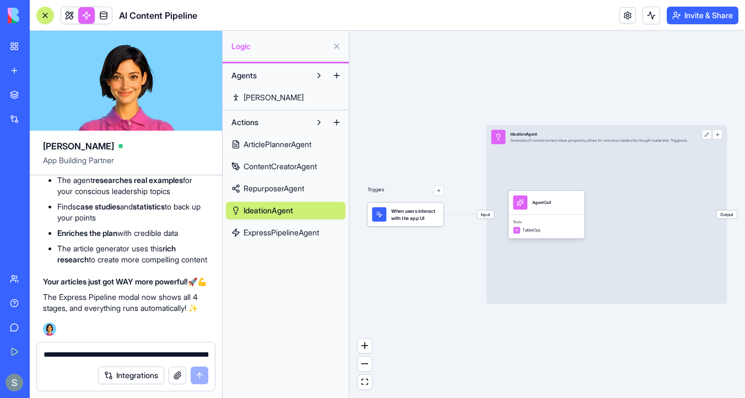
click at [315, 231] on span "ExpressPipelineAgent" at bounding box center [282, 232] width 76 height 11
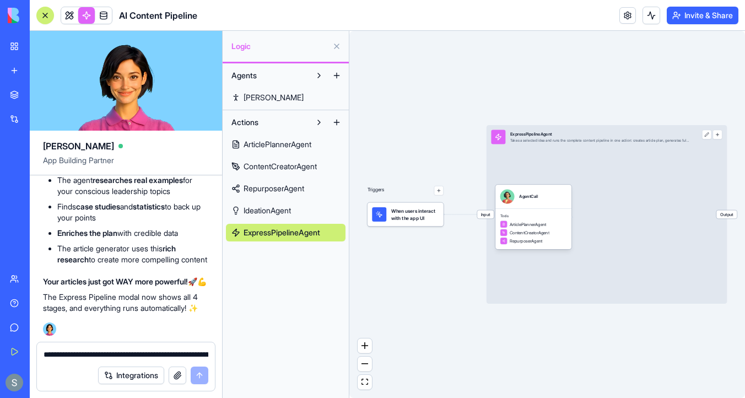
click at [418, 218] on span "When users interact with the app UI" at bounding box center [414, 214] width 47 height 14
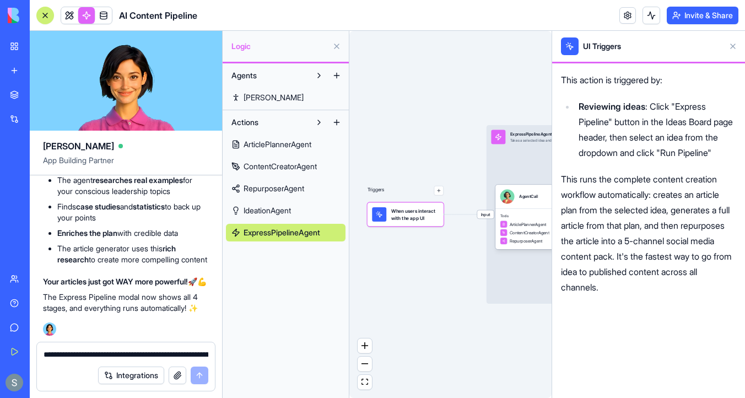
click at [376, 157] on div "Triggers When users interact with the app UI Input ExpressPipelineAgent Takes a…" at bounding box center [450, 214] width 202 height 367
click at [104, 15] on link at bounding box center [103, 15] width 17 height 17
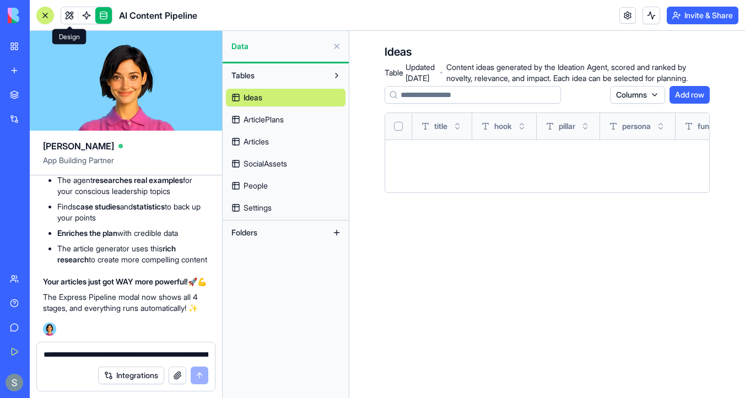
click at [72, 17] on link at bounding box center [69, 15] width 17 height 17
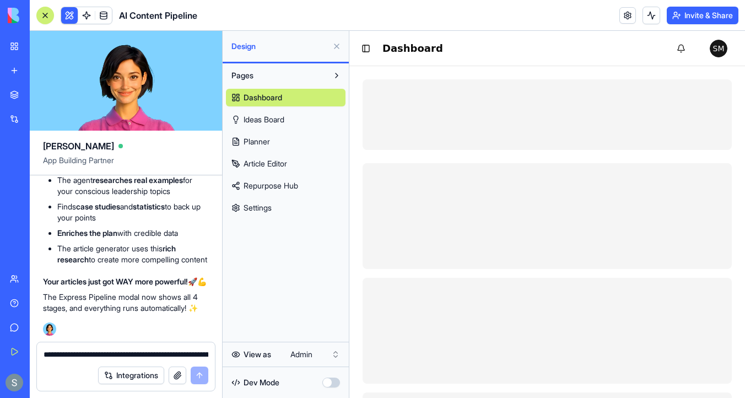
click at [295, 98] on link "Dashboard" at bounding box center [286, 98] width 120 height 18
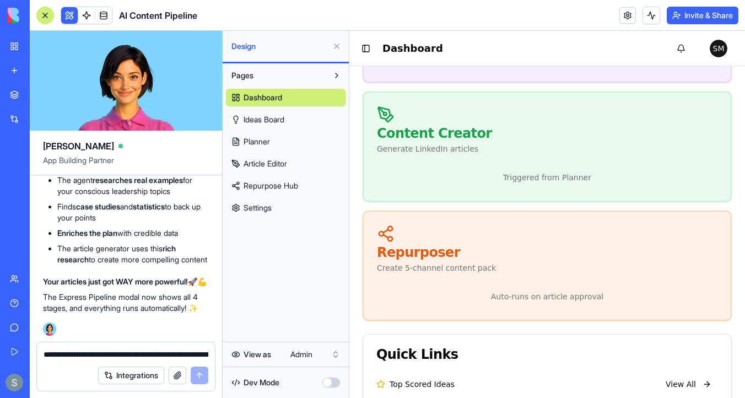
scroll to position [648, 0]
click at [275, 207] on link "Settings" at bounding box center [286, 208] width 120 height 18
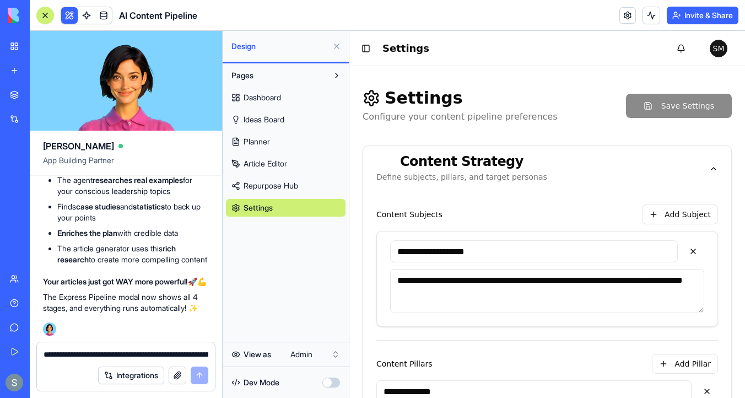
click at [304, 180] on link "Repurpose Hub" at bounding box center [286, 186] width 120 height 18
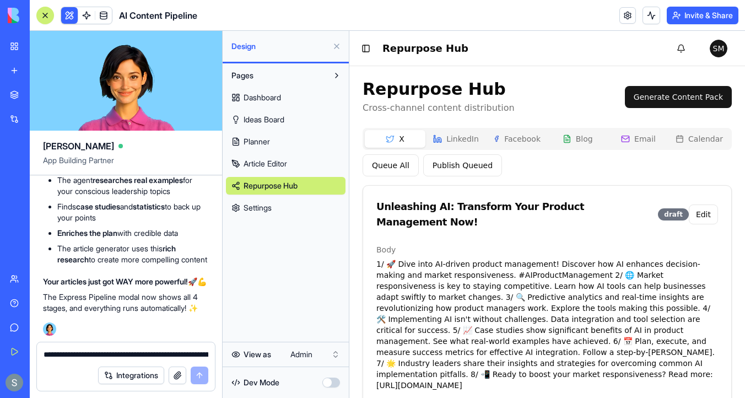
click at [289, 157] on link "Article Editor" at bounding box center [286, 164] width 120 height 18
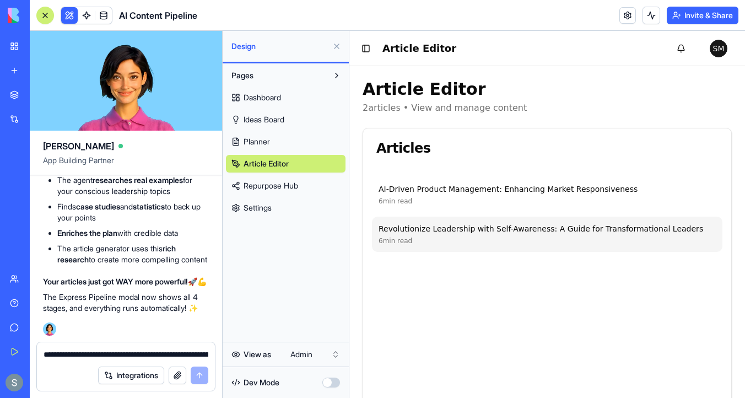
click at [399, 239] on span "6 min read" at bounding box center [396, 240] width 34 height 9
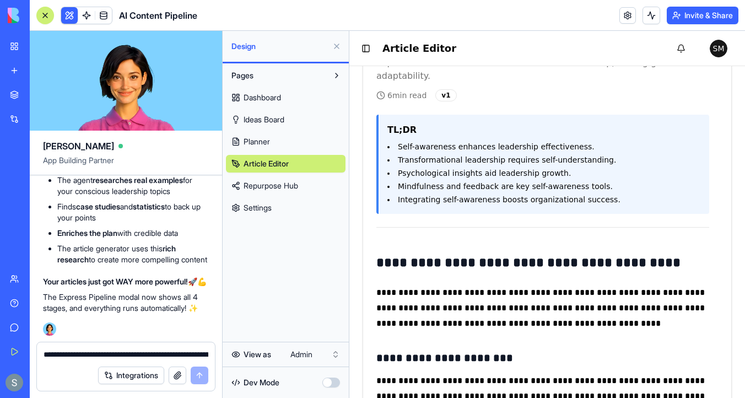
scroll to position [604, 0]
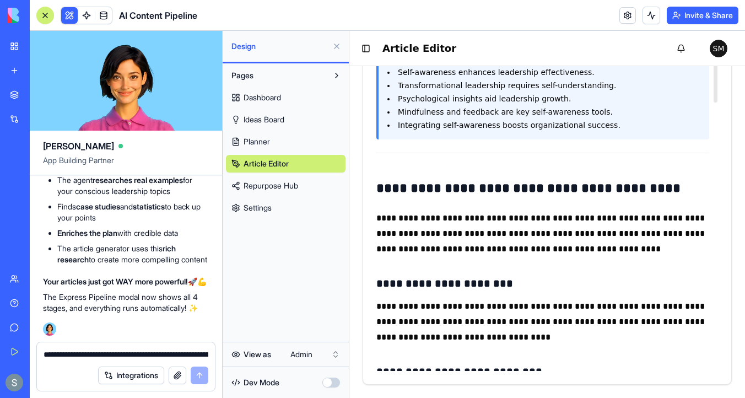
click at [266, 146] on span "Planner" at bounding box center [257, 141] width 26 height 11
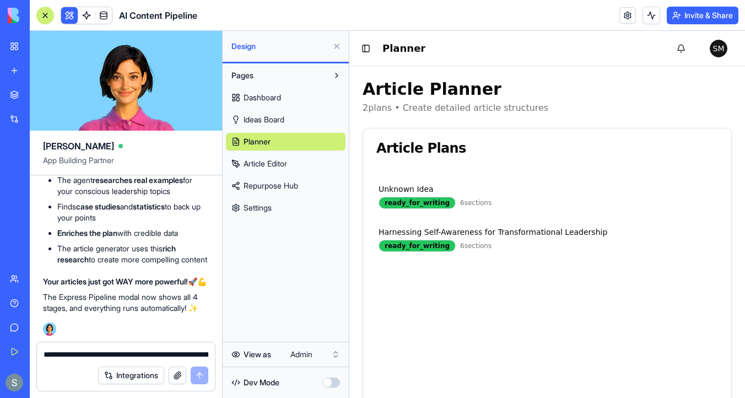
scroll to position [16153, 0]
click at [140, 351] on textarea "**********" at bounding box center [126, 354] width 165 height 11
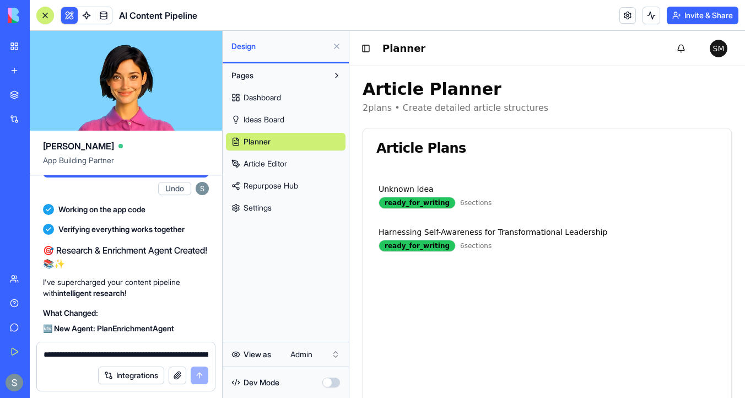
scroll to position [15344, 0]
click at [276, 116] on span "Ideas Board" at bounding box center [264, 119] width 41 height 11
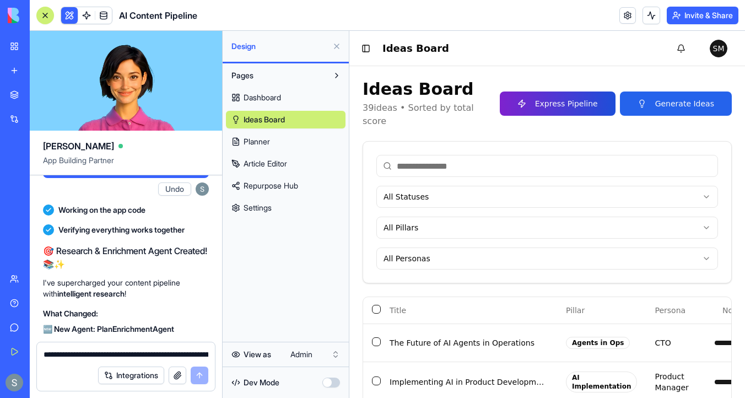
click at [566, 94] on button "Express Pipeline" at bounding box center [558, 103] width 116 height 24
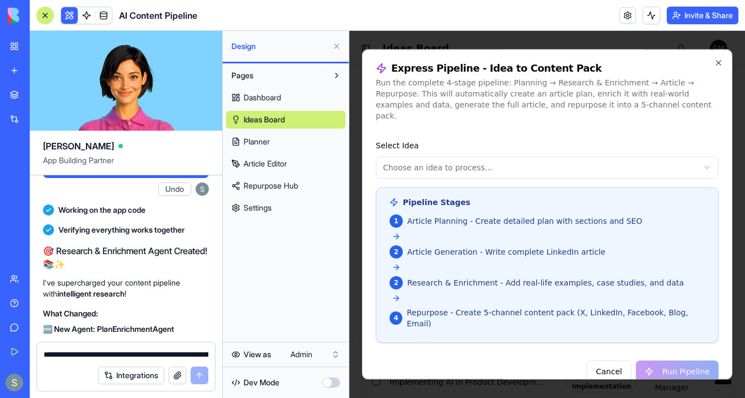
click at [487, 246] on span "Article Generation - Write complete LinkedIn article" at bounding box center [506, 251] width 198 height 11
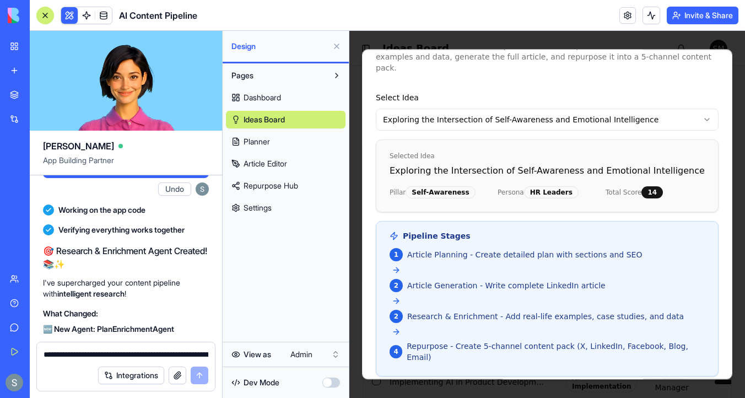
scroll to position [78, 0]
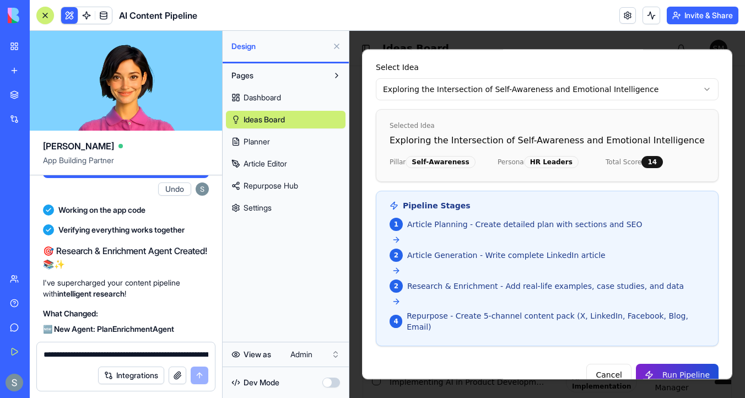
click at [672, 364] on button "Run Pipeline" at bounding box center [677, 375] width 83 height 22
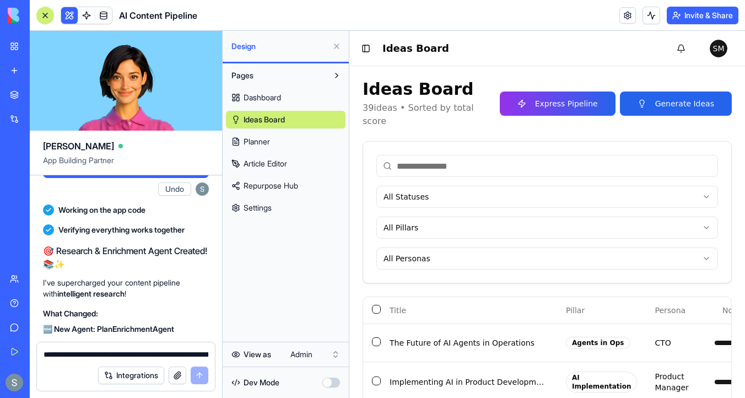
click at [313, 184] on link "Repurpose Hub" at bounding box center [286, 186] width 120 height 18
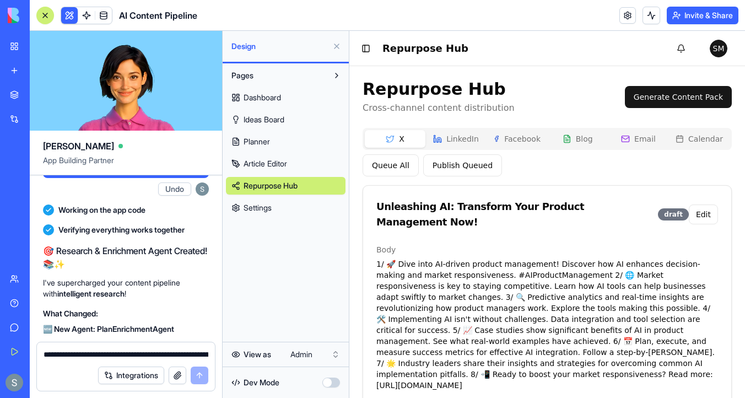
click at [307, 159] on link "Article Editor" at bounding box center [286, 164] width 120 height 18
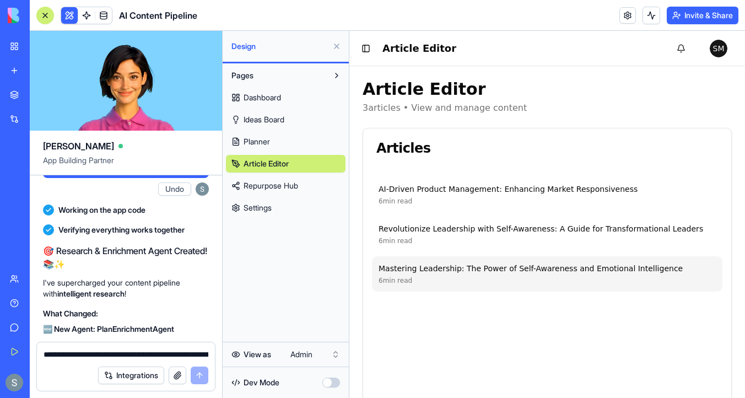
click at [467, 279] on div "6 min read" at bounding box center [547, 280] width 337 height 9
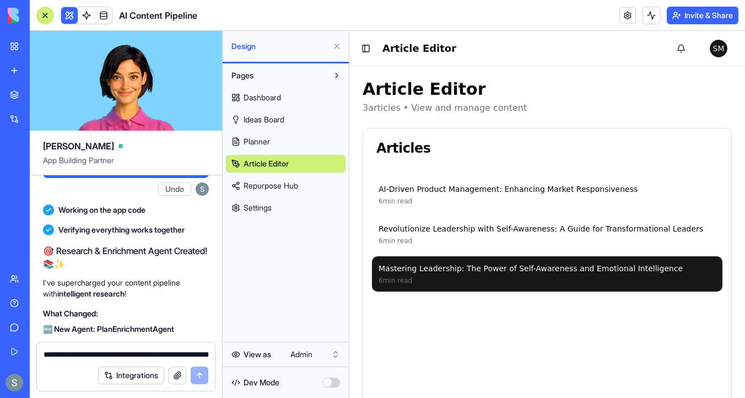
click at [454, 276] on div "6 min read" at bounding box center [547, 280] width 337 height 9
click at [458, 270] on div "Mastering Leadership: The Power of Self-Awareness and Emotional Intelligence" at bounding box center [547, 268] width 337 height 11
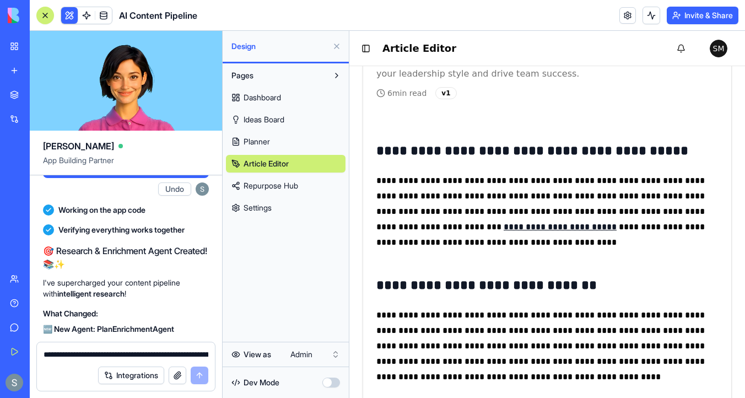
scroll to position [1024, 0]
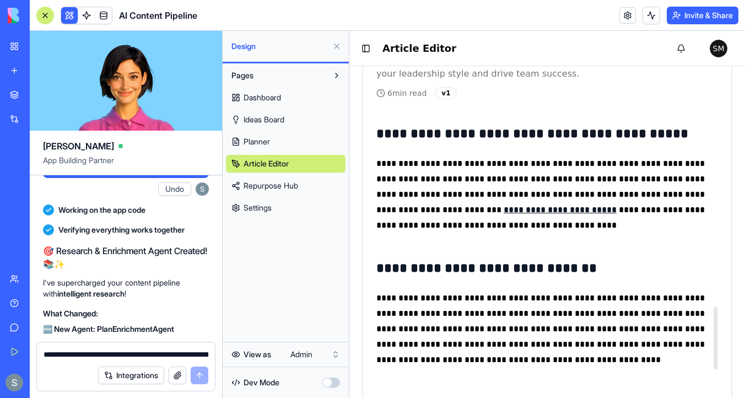
click at [504, 206] on link "**********" at bounding box center [560, 210] width 113 height 8
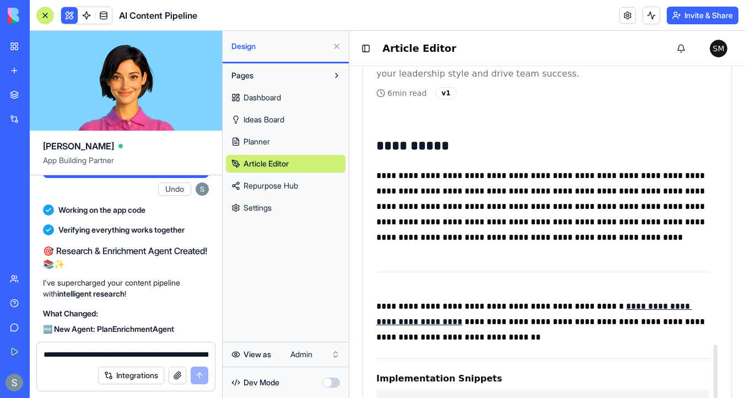
scroll to position [1412, 0]
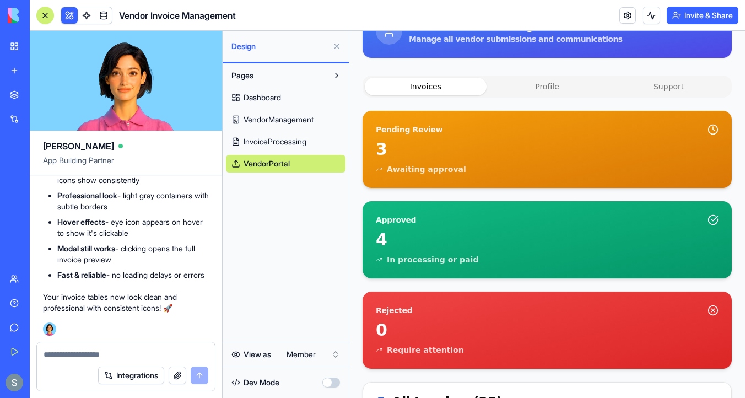
scroll to position [127, 0]
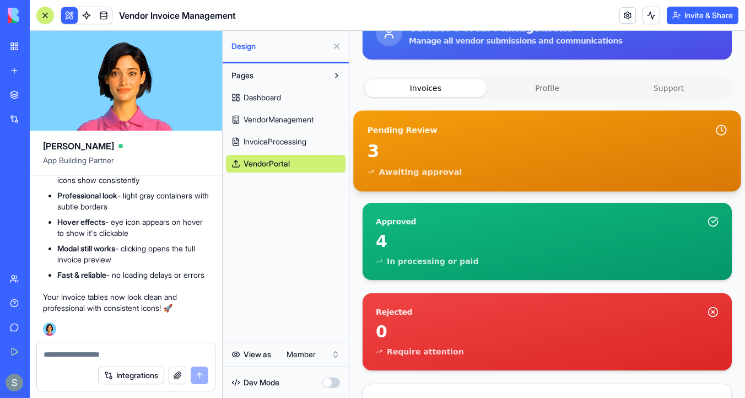
click at [432, 141] on div "3" at bounding box center [547, 151] width 360 height 21
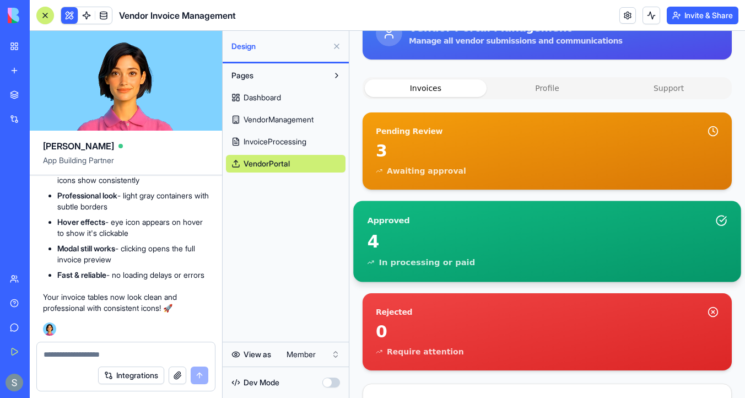
click at [429, 254] on div "4 In processing or paid" at bounding box center [547, 256] width 388 height 51
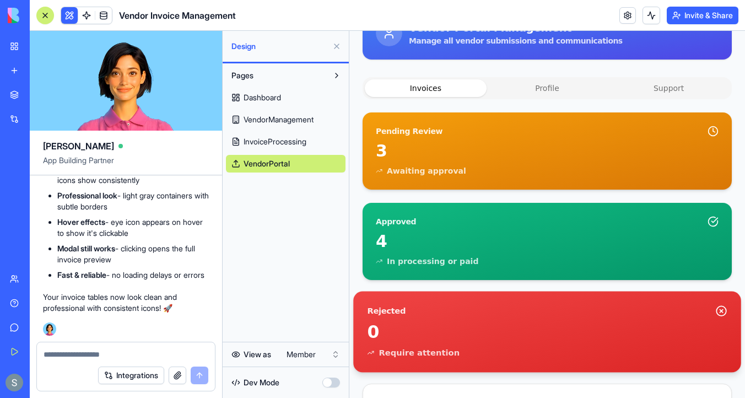
click at [420, 341] on div "0" at bounding box center [547, 331] width 360 height 21
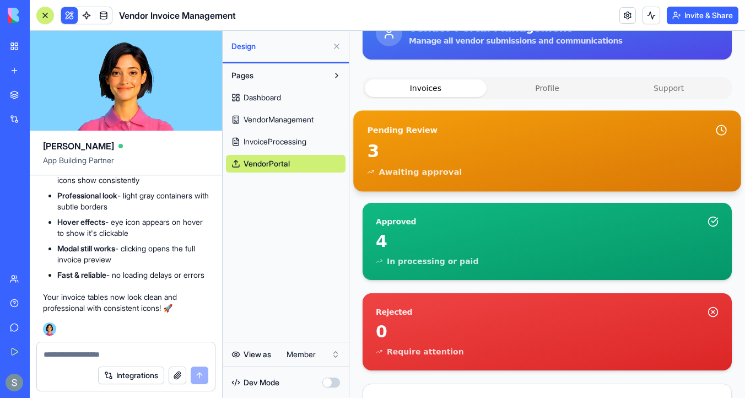
click at [419, 134] on div "Pending Review" at bounding box center [402, 131] width 70 height 12
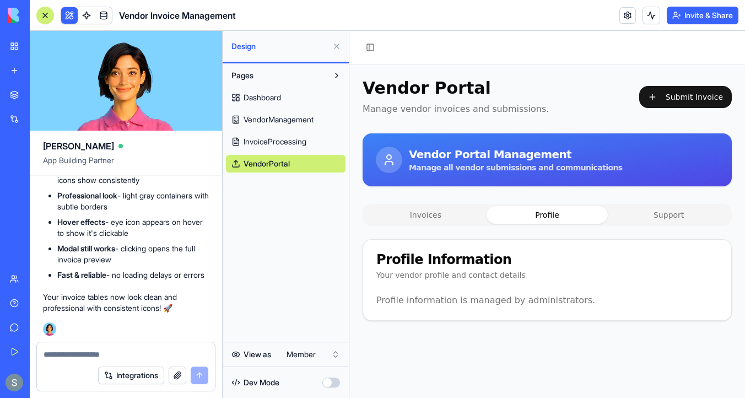
scroll to position [0, 0]
click at [541, 85] on div "Vendor Portal Manage vendor invoices and submissions. Submit Invoice Vendor Por…" at bounding box center [547, 199] width 369 height 243
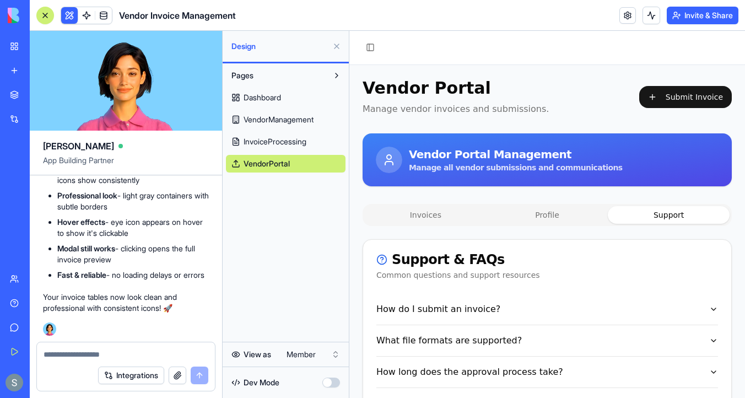
click at [648, 217] on button "Support" at bounding box center [669, 215] width 122 height 18
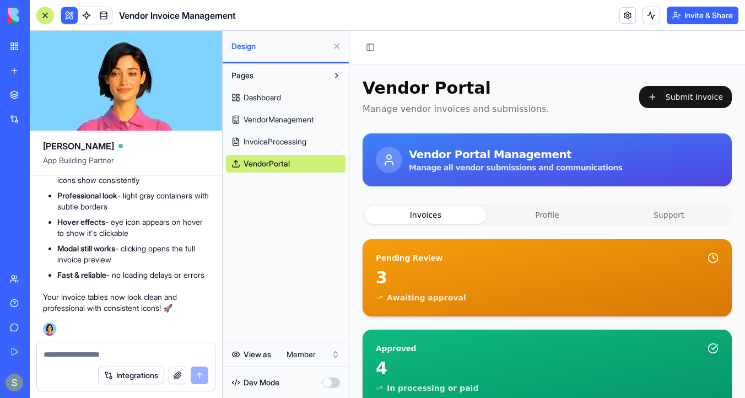
click at [400, 210] on button "Invoices" at bounding box center [426, 215] width 122 height 18
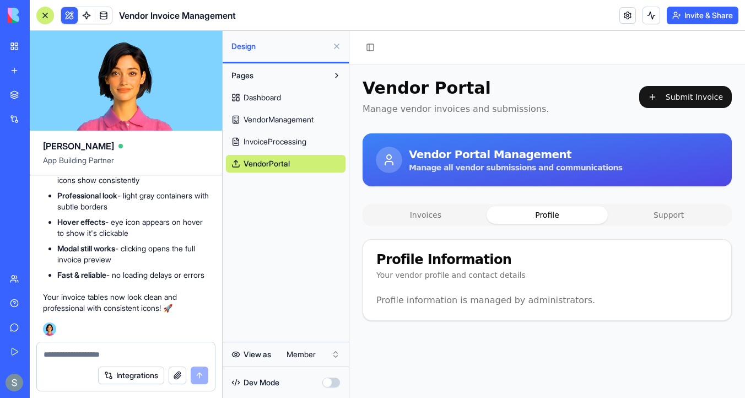
click at [530, 45] on div "Toggle Sidebar Vendor Portal Manage vendor invoices and submissions. Submit Inv…" at bounding box center [547, 214] width 396 height 367
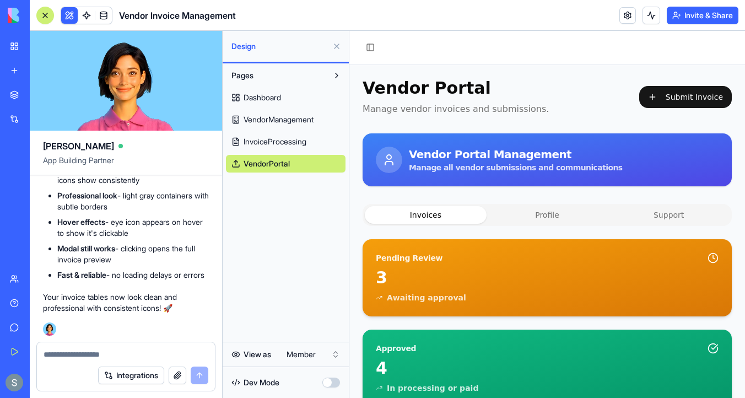
scroll to position [208, 0]
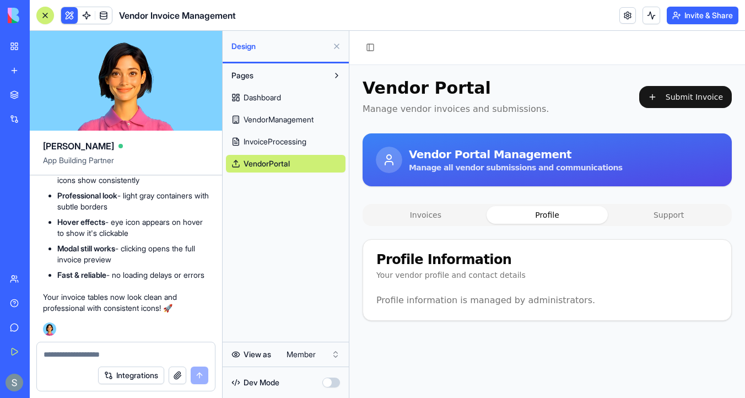
scroll to position [0, 0]
click at [548, 35] on div "Toggle Sidebar Vendor Portal Manage vendor invoices and submissions. Submit Inv…" at bounding box center [547, 214] width 396 height 367
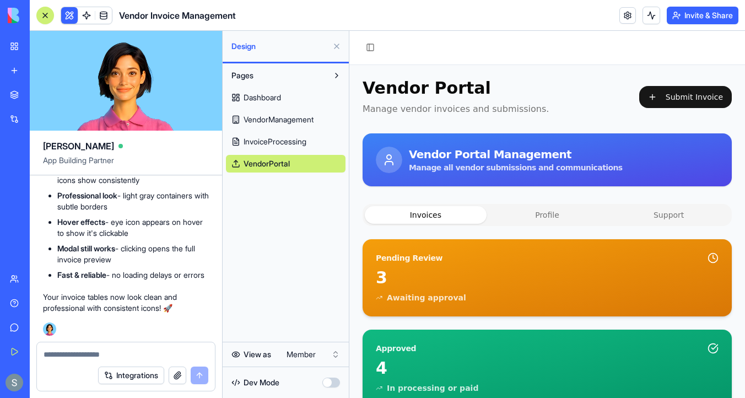
click at [444, 212] on button "Invoices" at bounding box center [426, 215] width 122 height 18
click at [537, 216] on button "Profile" at bounding box center [548, 215] width 122 height 18
click at [449, 217] on button "Invoices" at bounding box center [426, 215] width 122 height 18
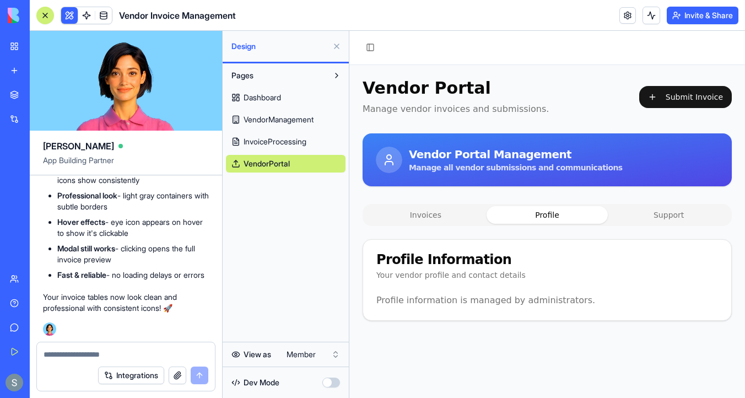
click at [535, 214] on button "Profile" at bounding box center [548, 215] width 122 height 18
click at [678, 219] on button "Support" at bounding box center [669, 215] width 122 height 18
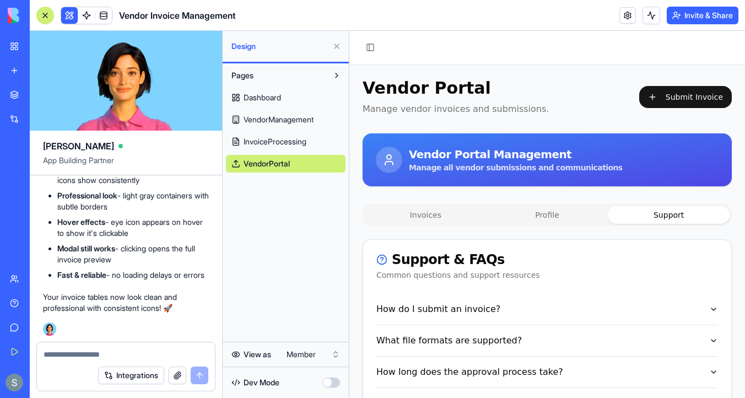
click at [532, 217] on button "Profile" at bounding box center [548, 215] width 122 height 18
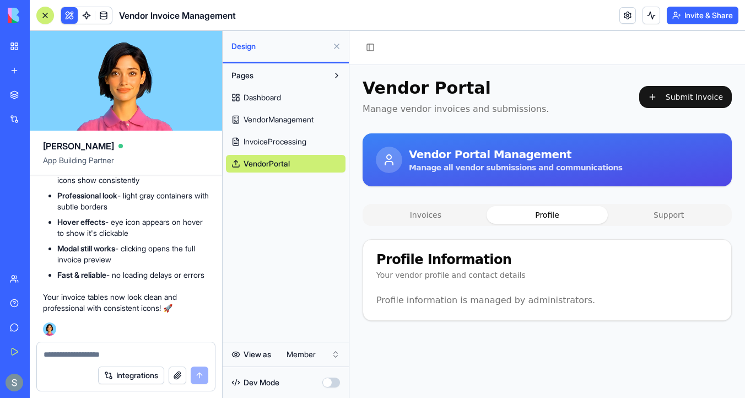
click at [440, 202] on div "Vendor Portal Manage vendor invoices and submissions. Submit Invoice Vendor Por…" at bounding box center [547, 199] width 369 height 243
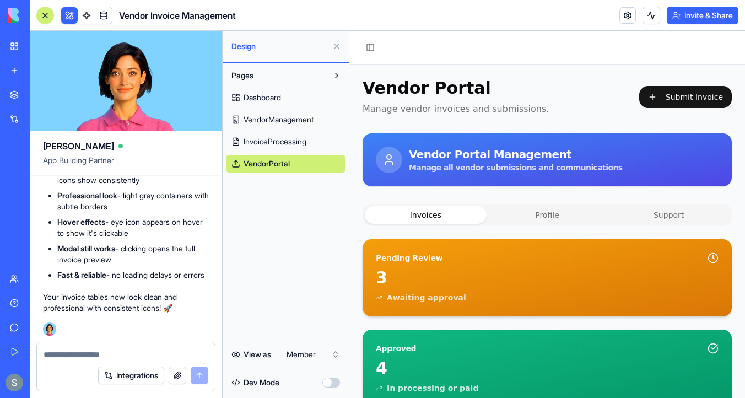
click at [427, 215] on button "Invoices" at bounding box center [426, 215] width 122 height 18
click at [367, 46] on button "Toggle Sidebar" at bounding box center [370, 47] width 15 height 15
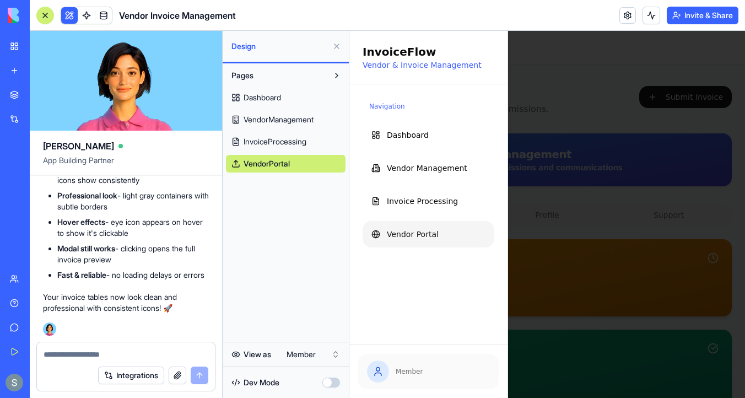
click at [47, 15] on div at bounding box center [45, 15] width 9 height 9
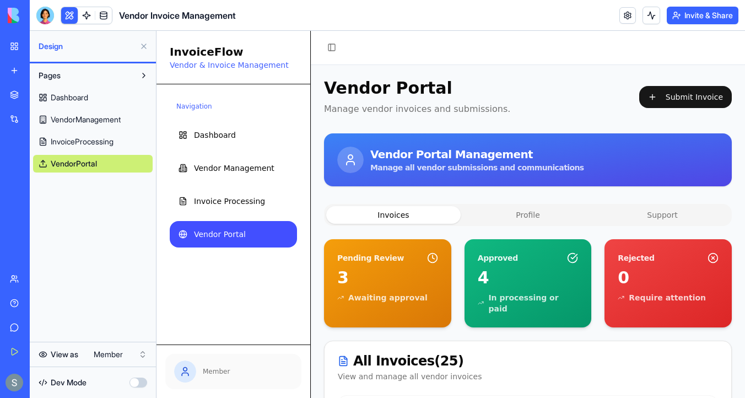
click at [144, 44] on button at bounding box center [144, 46] width 18 height 18
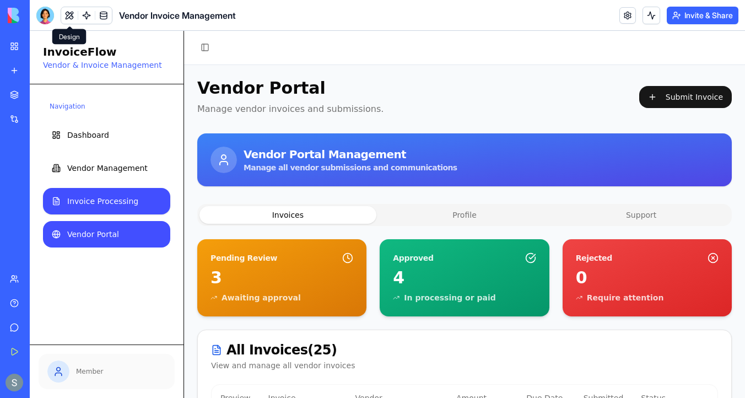
click at [111, 202] on span "Invoice Processing" at bounding box center [102, 201] width 71 height 11
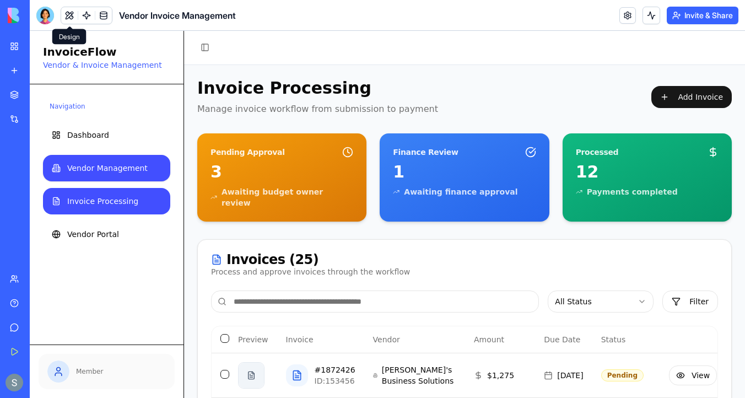
click at [118, 172] on span "Vendor Management" at bounding box center [107, 168] width 80 height 11
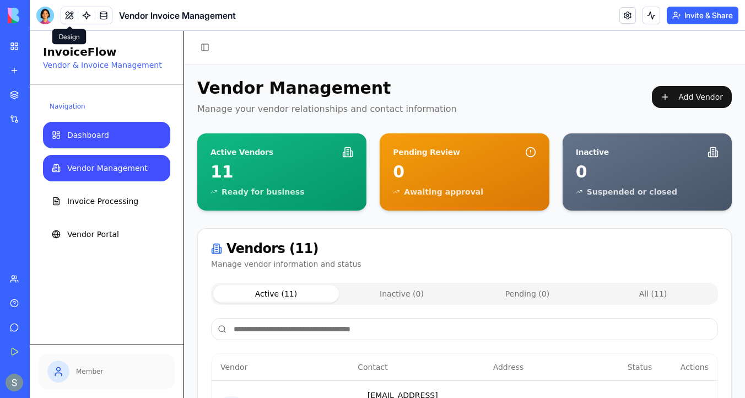
click at [100, 142] on link "Dashboard" at bounding box center [106, 135] width 127 height 26
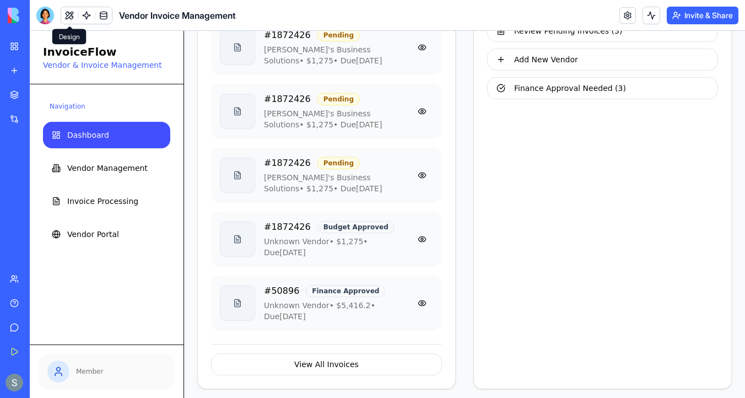
scroll to position [282, 0]
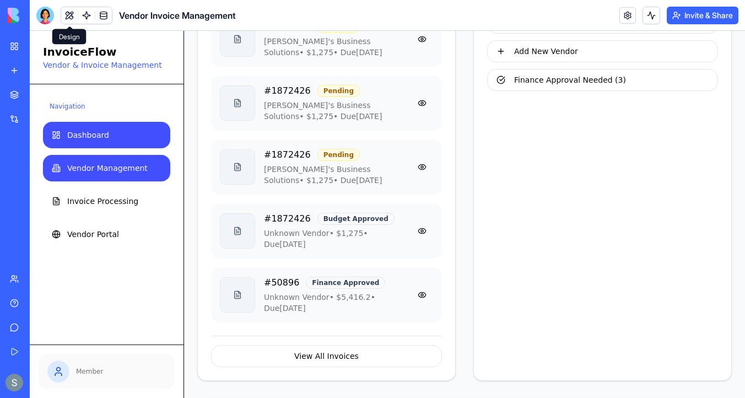
click at [137, 171] on span "Vendor Management" at bounding box center [107, 168] width 80 height 11
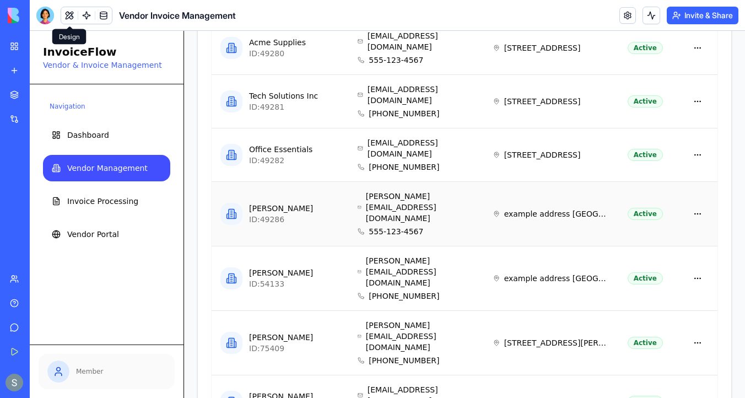
scroll to position [493, 0]
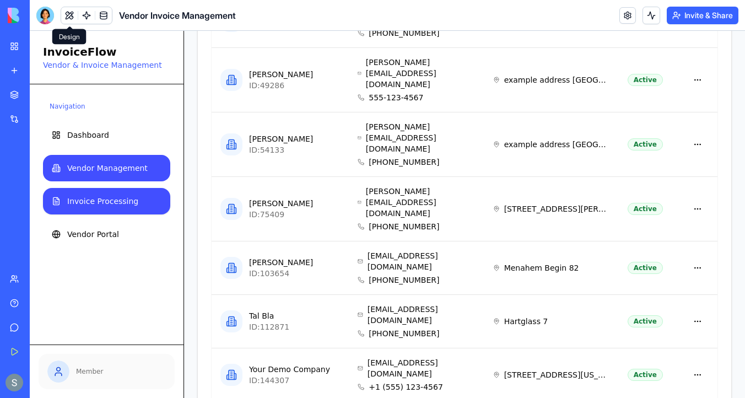
click at [132, 202] on span "Invoice Processing" at bounding box center [102, 201] width 71 height 11
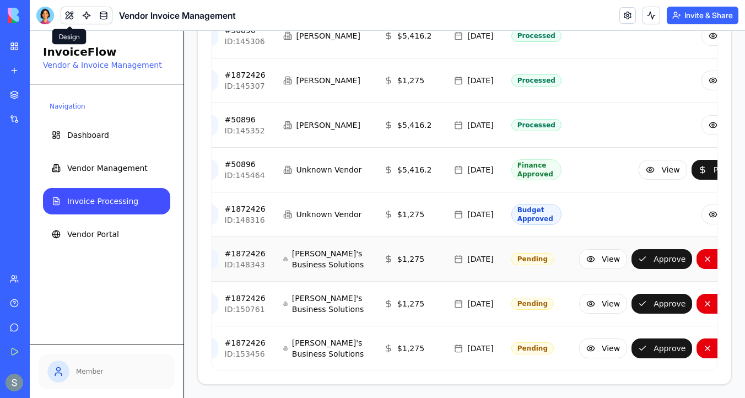
scroll to position [0, 94]
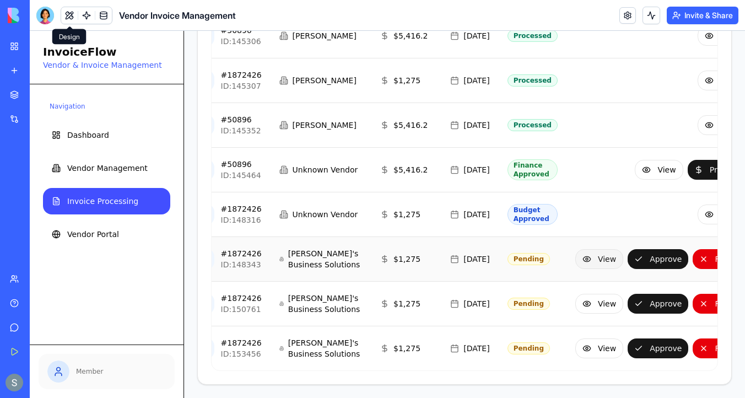
click at [575, 249] on button "View" at bounding box center [599, 259] width 48 height 20
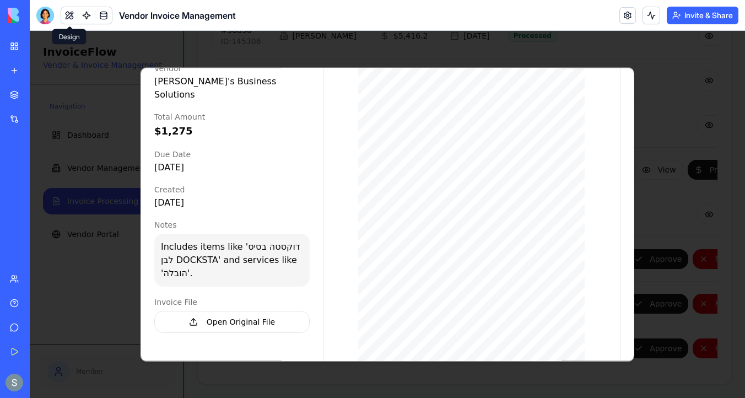
scroll to position [0, 0]
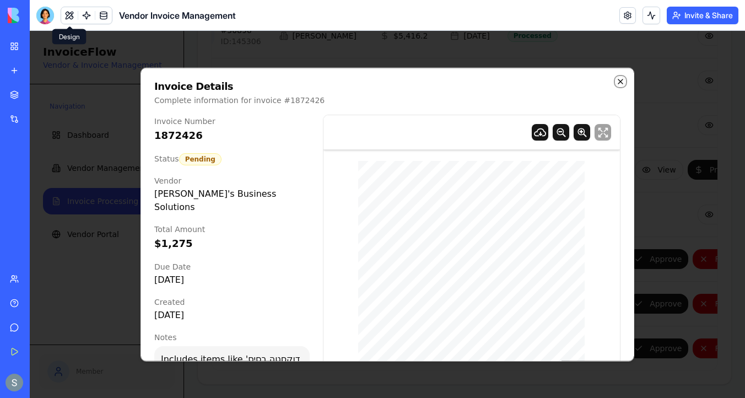
click at [622, 77] on icon "button" at bounding box center [620, 81] width 9 height 9
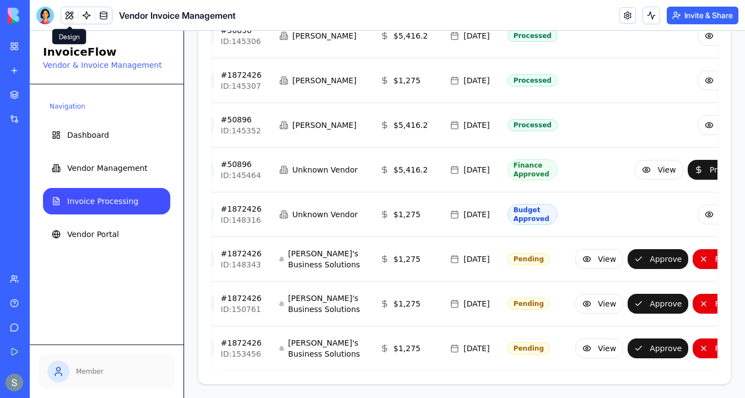
click at [66, 16] on button at bounding box center [69, 15] width 17 height 17
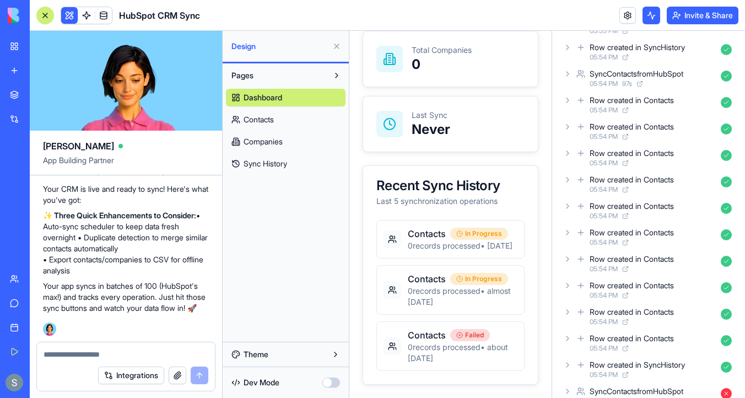
scroll to position [781, 0]
